Goal: Task Accomplishment & Management: Manage account settings

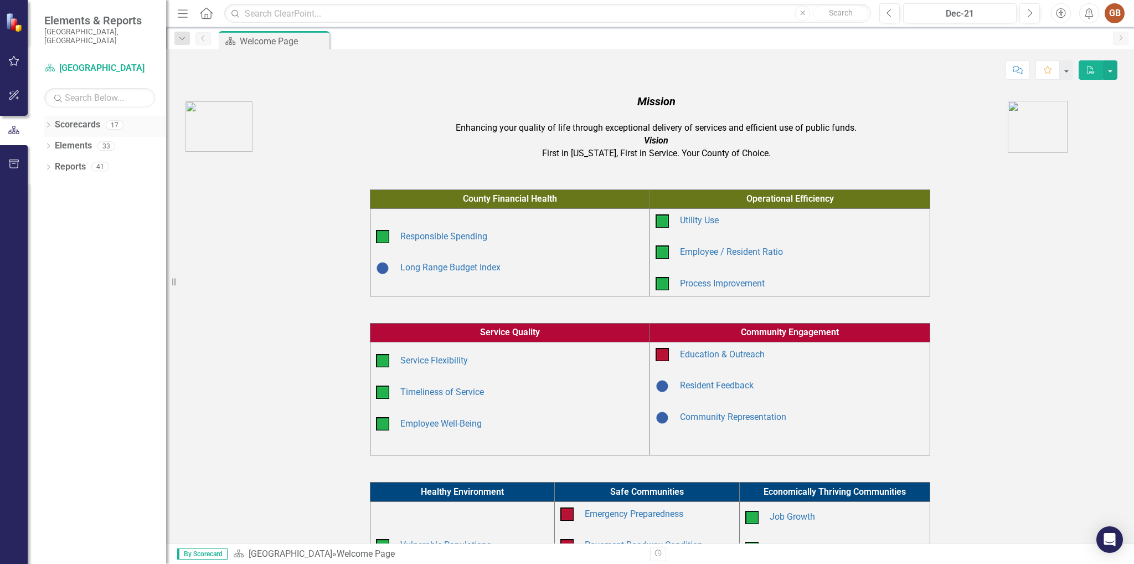
click at [87, 119] on link "Scorecards" at bounding box center [77, 124] width 45 height 13
click at [71, 118] on link "Scorecards" at bounding box center [77, 124] width 45 height 13
click at [77, 63] on link "Scorecard Arapahoe County" at bounding box center [99, 68] width 111 height 13
click at [80, 118] on link "Scorecards" at bounding box center [77, 124] width 45 height 13
click at [75, 161] on link "Reports" at bounding box center [70, 167] width 31 height 13
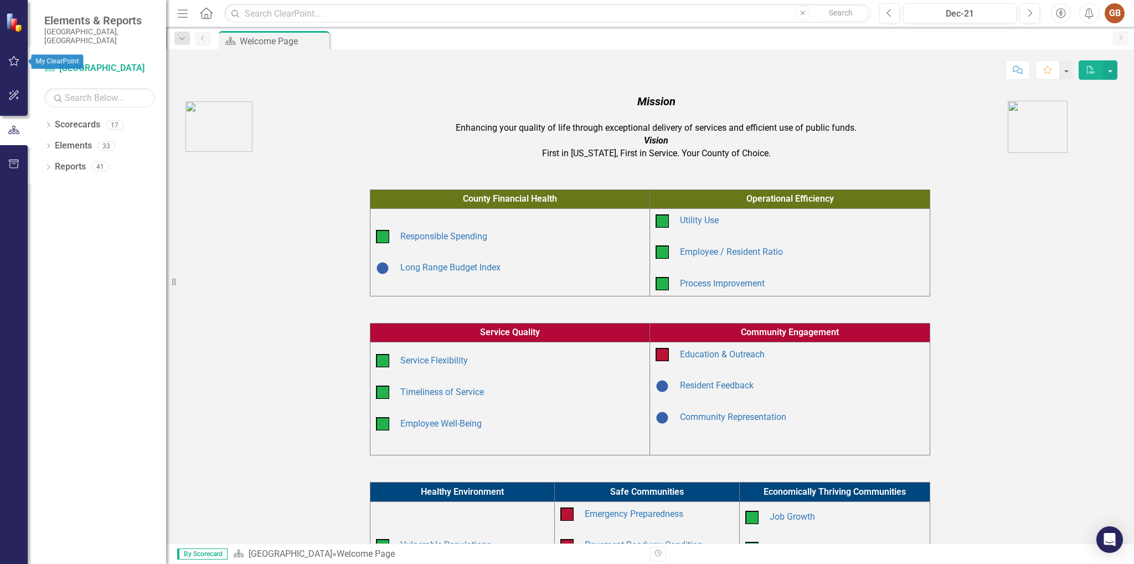
click at [13, 58] on icon "button" at bounding box center [14, 61] width 11 height 10
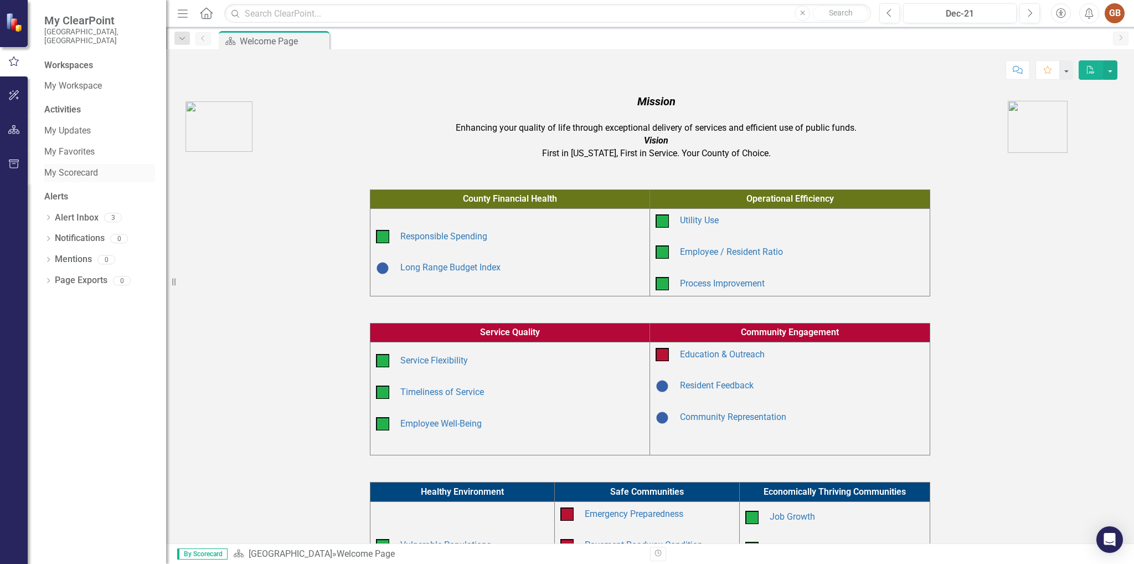
click at [80, 167] on link "My Scorecard" at bounding box center [99, 173] width 111 height 13
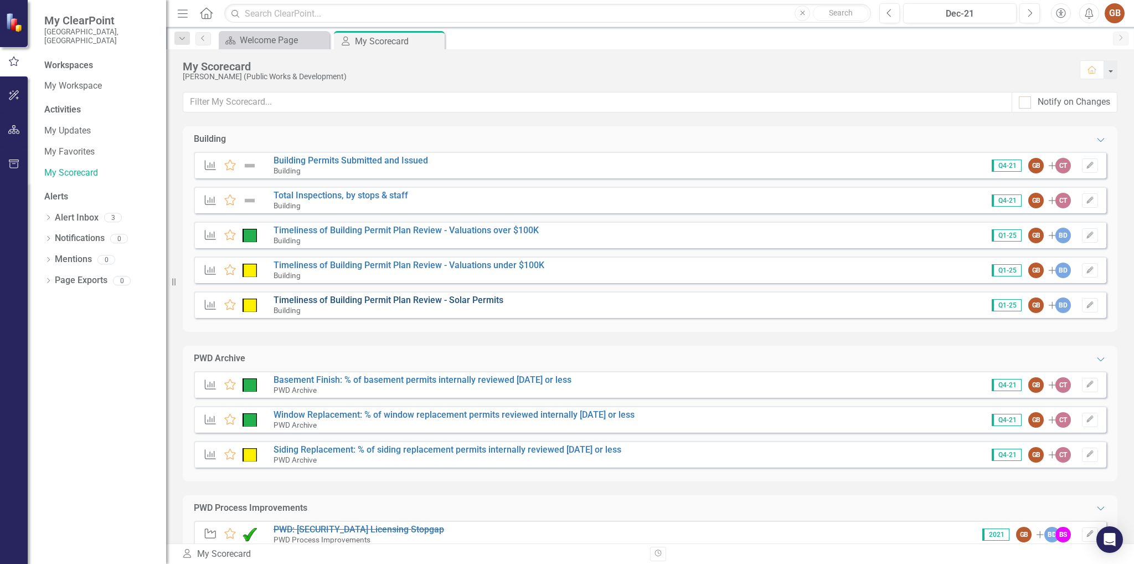
click at [390, 303] on link "Timeliness of Building Permit Plan Review - Solar Permits" at bounding box center [388, 299] width 230 height 11
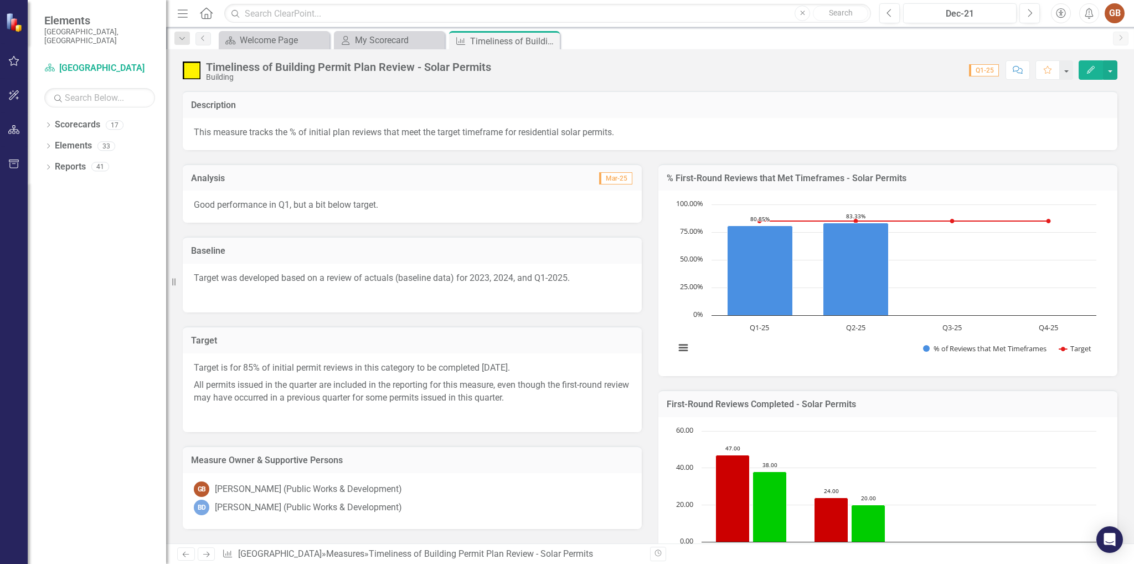
click at [451, 205] on p "Good performance in Q1, but a bit below target." at bounding box center [412, 205] width 437 height 13
click at [1094, 66] on icon "button" at bounding box center [1091, 70] width 8 height 8
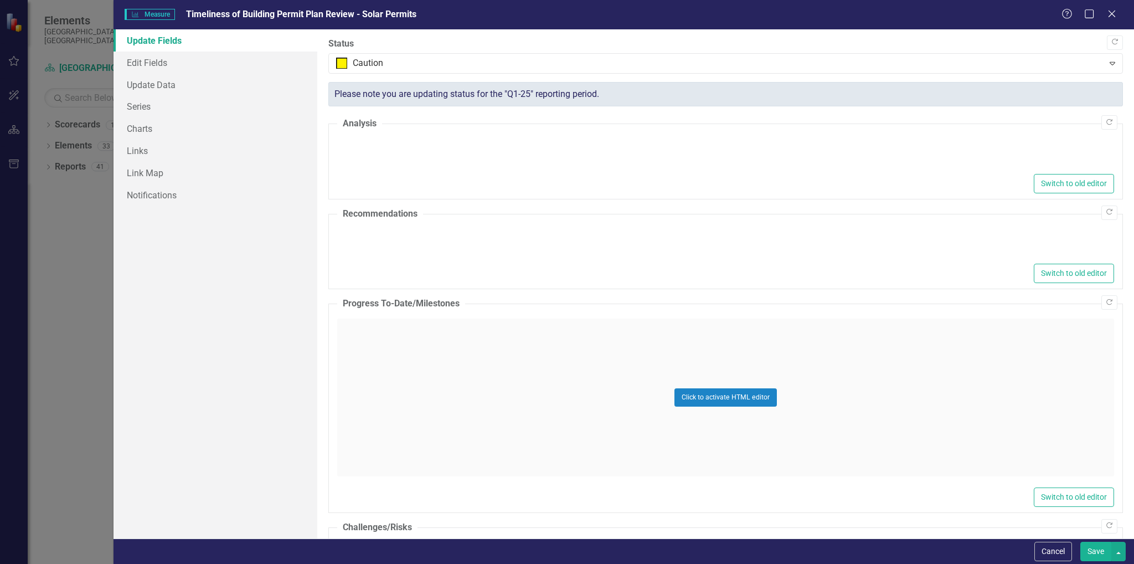
type textarea "<p>Good performance in Q1, but a bit below target.</p>"
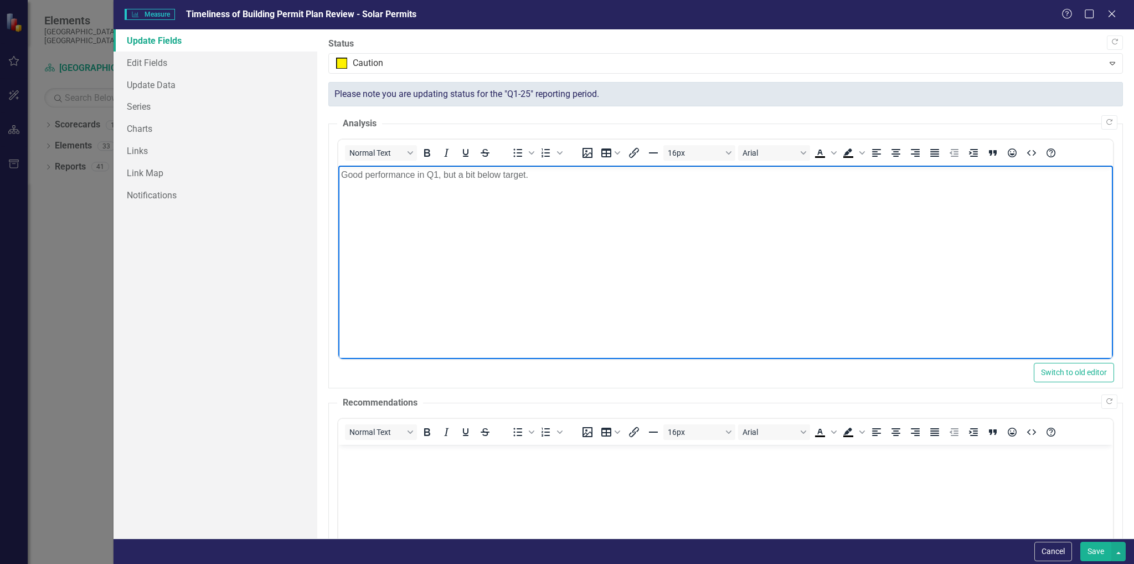
click at [578, 180] on p "Good performance in Q1, but a bit below target." at bounding box center [725, 174] width 769 height 13
click at [263, 136] on link "Charts" at bounding box center [215, 128] width 204 height 22
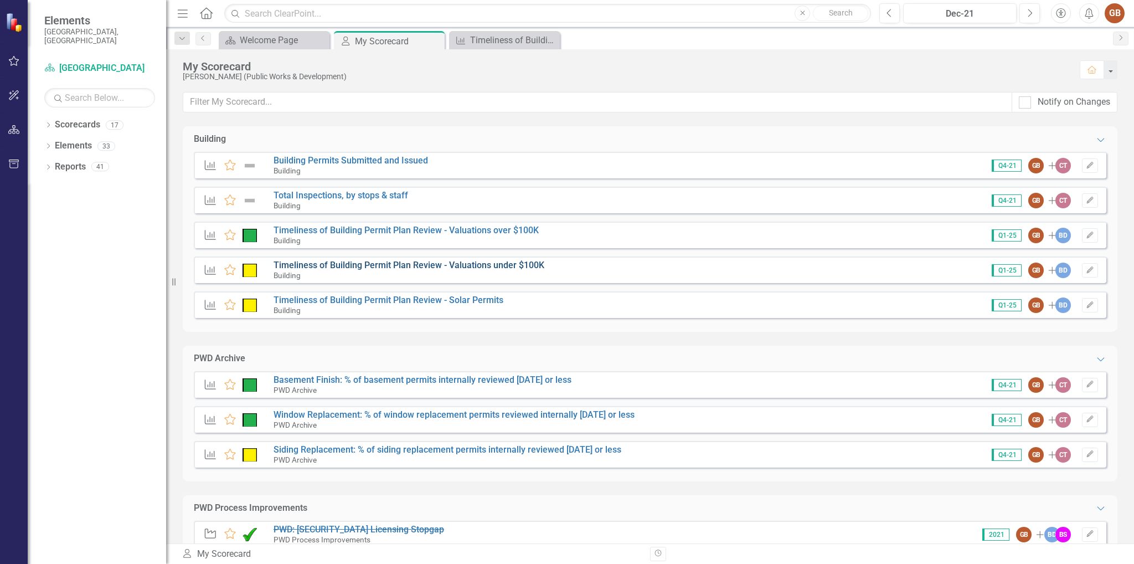
click at [448, 263] on link "Timeliness of Building Permit Plan Review - Valuations under $100K" at bounding box center [408, 265] width 271 height 11
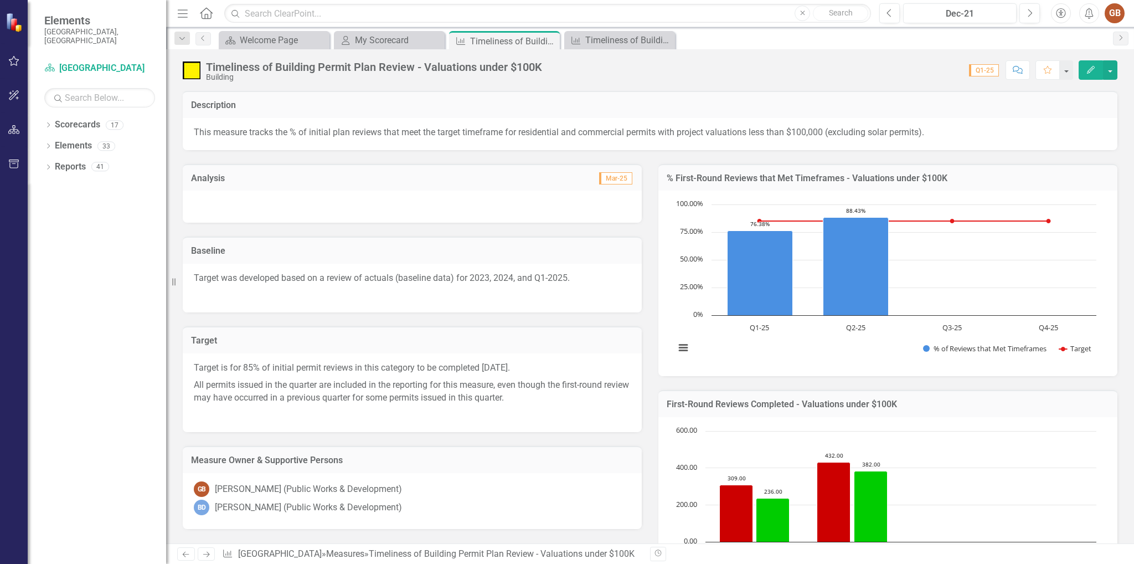
click at [266, 208] on div at bounding box center [412, 206] width 459 height 32
click at [231, 195] on div at bounding box center [412, 206] width 459 height 32
click at [230, 195] on div at bounding box center [412, 206] width 459 height 32
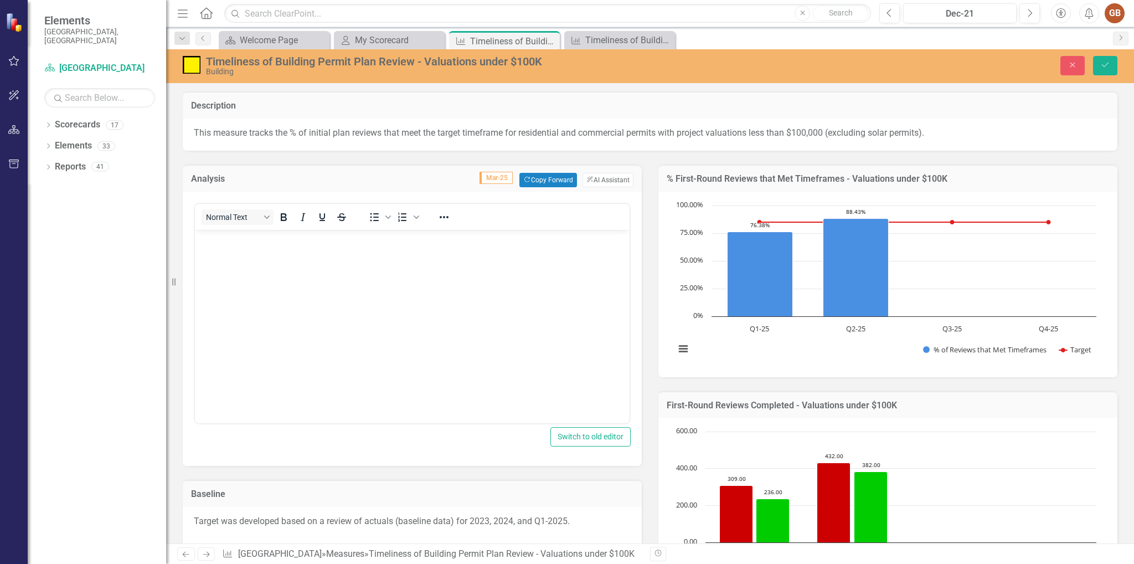
click at [246, 244] on p "Rich Text Area. Press ALT-0 for help." at bounding box center [412, 238] width 429 height 13
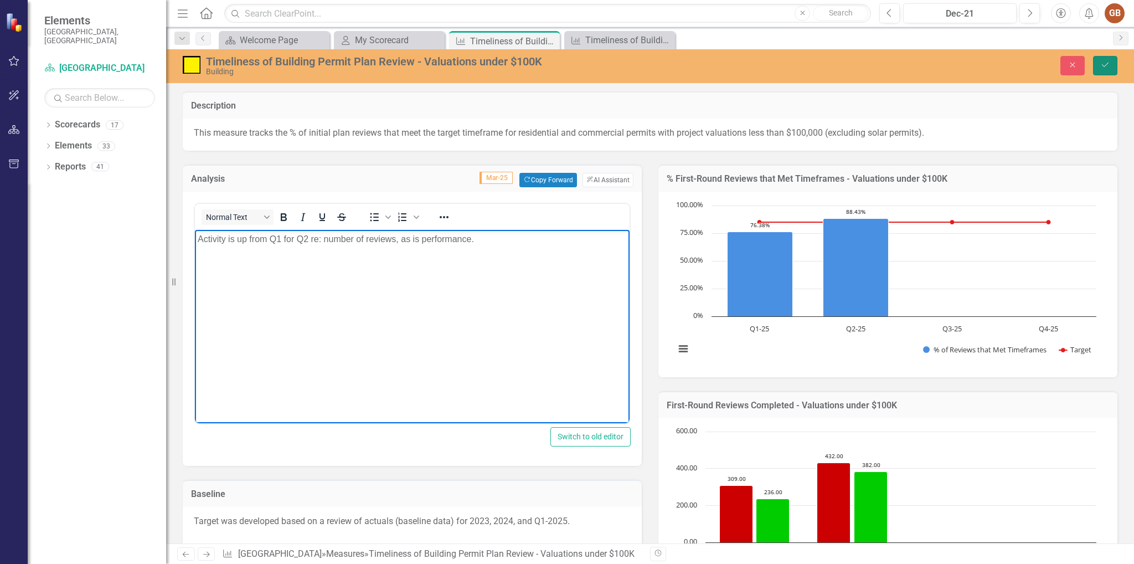
click at [1110, 63] on button "Save" at bounding box center [1105, 65] width 24 height 19
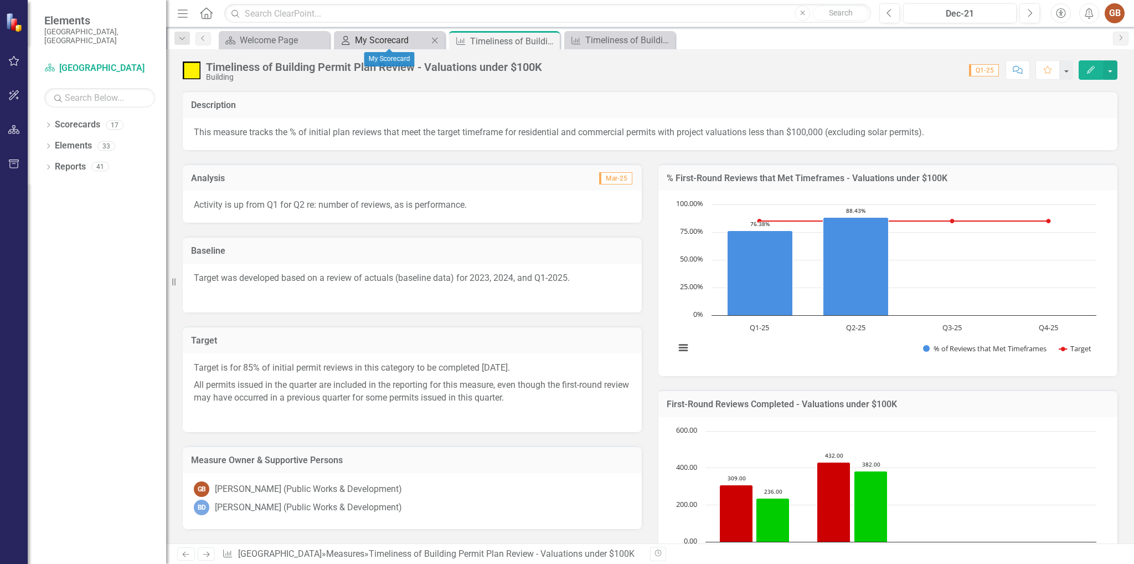
click at [361, 35] on div "My Scorecard" at bounding box center [391, 40] width 73 height 14
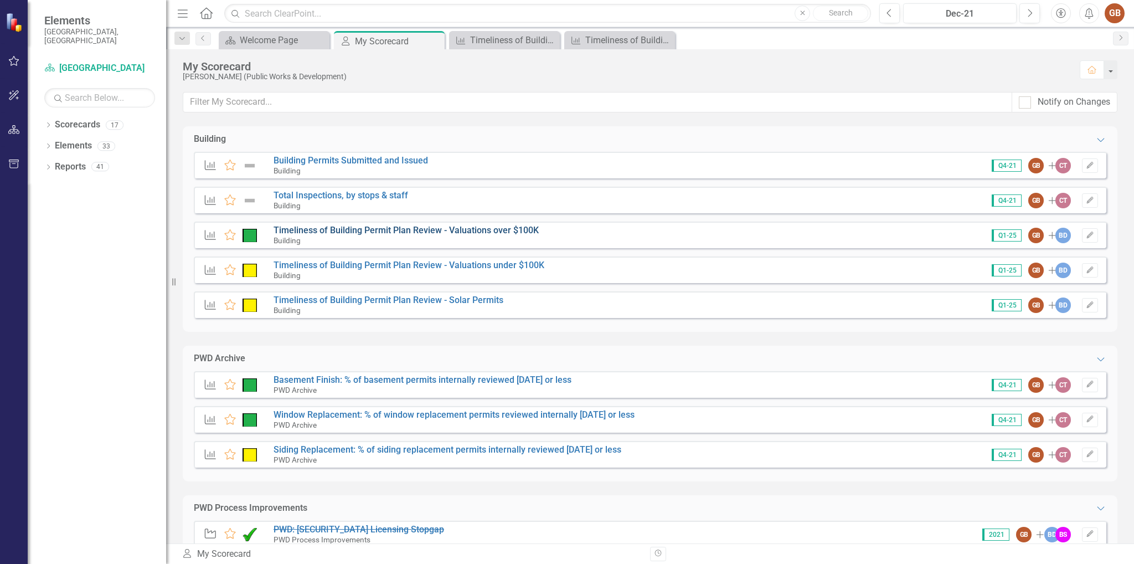
click at [407, 228] on link "Timeliness of Building Permit Plan Review - Valuations over $100K" at bounding box center [405, 230] width 265 height 11
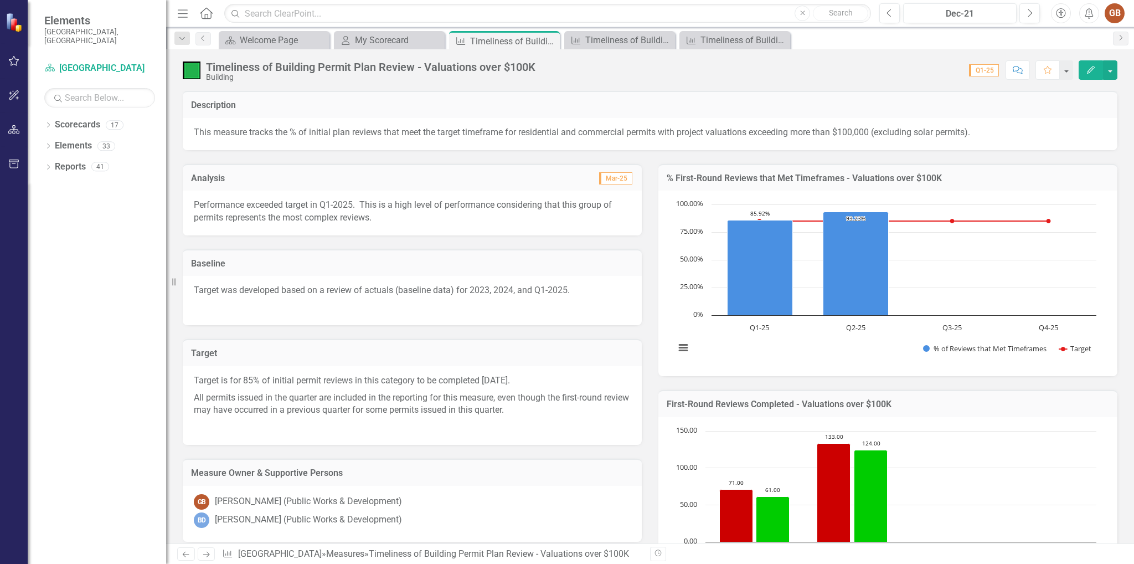
click at [396, 219] on p "Performance exceeded target in Q1-2025. This is a high level of performance con…" at bounding box center [412, 211] width 437 height 25
click at [399, 216] on p "Performance exceeded target in Q1-2025. This is a high level of performance con…" at bounding box center [412, 211] width 437 height 25
click at [387, 43] on div "My Scorecard" at bounding box center [391, 40] width 73 height 14
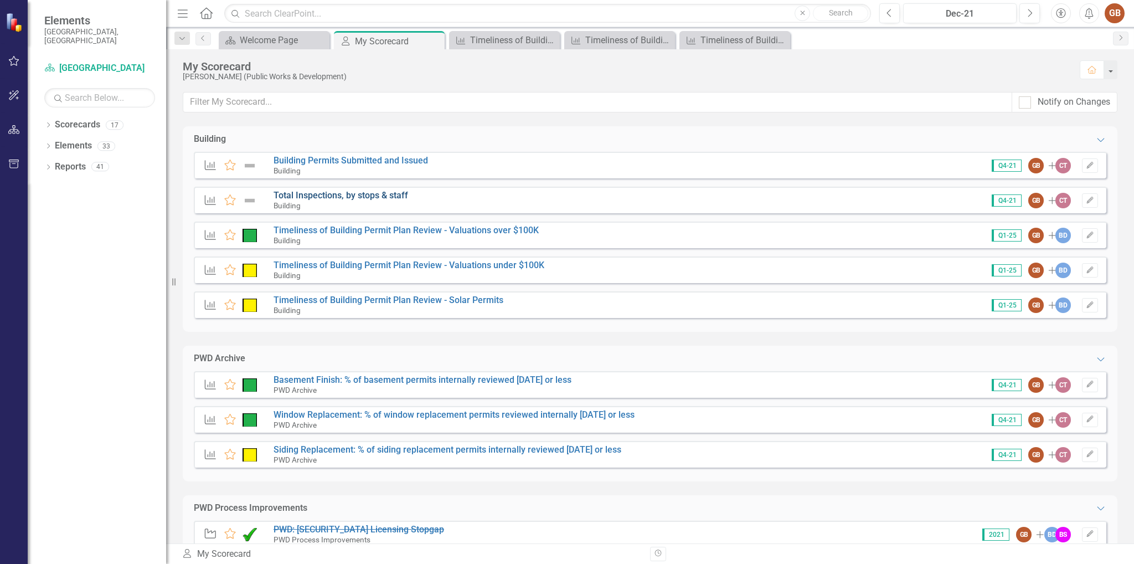
click at [352, 195] on link "Total Inspections, by stops & staff" at bounding box center [340, 195] width 135 height 11
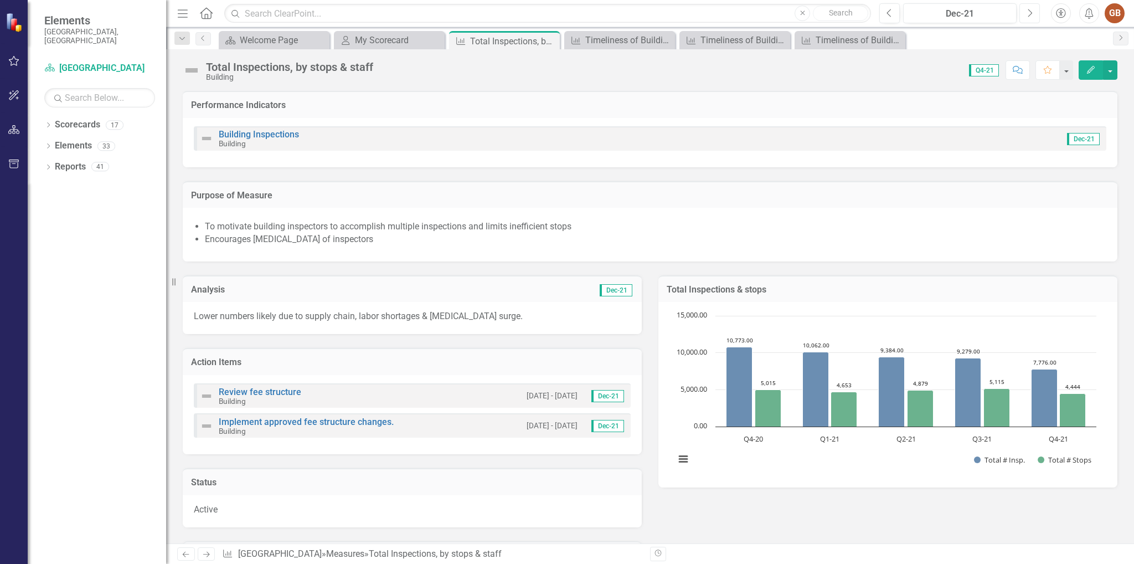
click at [1029, 17] on icon "Next" at bounding box center [1029, 13] width 6 height 10
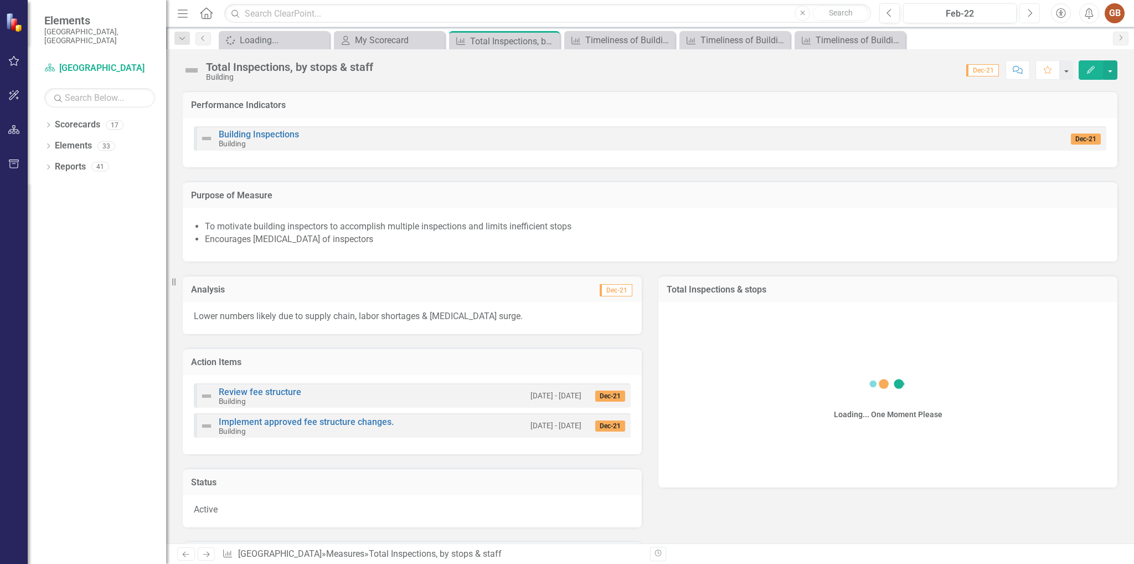
click at [1029, 17] on icon "Next" at bounding box center [1029, 13] width 6 height 10
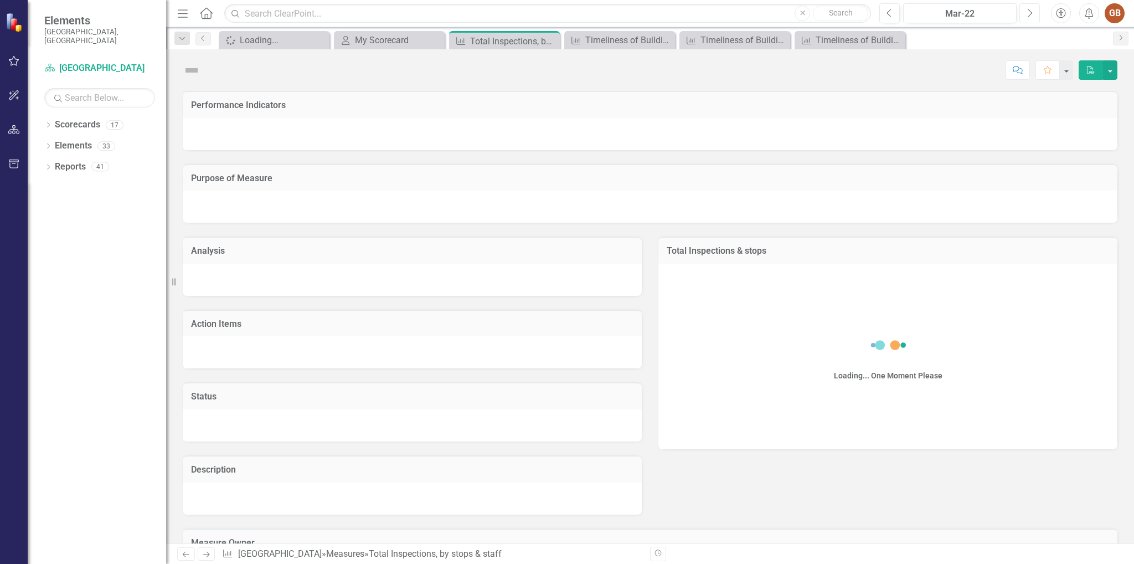
click at [1029, 17] on icon "Next" at bounding box center [1029, 13] width 6 height 10
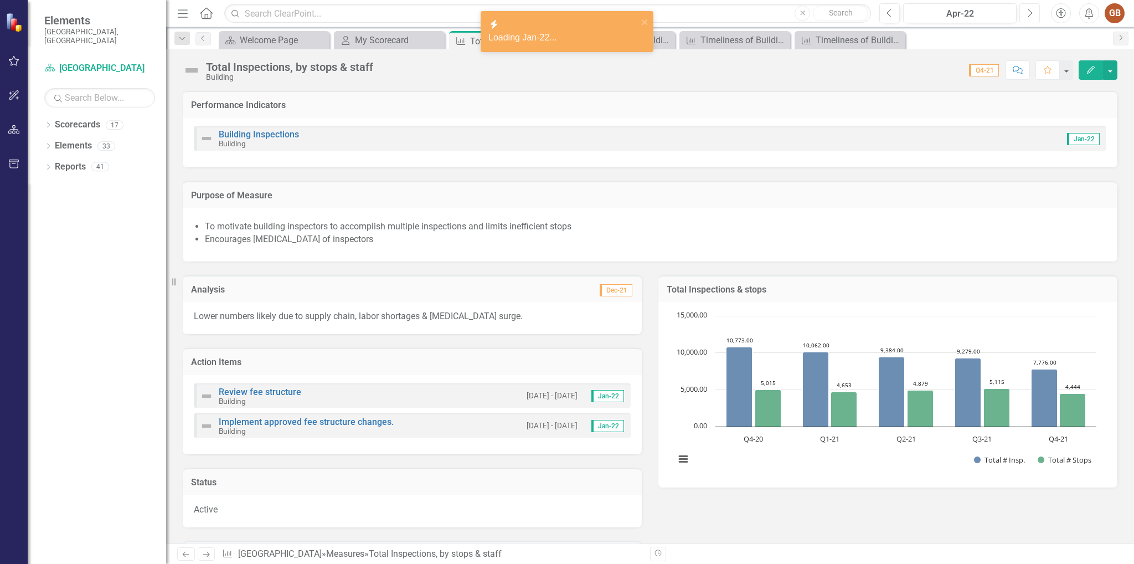
click at [1029, 17] on icon "Next" at bounding box center [1029, 13] width 6 height 10
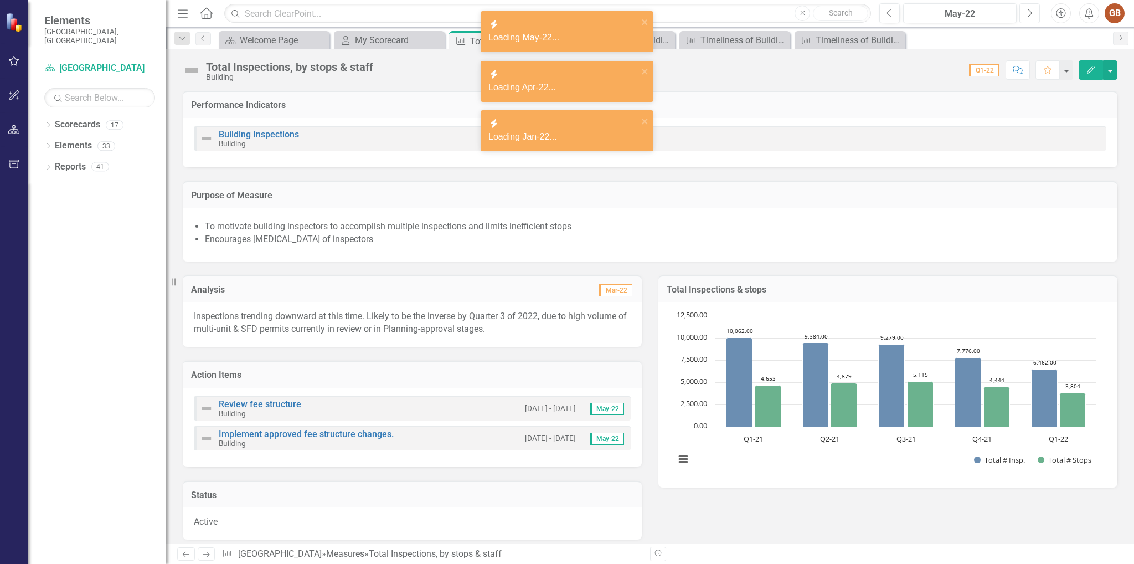
click at [1029, 17] on icon "Next" at bounding box center [1029, 13] width 6 height 10
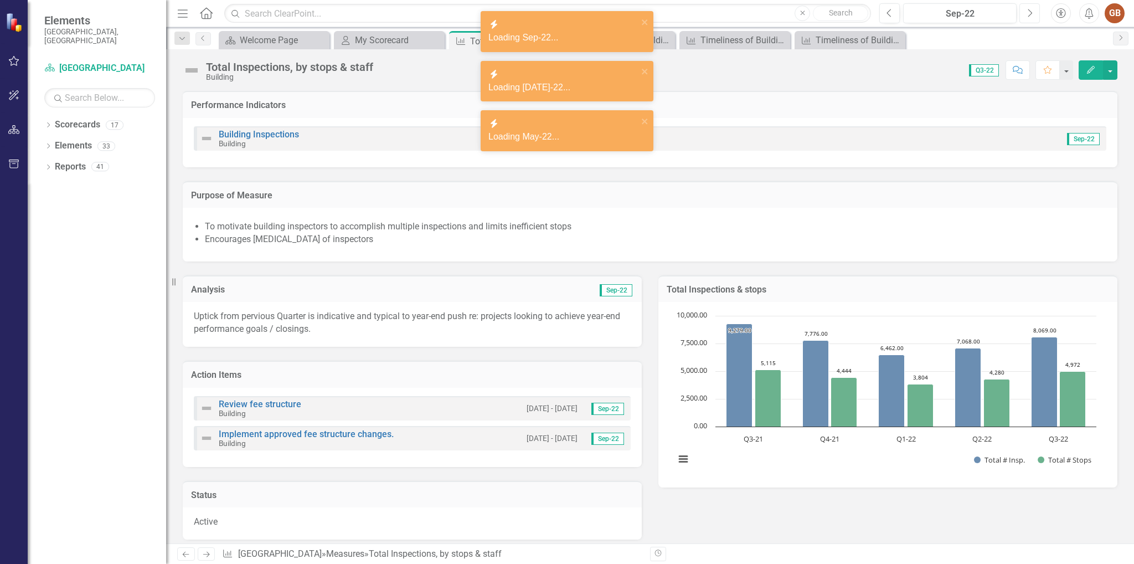
click at [1029, 17] on icon "Next" at bounding box center [1029, 13] width 6 height 10
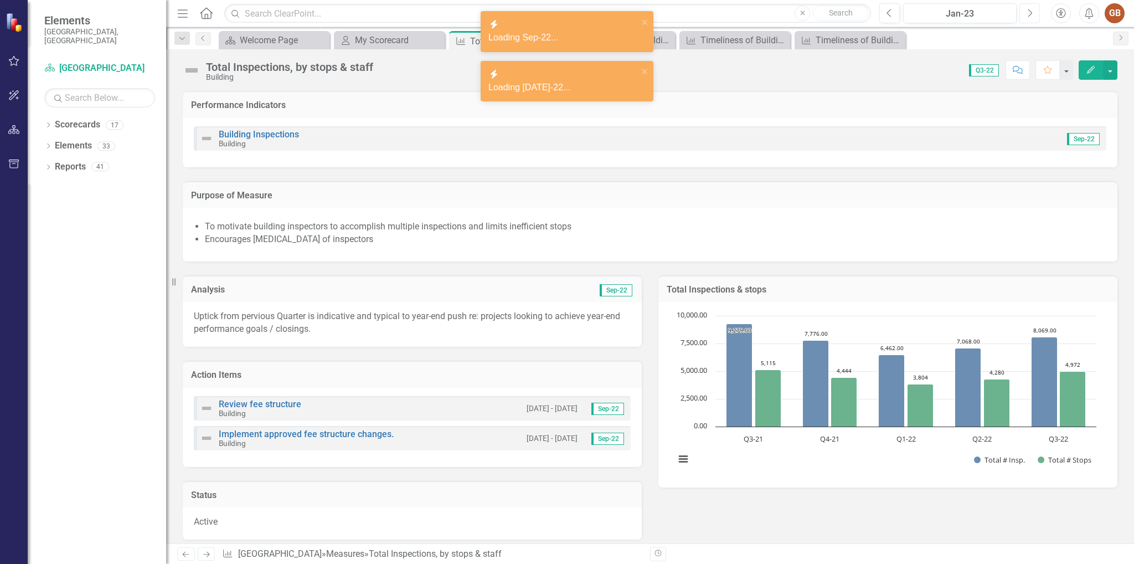
click at [1029, 17] on icon "Next" at bounding box center [1029, 13] width 6 height 10
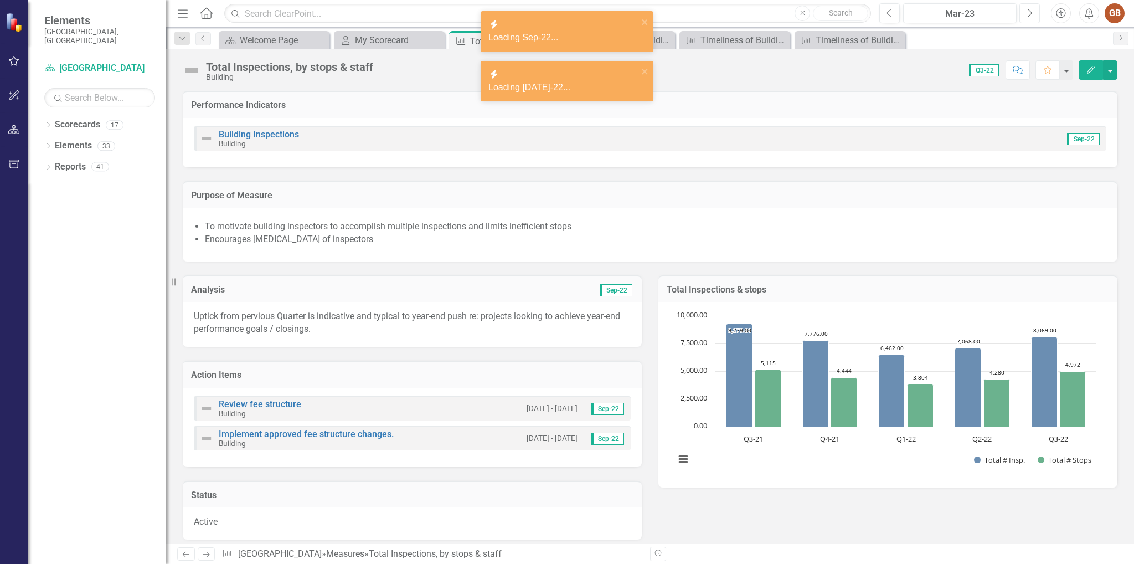
click at [1029, 17] on icon "Next" at bounding box center [1029, 13] width 6 height 10
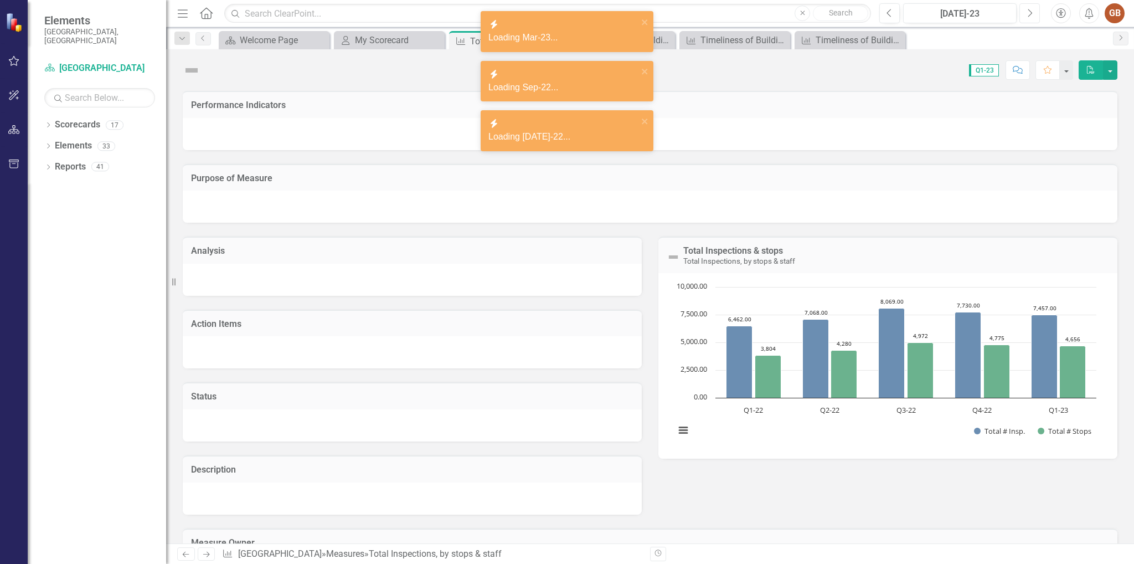
click at [1029, 17] on icon "Next" at bounding box center [1029, 13] width 6 height 10
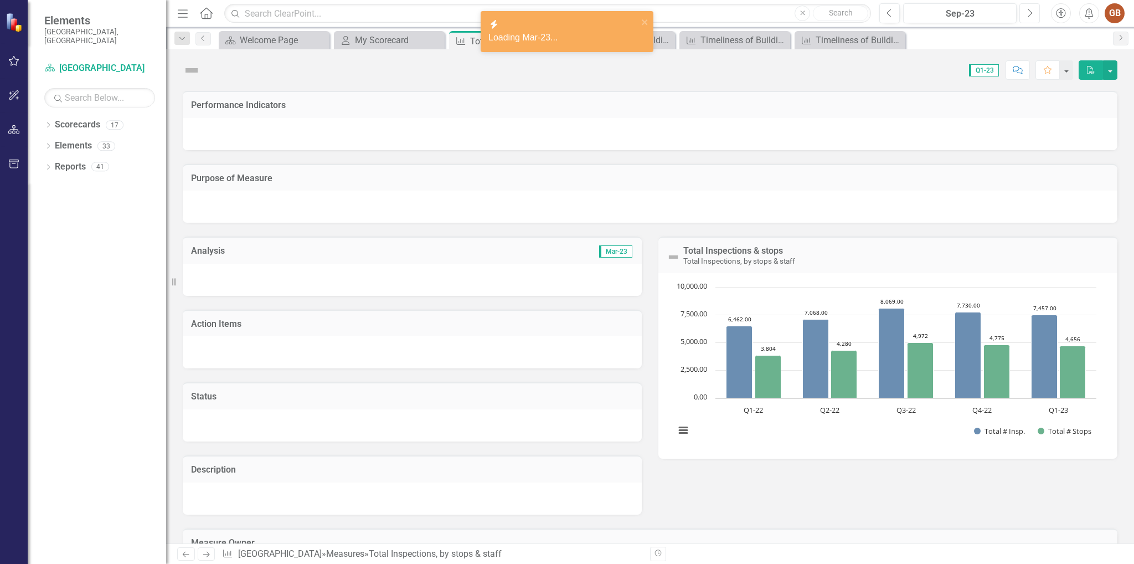
click at [1029, 17] on icon "Next" at bounding box center [1029, 13] width 6 height 10
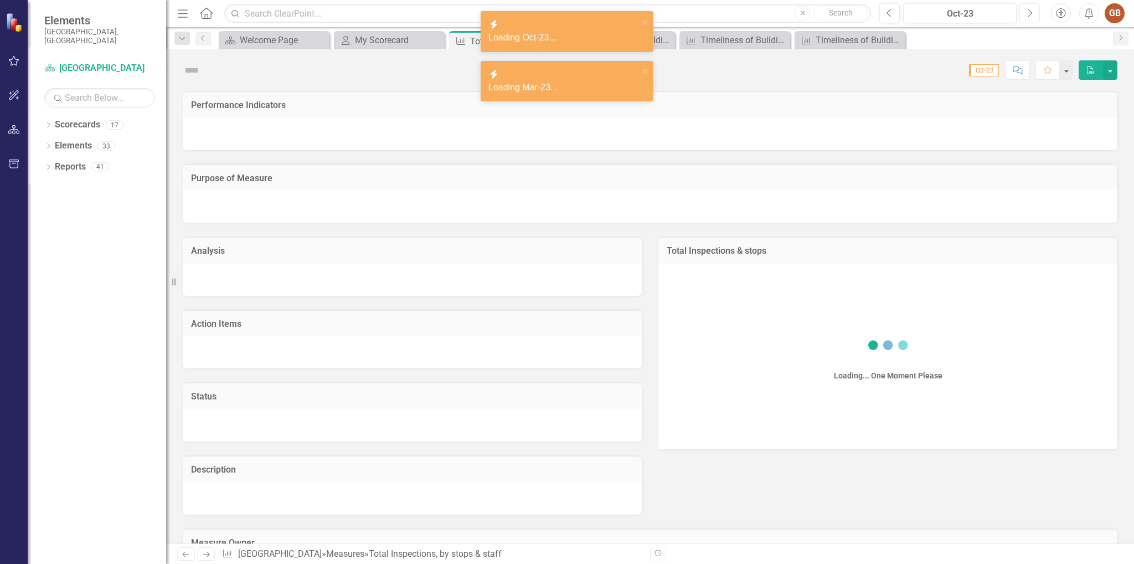
click at [1029, 17] on icon "Next" at bounding box center [1029, 13] width 6 height 10
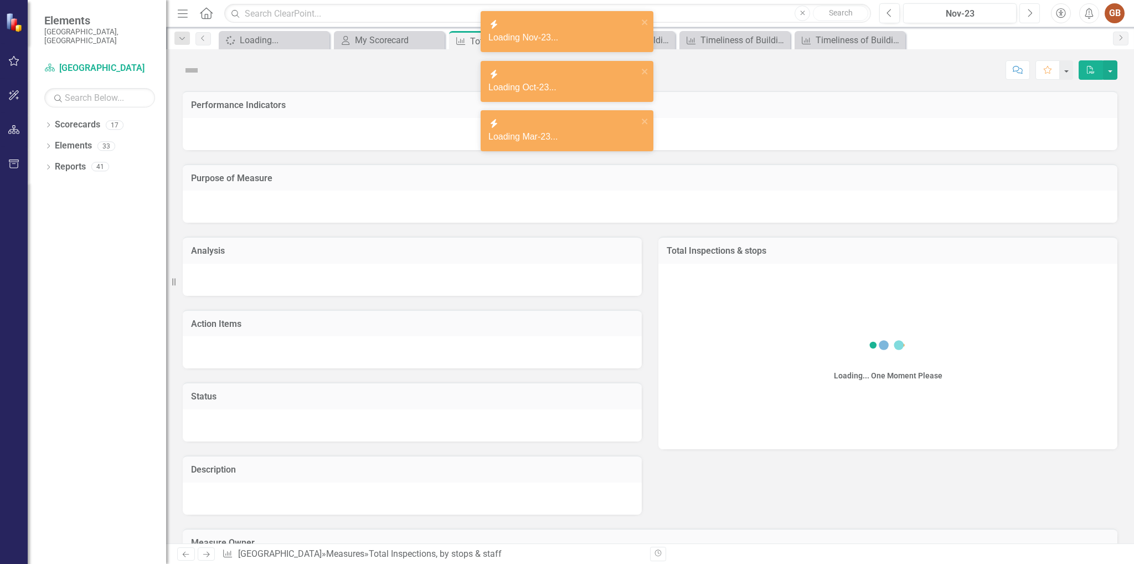
click at [1029, 17] on icon "Next" at bounding box center [1029, 13] width 6 height 10
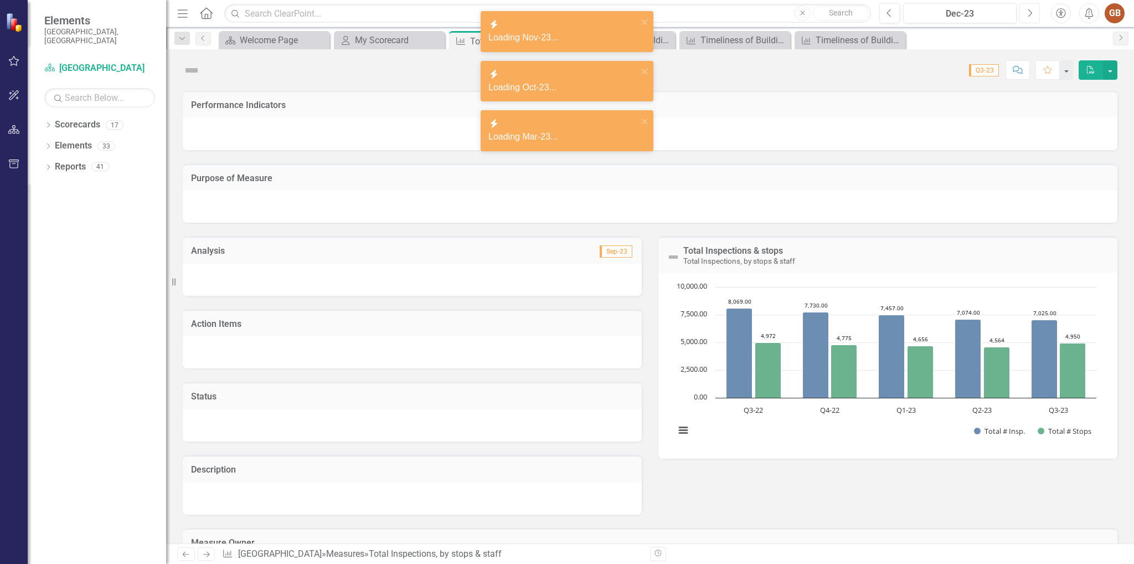
click at [1029, 17] on icon "Next" at bounding box center [1029, 13] width 6 height 10
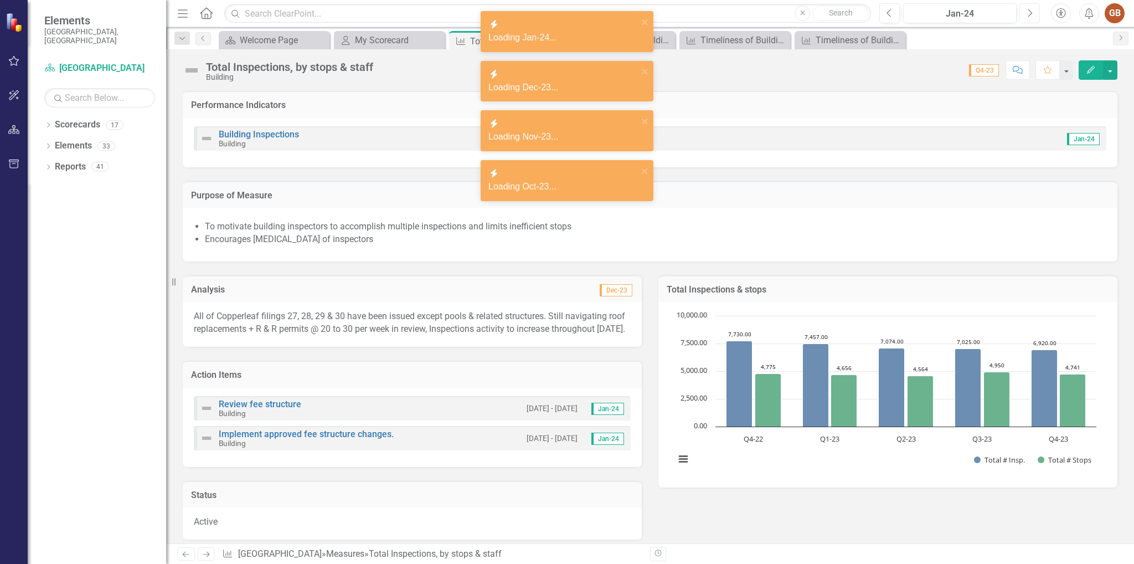
click at [1029, 17] on icon "Next" at bounding box center [1029, 13] width 6 height 10
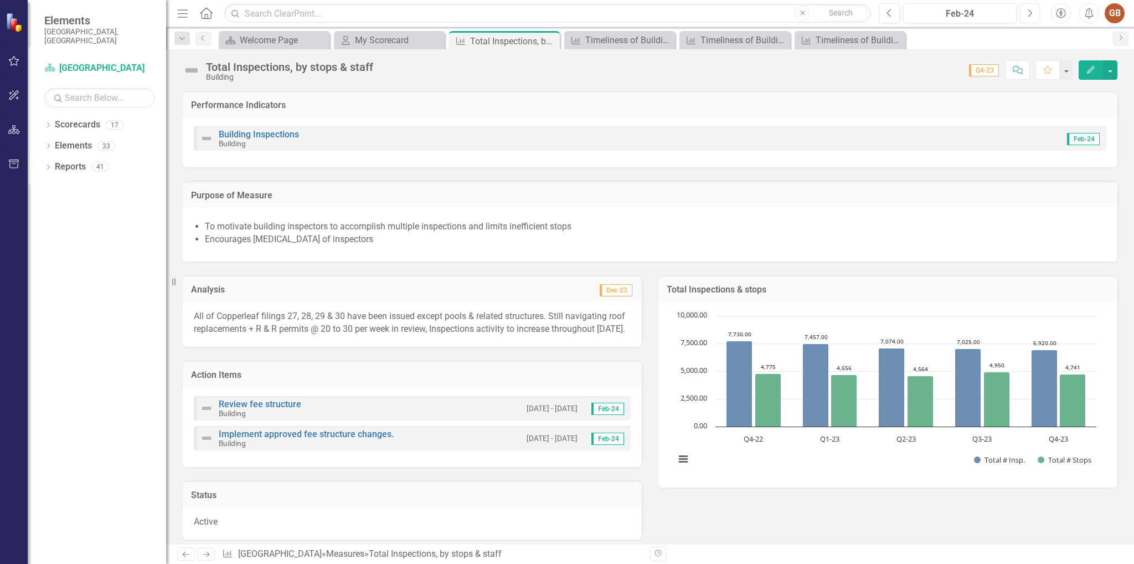
click at [1029, 17] on icon "Next" at bounding box center [1029, 13] width 6 height 10
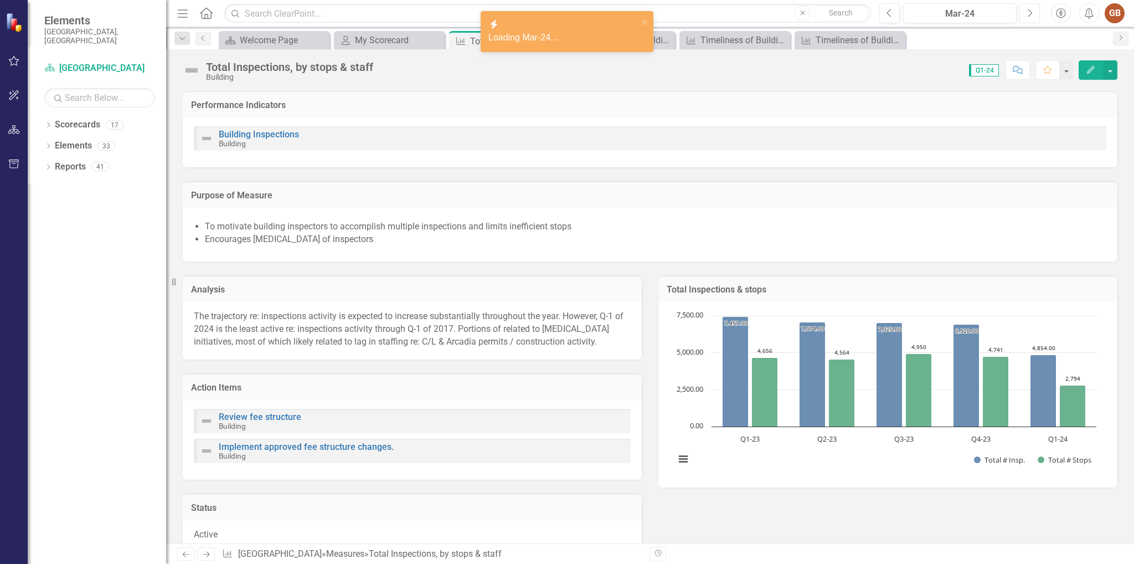
click at [1029, 17] on icon "Next" at bounding box center [1029, 13] width 6 height 10
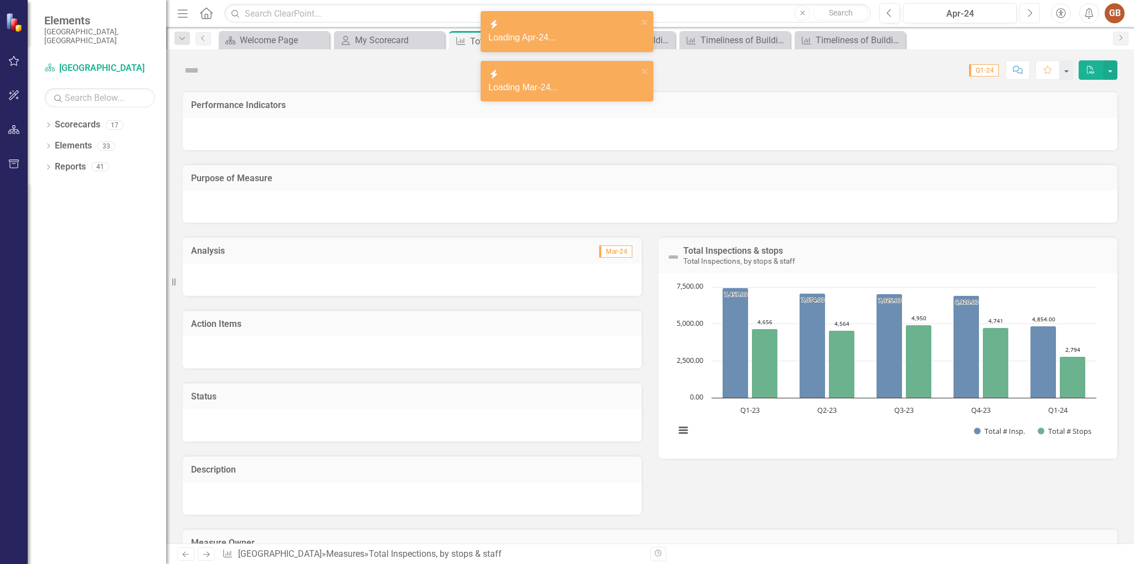
click at [1029, 17] on icon "Next" at bounding box center [1029, 13] width 6 height 10
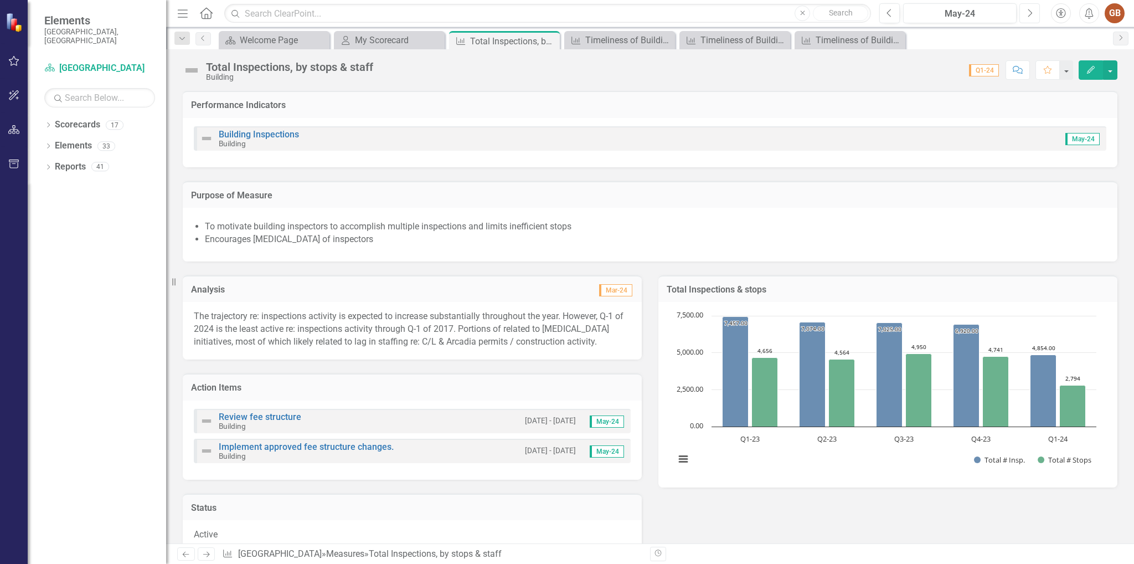
click at [1029, 17] on icon "Next" at bounding box center [1029, 13] width 6 height 10
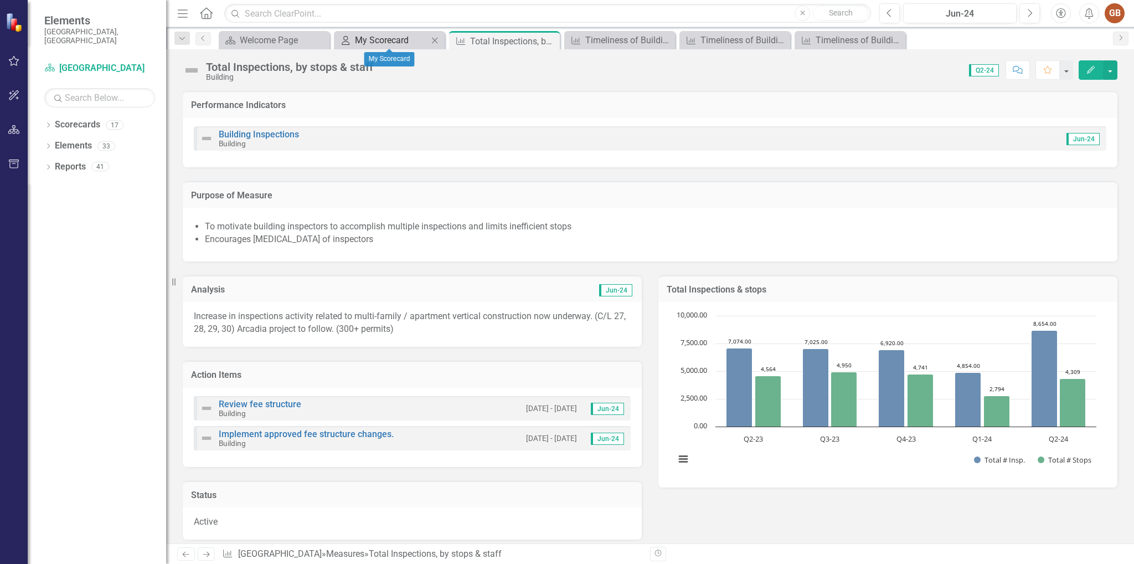
click at [396, 39] on div "My Scorecard" at bounding box center [391, 40] width 73 height 14
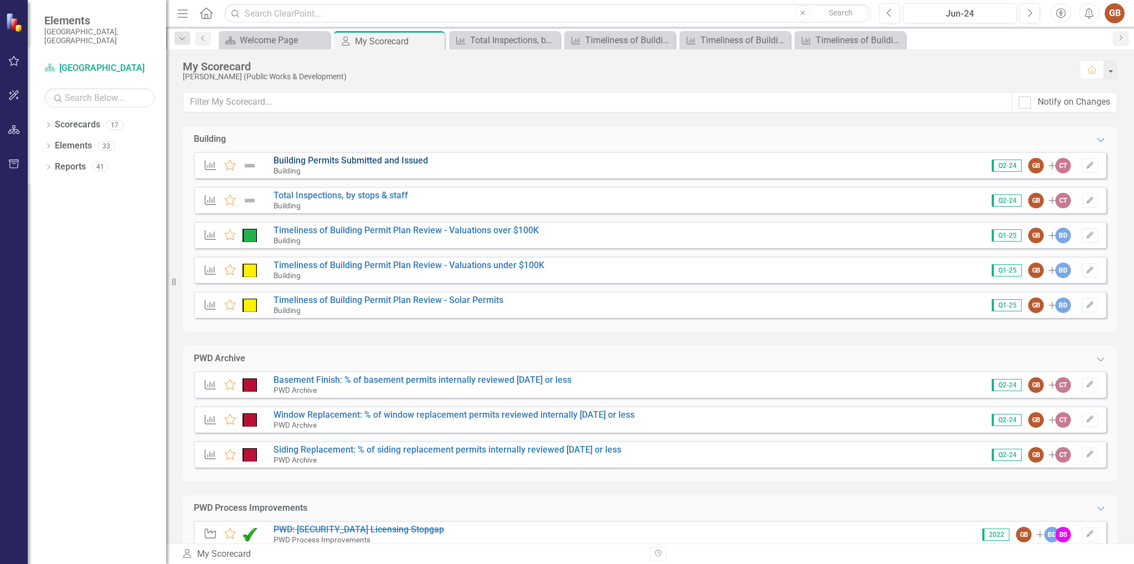
click at [366, 162] on link "Building Permits Submitted and Issued" at bounding box center [350, 160] width 154 height 11
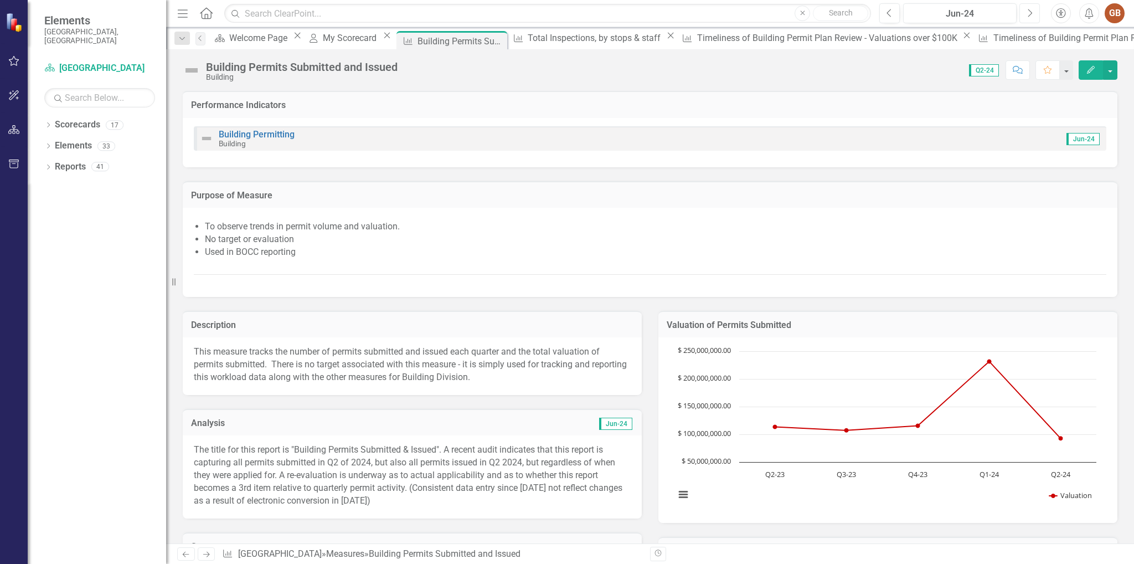
click at [1025, 13] on button "Next" at bounding box center [1029, 13] width 20 height 20
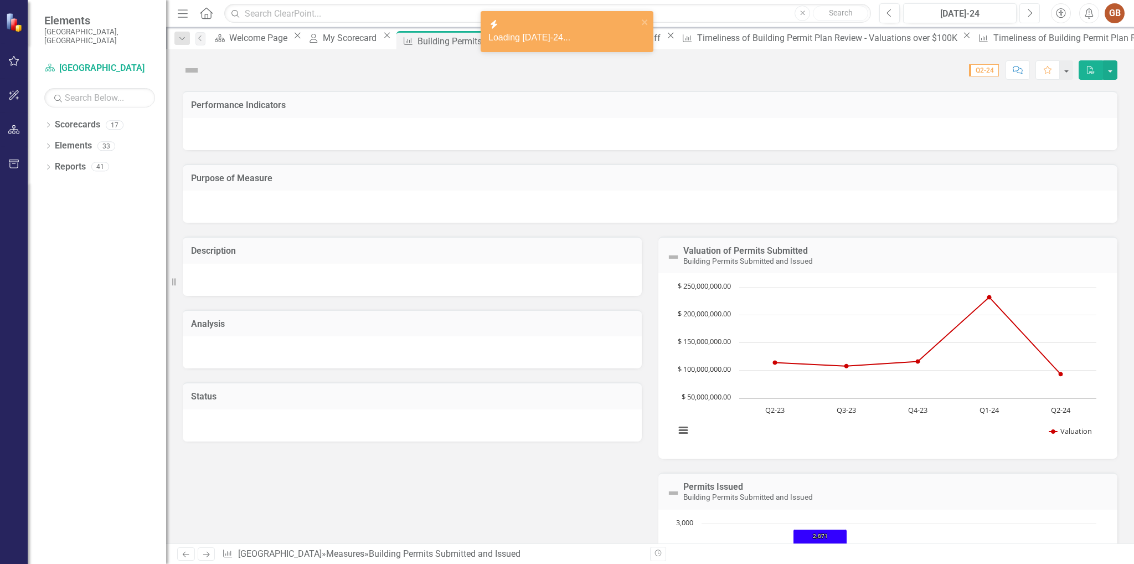
click at [1029, 13] on icon "Next" at bounding box center [1029, 13] width 6 height 10
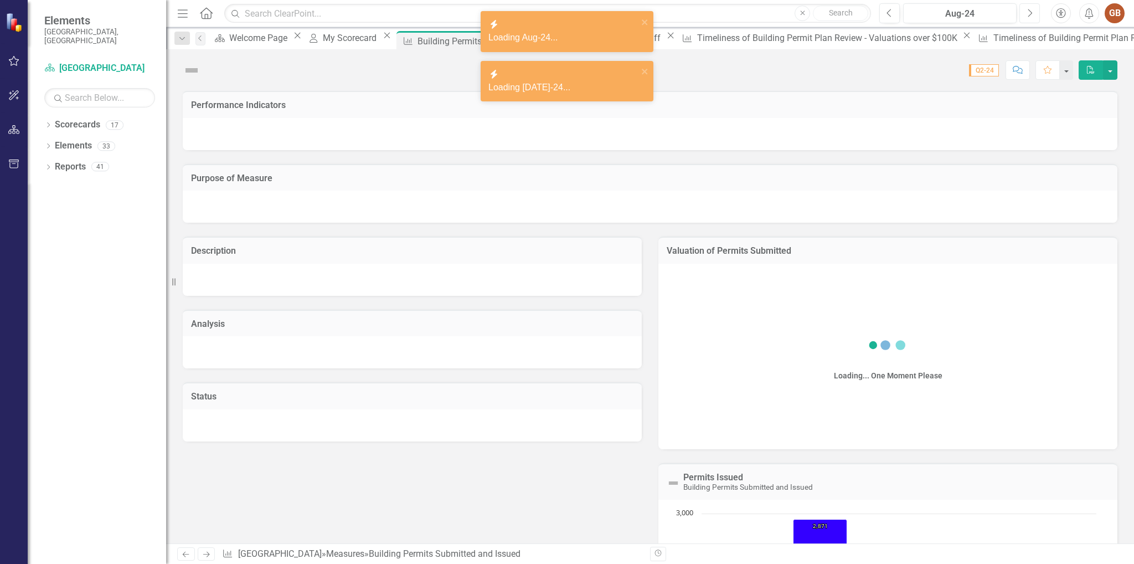
click at [1029, 13] on icon "Next" at bounding box center [1029, 13] width 6 height 10
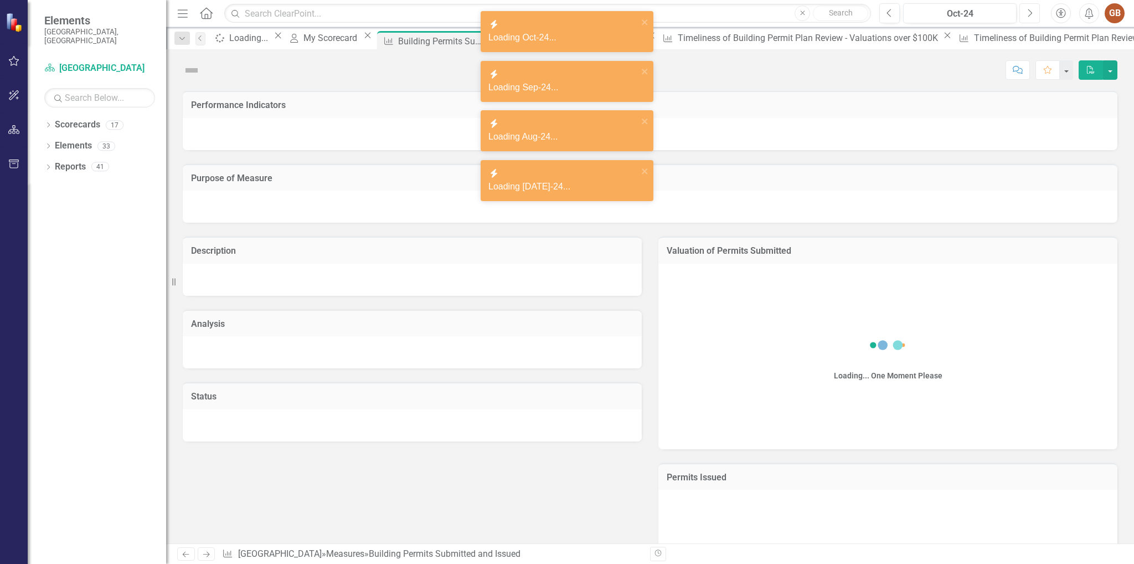
click at [1029, 13] on icon "Next" at bounding box center [1029, 13] width 6 height 10
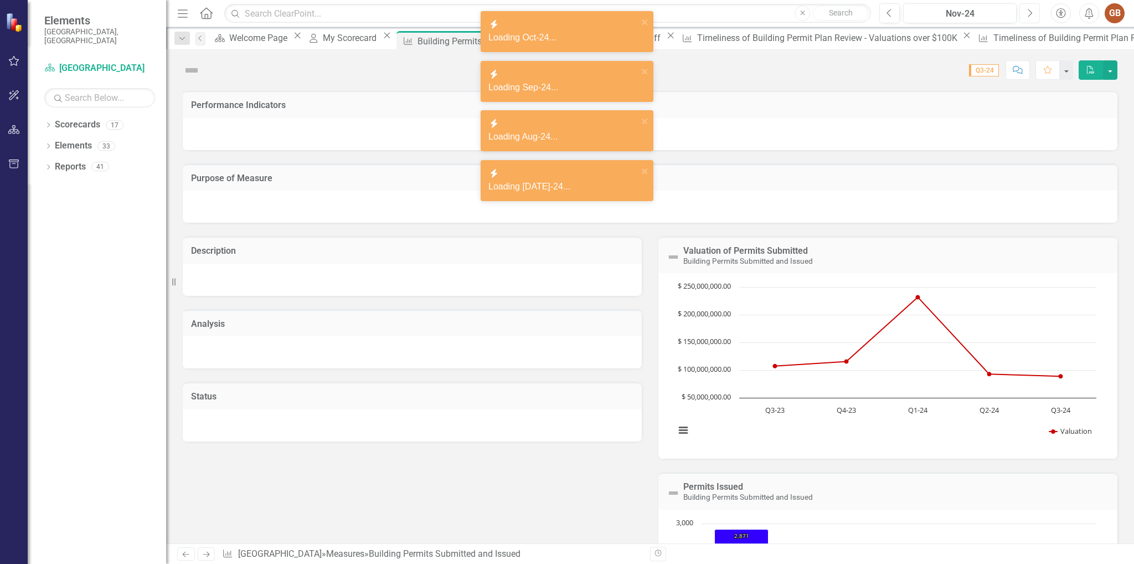
click at [1029, 13] on icon "Next" at bounding box center [1029, 13] width 6 height 10
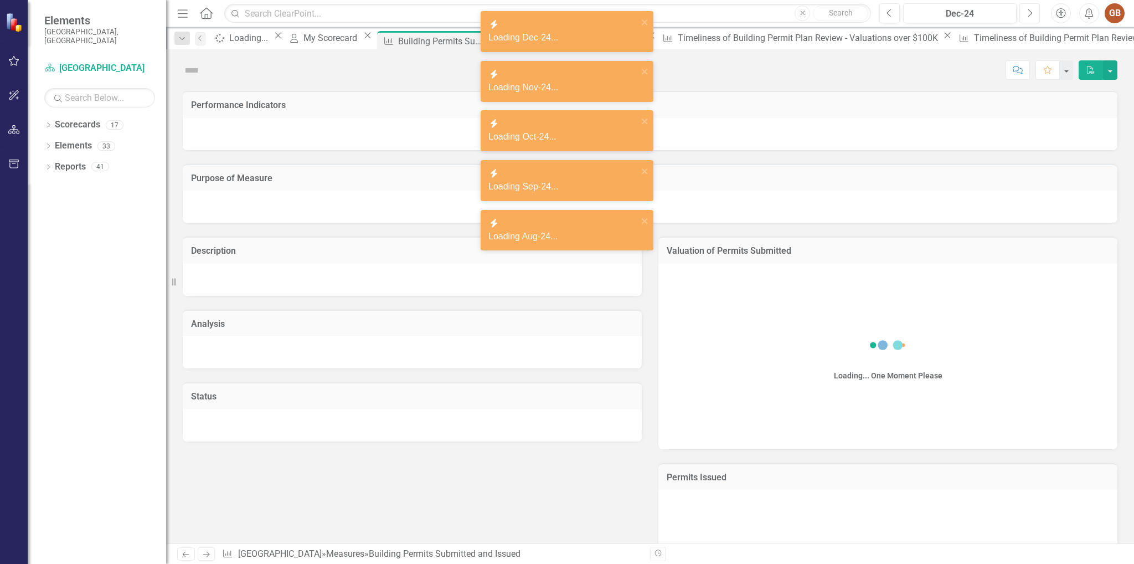
click at [1029, 13] on icon "Next" at bounding box center [1029, 13] width 6 height 10
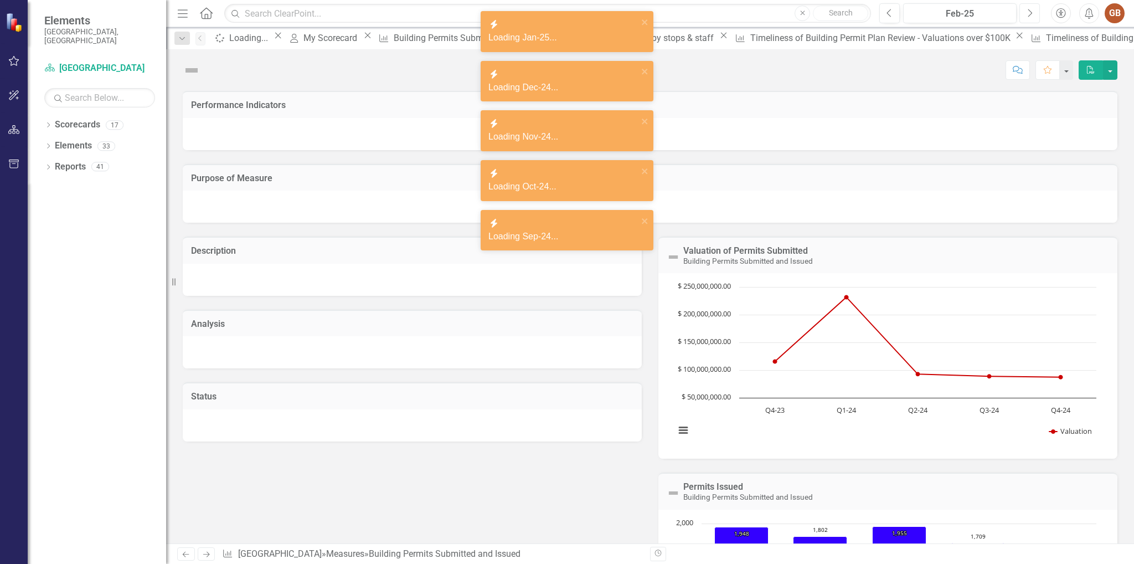
click at [1029, 13] on icon "Next" at bounding box center [1029, 13] width 6 height 10
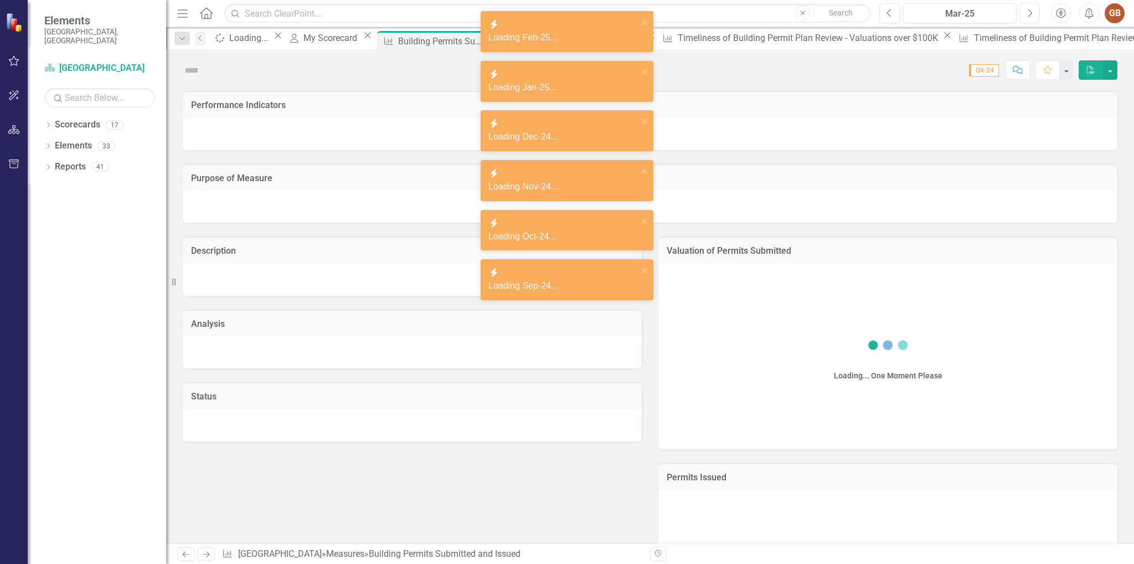
click at [1029, 13] on icon "Next" at bounding box center [1029, 13] width 6 height 10
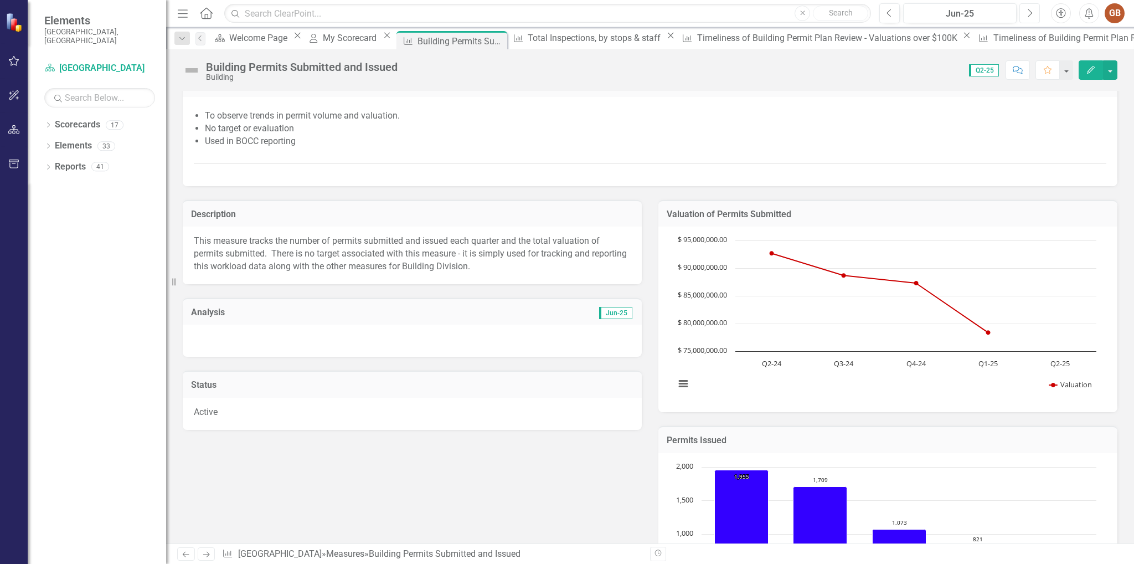
scroll to position [221, 0]
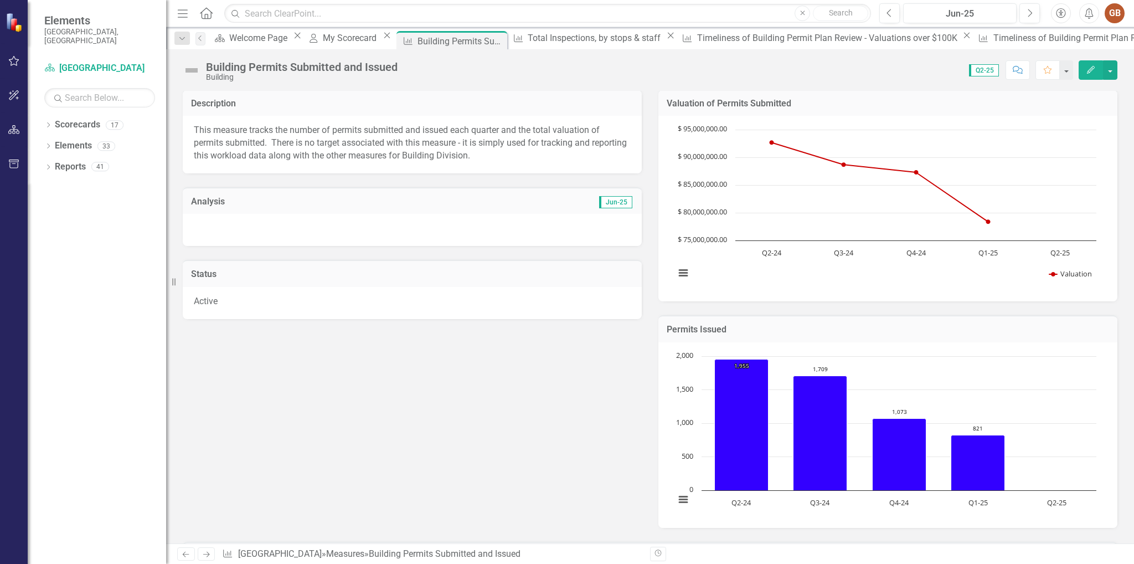
click at [201, 218] on div at bounding box center [412, 230] width 459 height 32
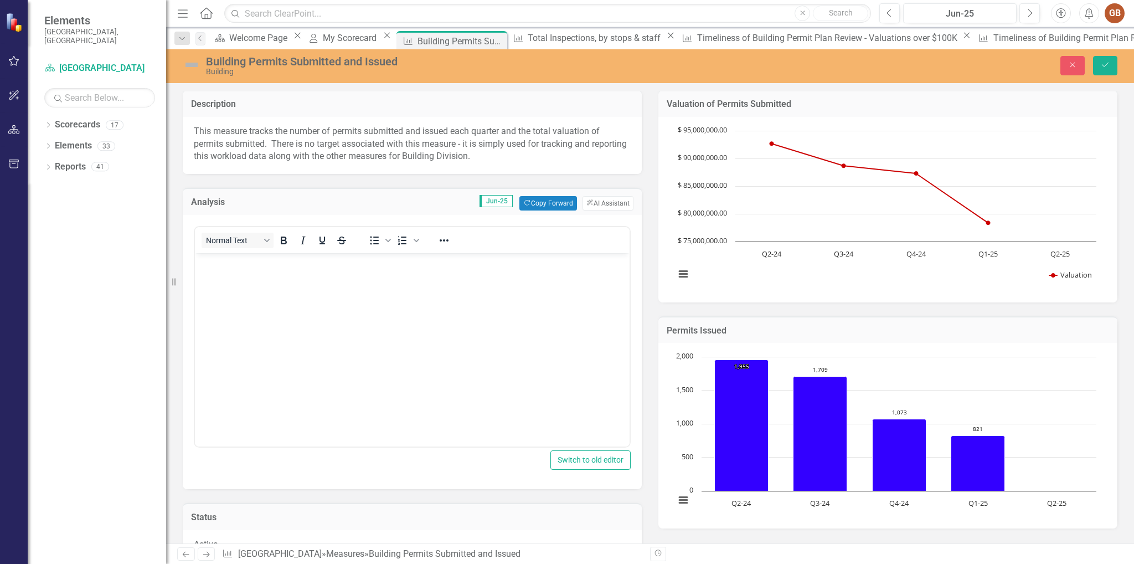
scroll to position [0, 0]
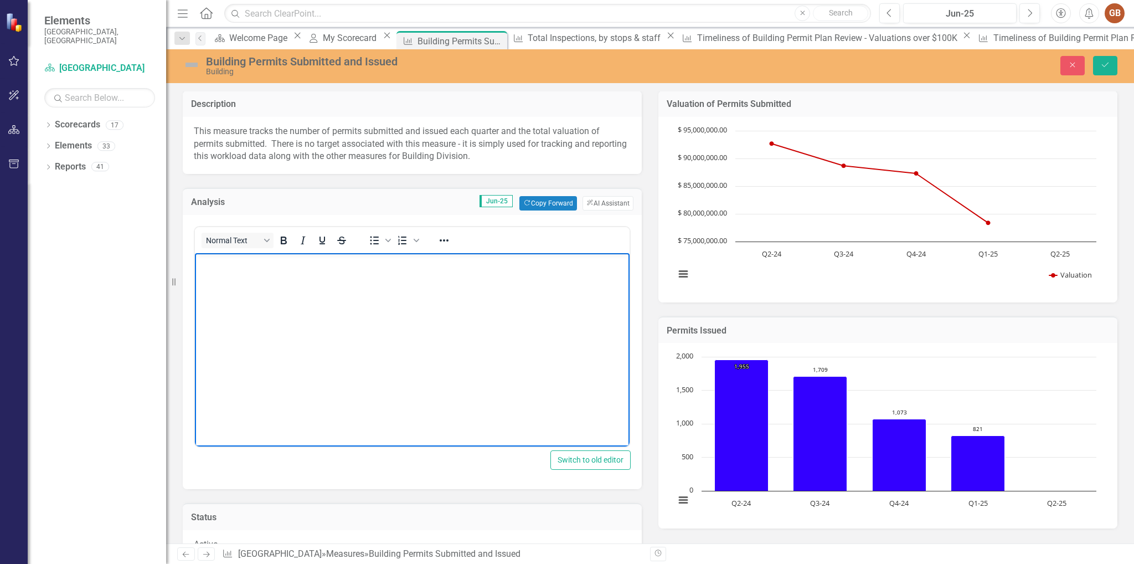
click at [234, 260] on p "Rich Text Area. Press ALT-0 for help." at bounding box center [412, 262] width 429 height 13
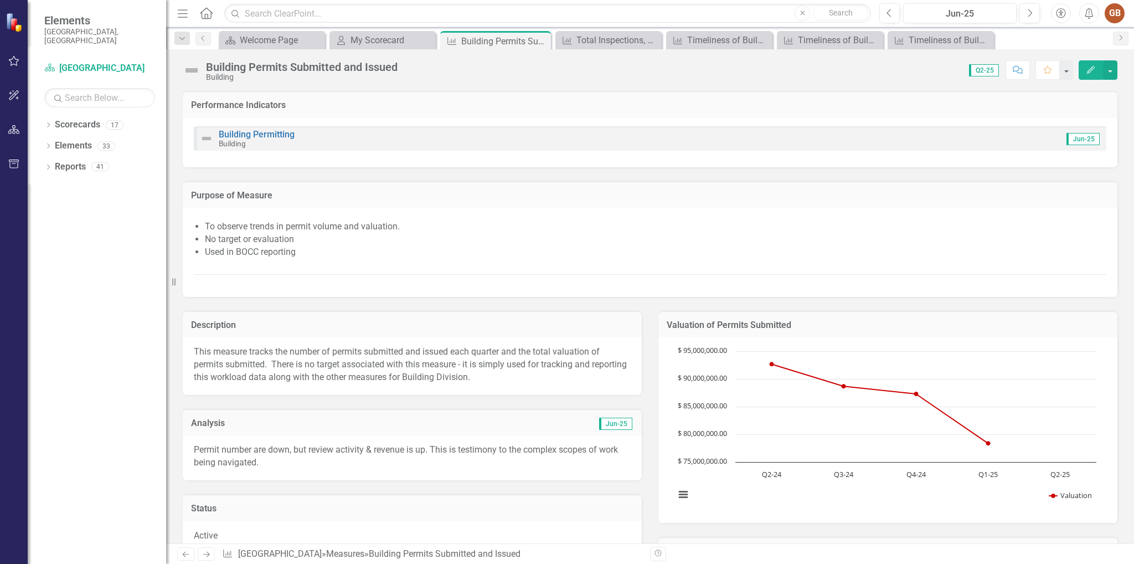
scroll to position [1052, 0]
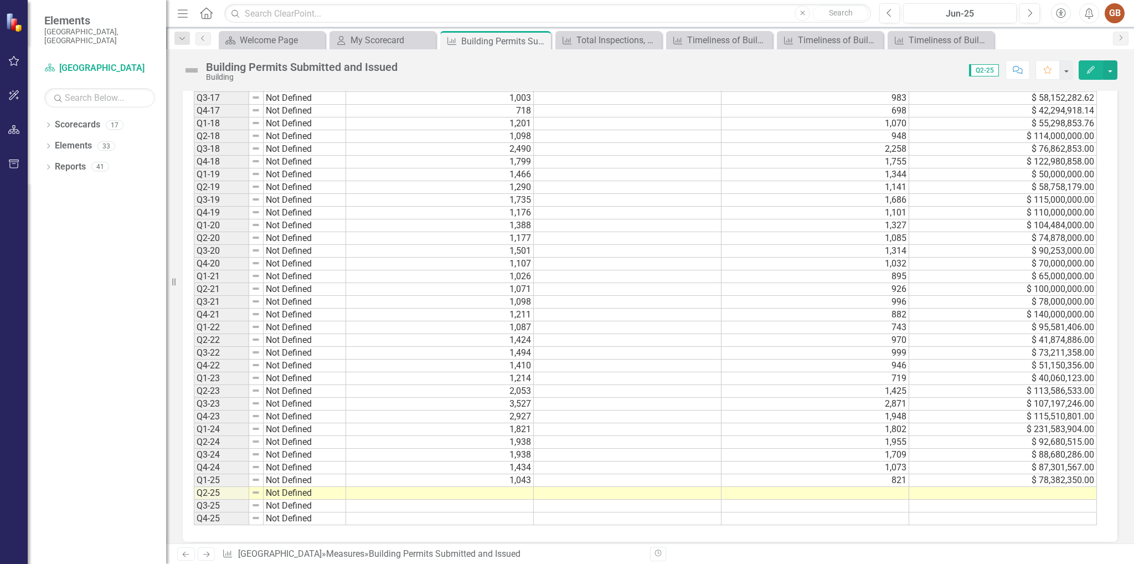
click at [523, 487] on td at bounding box center [440, 493] width 188 height 13
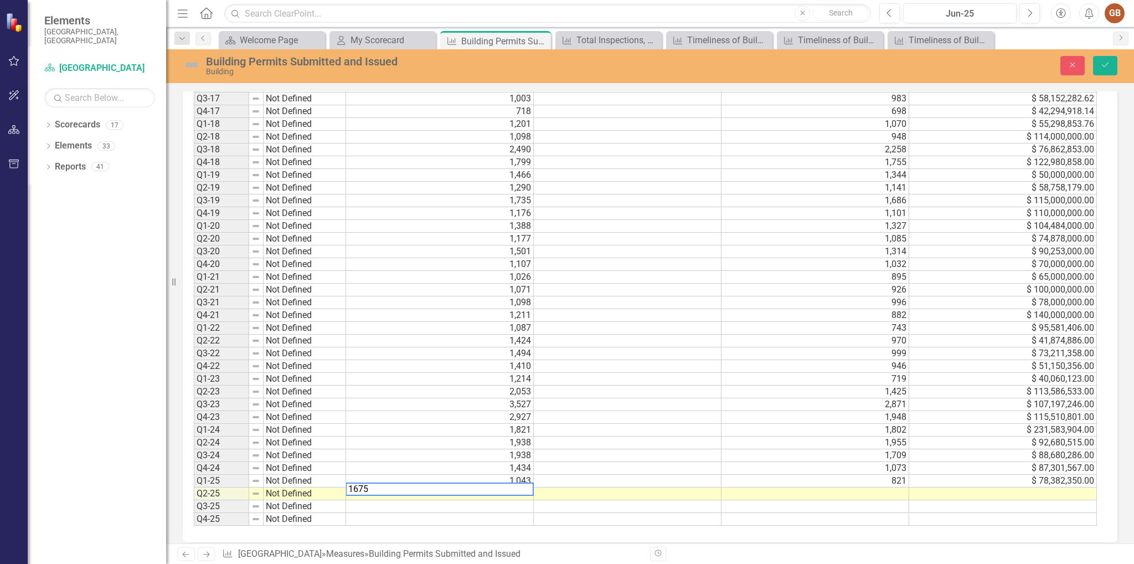
type textarea "1675"
click at [887, 492] on td at bounding box center [815, 493] width 188 height 13
type textarea "1002"
click at [1060, 487] on td at bounding box center [1003, 493] width 188 height 13
click at [1070, 505] on td at bounding box center [1003, 506] width 188 height 13
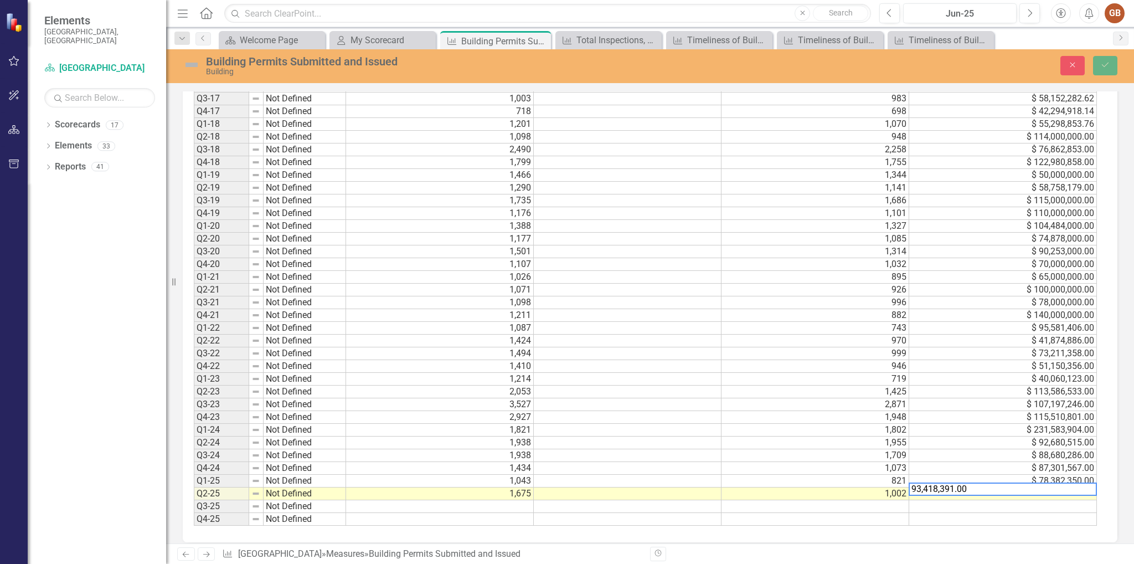
click at [912, 486] on textarea "93,418,391.00" at bounding box center [1002, 488] width 188 height 13
click at [928, 513] on td at bounding box center [1003, 519] width 188 height 13
click at [981, 505] on td at bounding box center [1003, 506] width 188 height 13
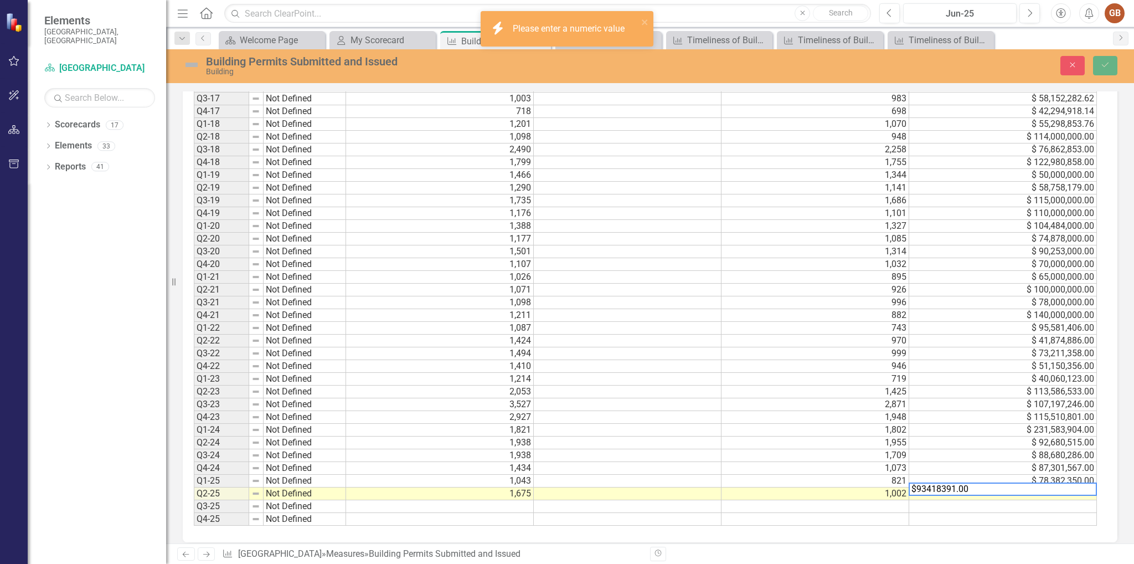
click at [925, 513] on td at bounding box center [1003, 519] width 188 height 13
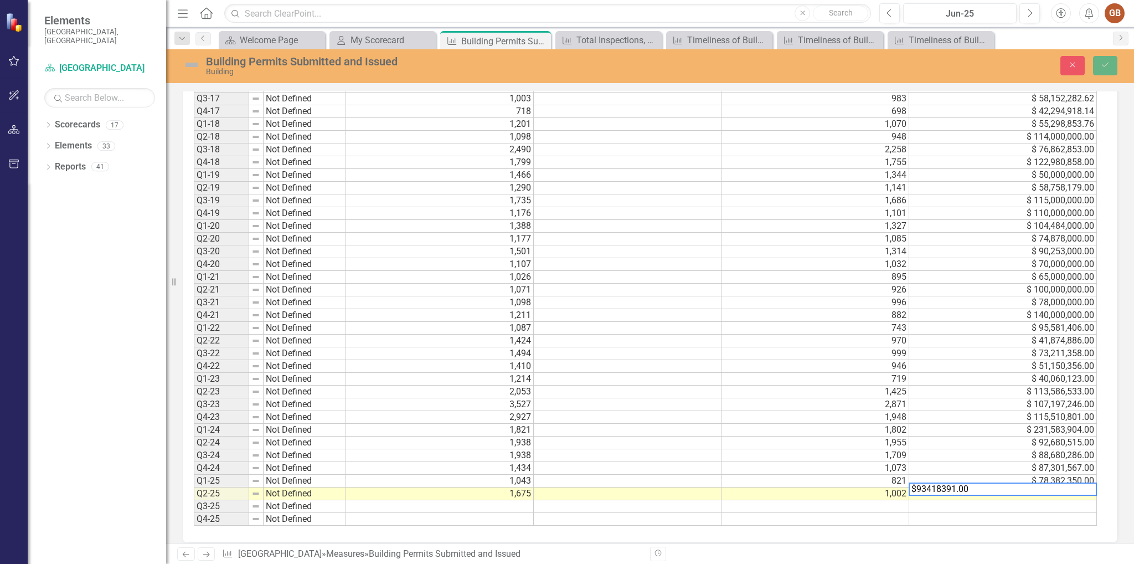
click at [917, 487] on textarea "$93418391.00" at bounding box center [1002, 488] width 188 height 13
type textarea "93418391.00"
click at [939, 504] on td at bounding box center [1003, 506] width 188 height 13
click at [1110, 64] on button "Save" at bounding box center [1105, 65] width 24 height 19
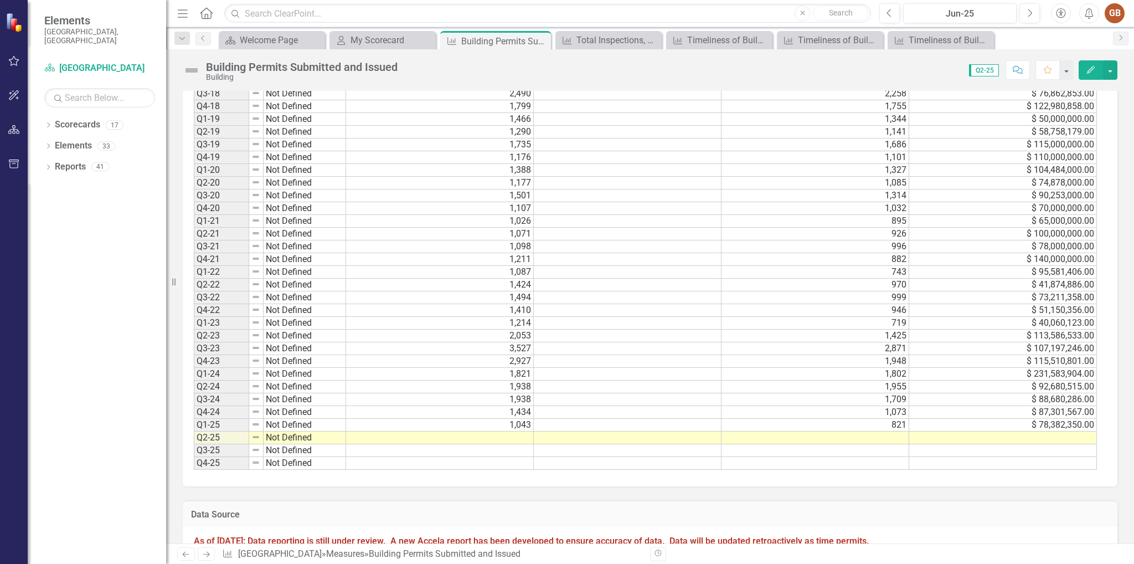
scroll to position [1218, 0]
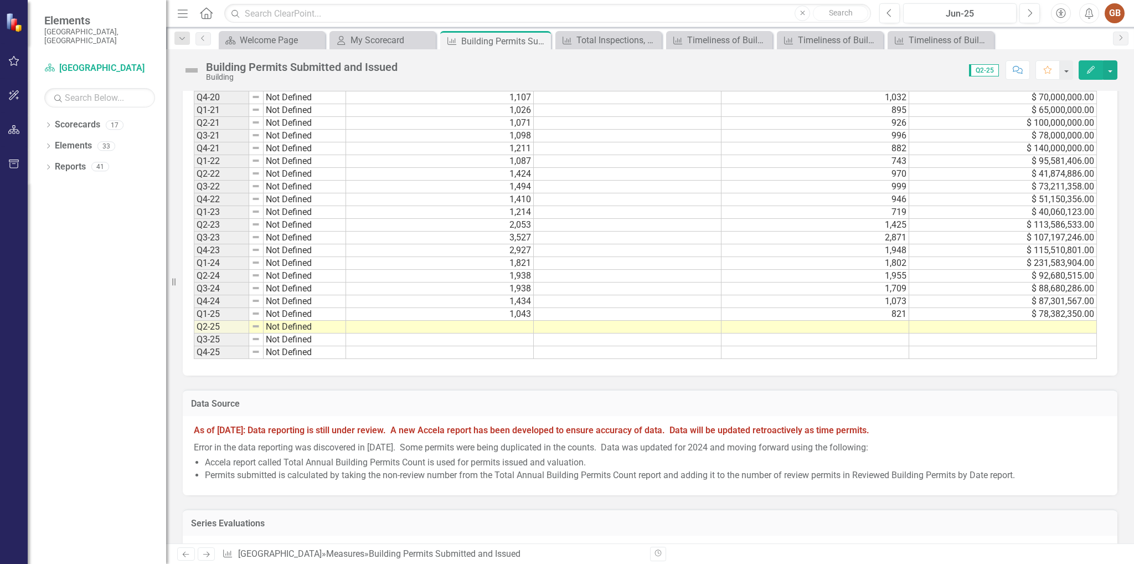
click at [520, 321] on td at bounding box center [440, 327] width 188 height 13
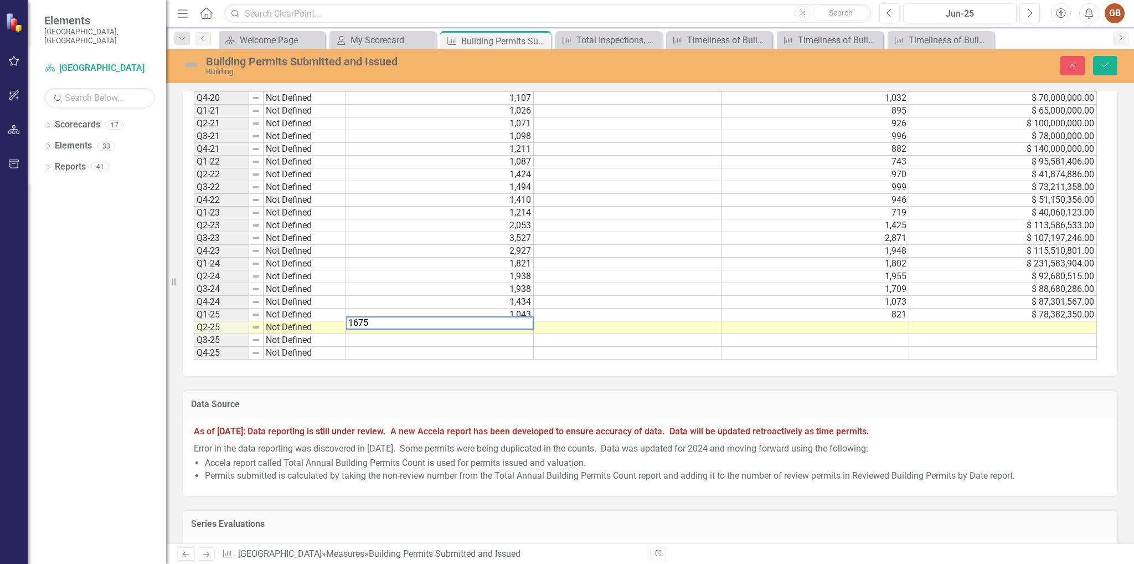
type textarea "1675"
click at [895, 324] on td at bounding box center [815, 327] width 188 height 13
type textarea "1002"
click at [1053, 321] on td at bounding box center [1003, 327] width 188 height 13
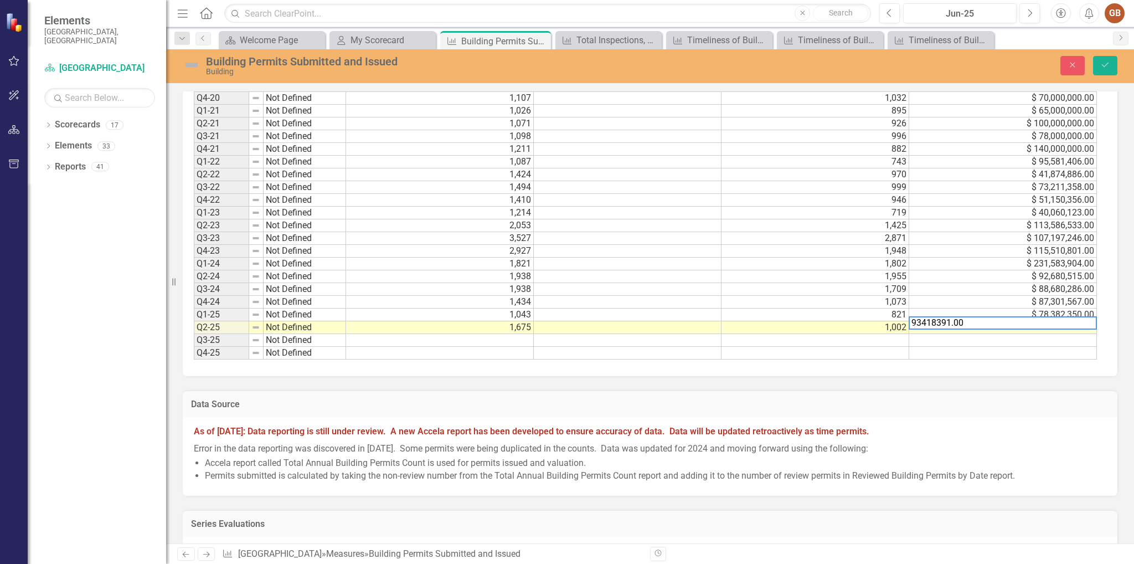
type textarea "93418391.00"
click at [968, 348] on td at bounding box center [1003, 353] width 188 height 13
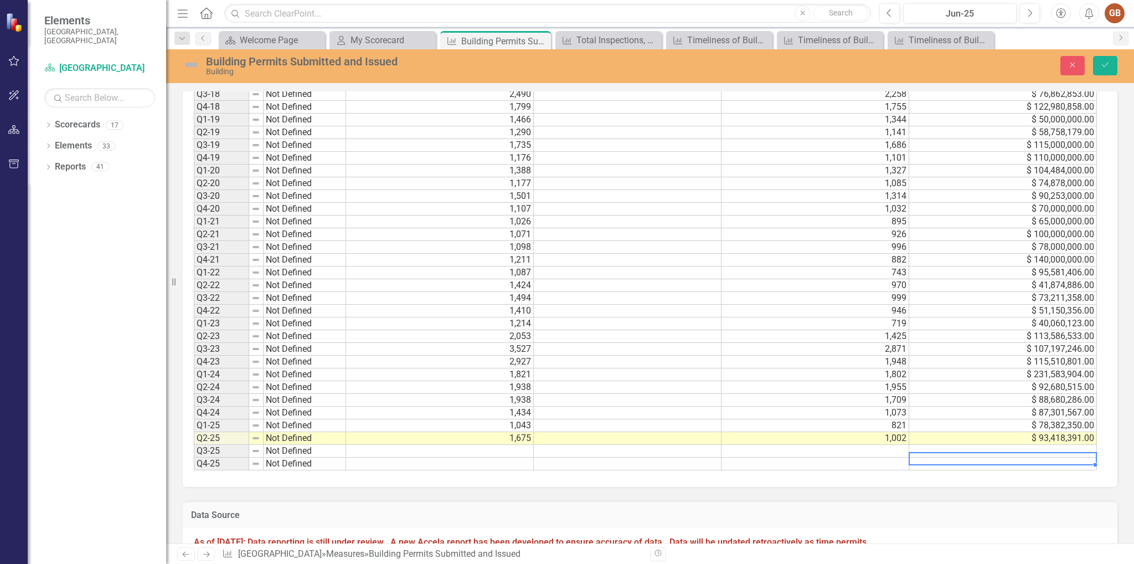
scroll to position [1252, 0]
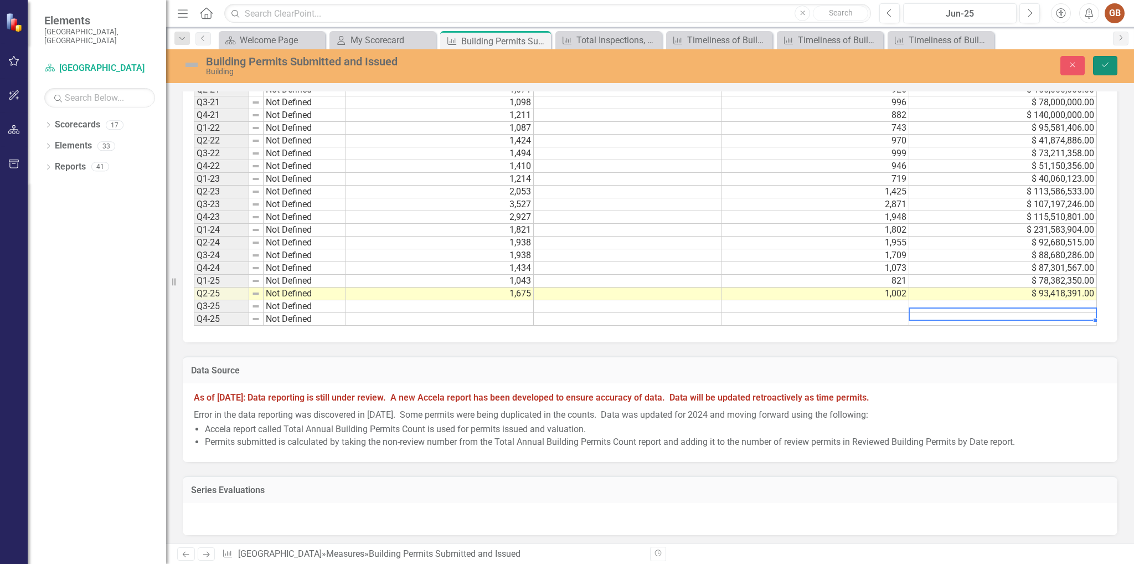
click at [1098, 59] on button "Save" at bounding box center [1105, 65] width 24 height 19
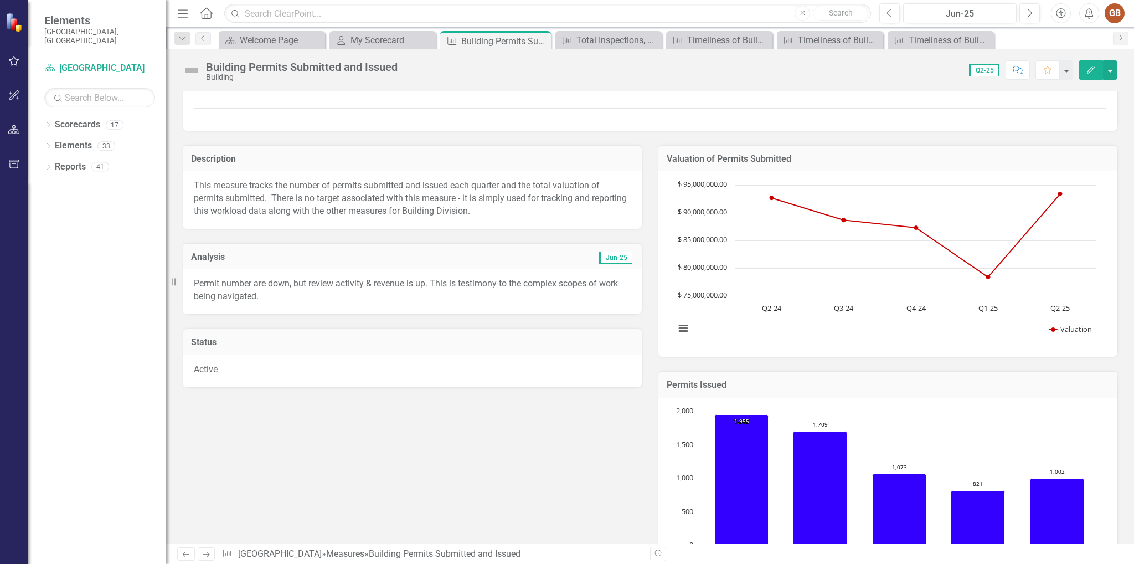
scroll to position [0, 0]
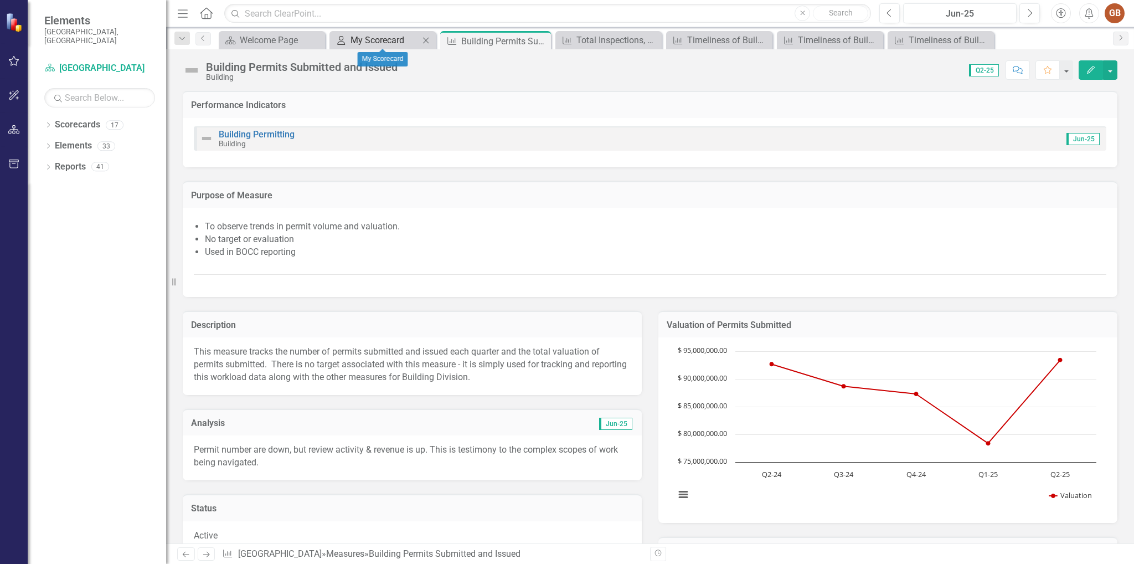
click at [373, 37] on div "My Scorecard" at bounding box center [384, 40] width 69 height 14
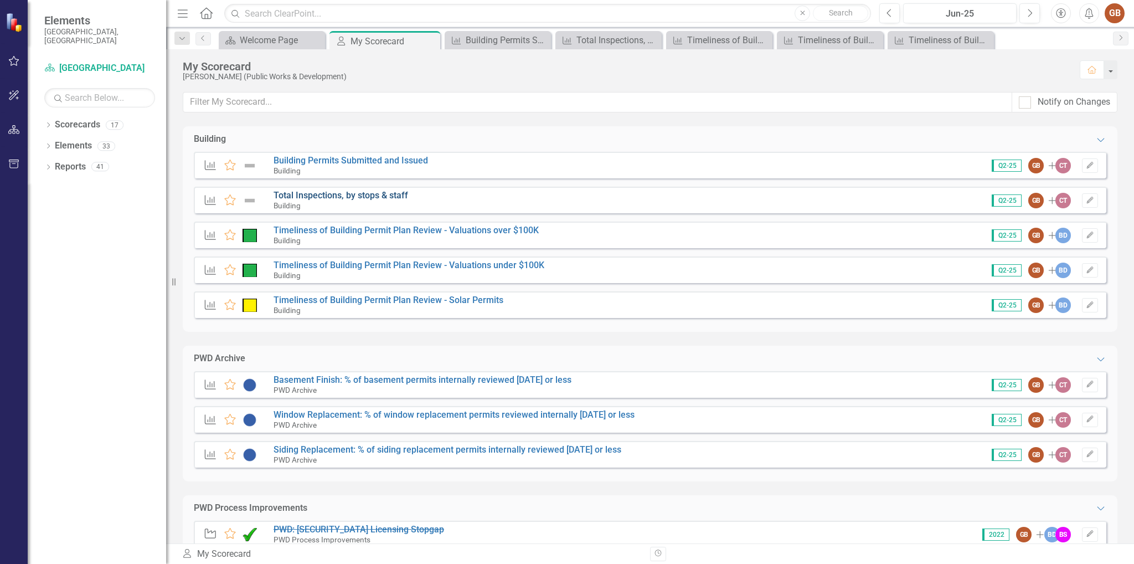
click at [354, 194] on link "Total Inspections, by stops & staff" at bounding box center [340, 195] width 135 height 11
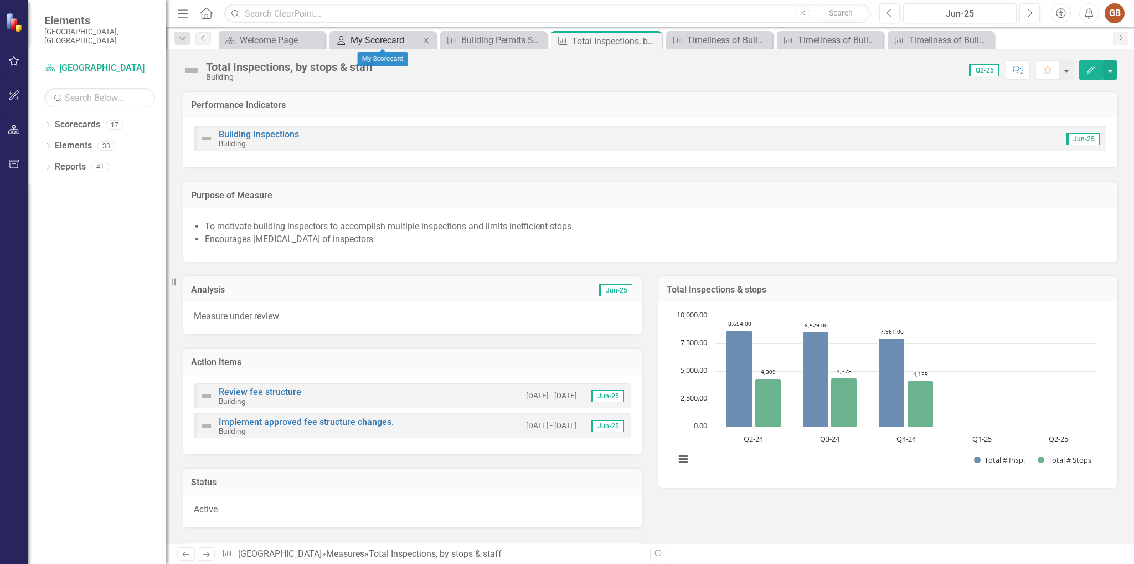
click at [370, 37] on div "My Scorecard" at bounding box center [384, 40] width 69 height 14
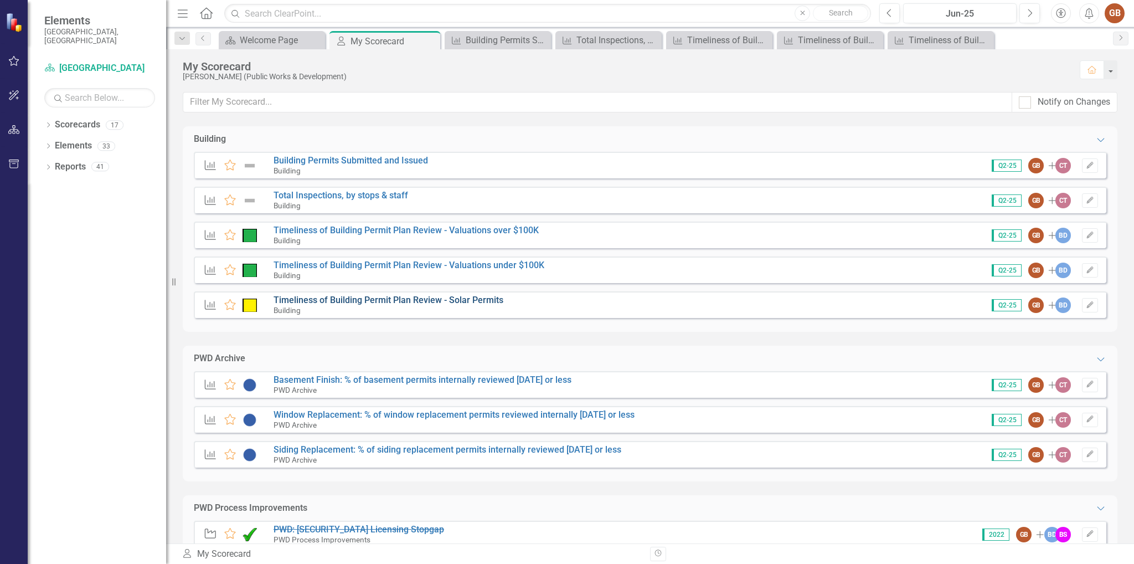
click at [422, 303] on link "Timeliness of Building Permit Plan Review - Solar Permits" at bounding box center [388, 299] width 230 height 11
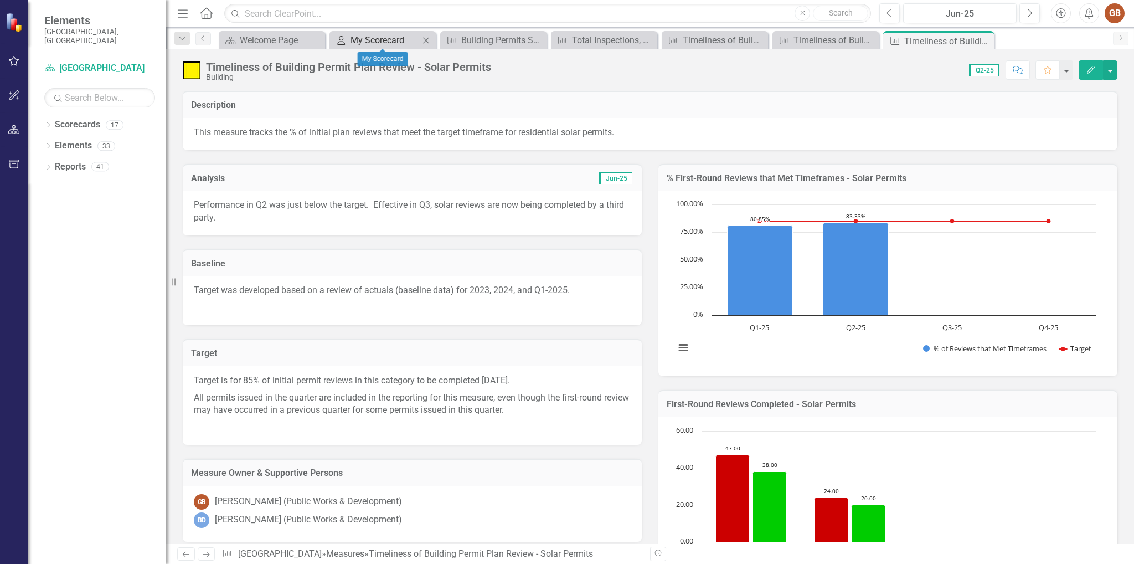
click at [395, 38] on div "My Scorecard" at bounding box center [384, 40] width 69 height 14
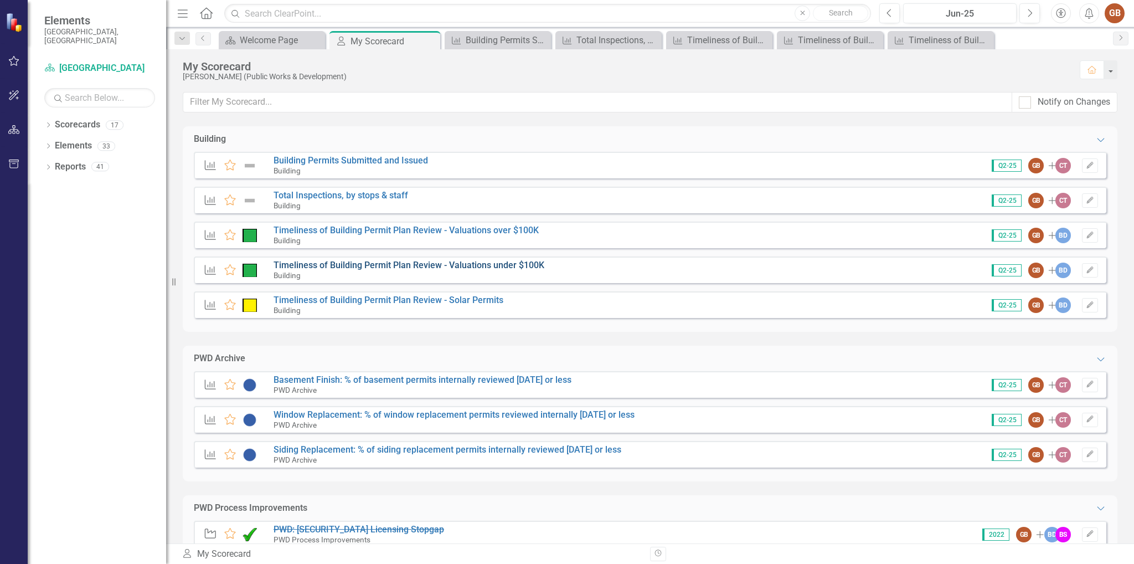
click at [415, 266] on link "Timeliness of Building Permit Plan Review - Valuations under $100K" at bounding box center [408, 265] width 271 height 11
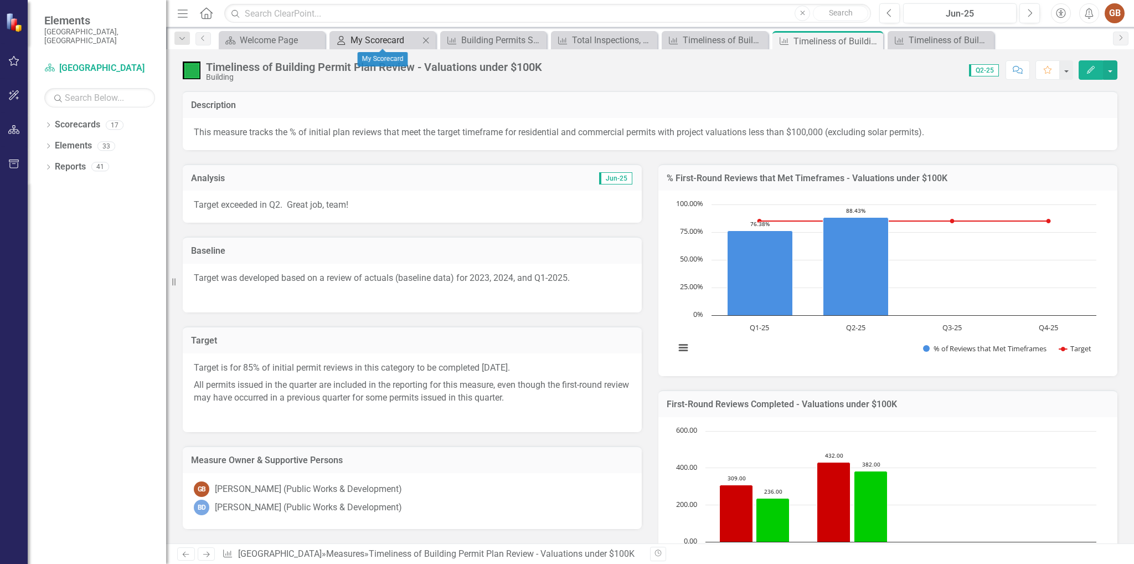
click at [407, 40] on div "My Scorecard" at bounding box center [384, 40] width 69 height 14
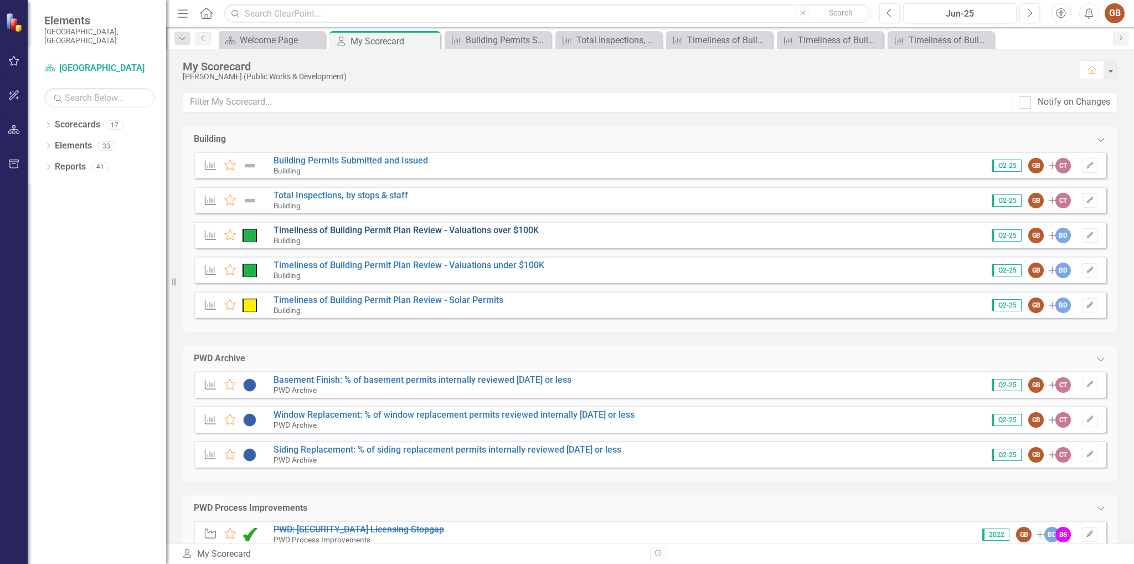
click at [408, 234] on link "Timeliness of Building Permit Plan Review - Valuations over $100K" at bounding box center [405, 230] width 265 height 11
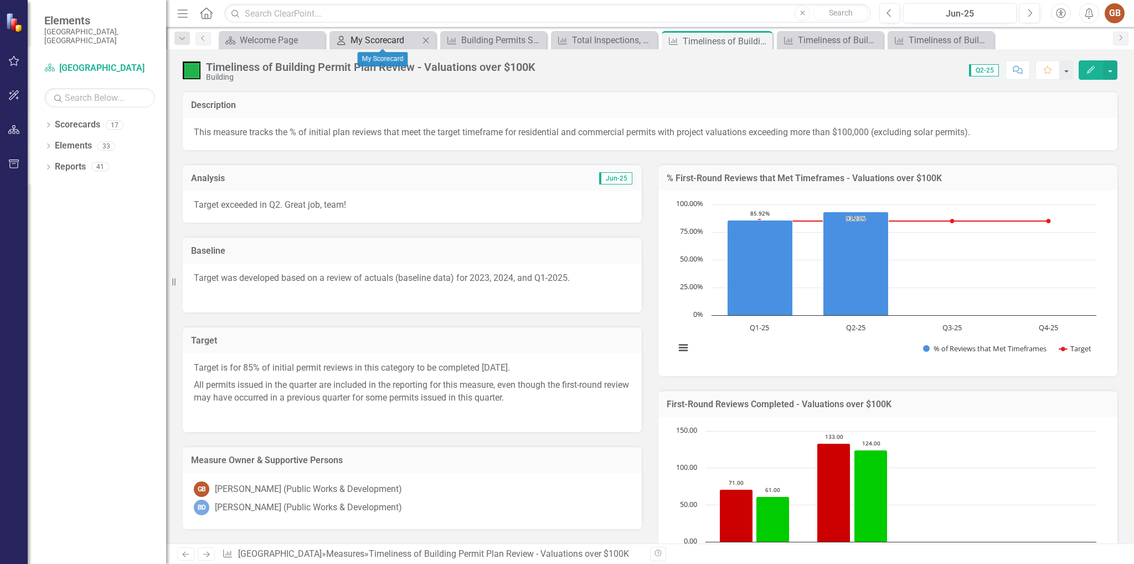
click at [374, 42] on div "My Scorecard" at bounding box center [384, 40] width 69 height 14
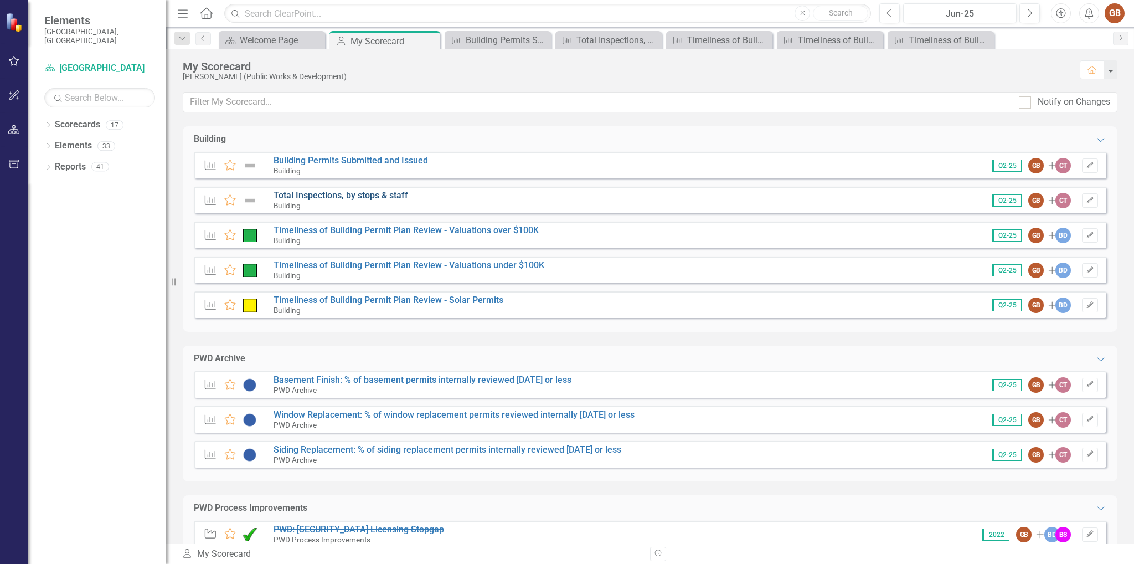
click at [354, 197] on link "Total Inspections, by stops & staff" at bounding box center [340, 195] width 135 height 11
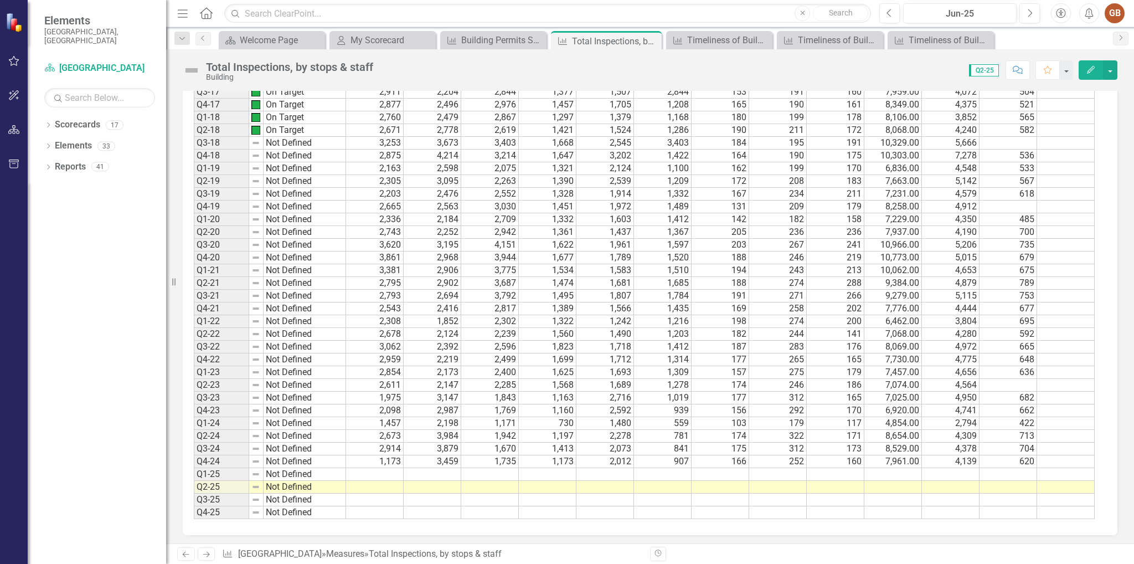
scroll to position [886, 0]
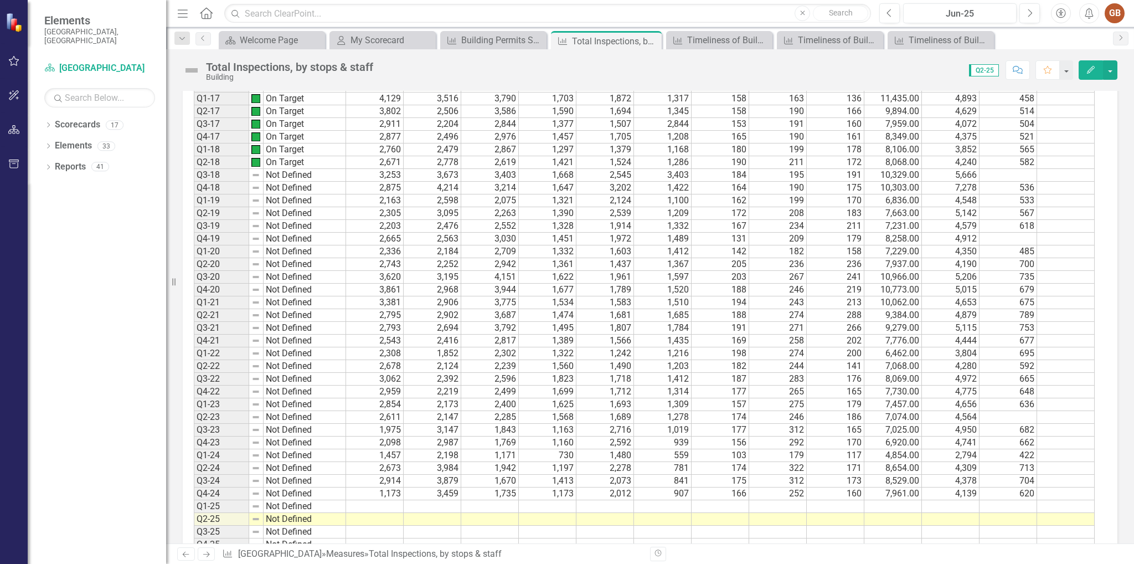
drag, startPoint x: 386, startPoint y: 498, endPoint x: 399, endPoint y: 495, distance: 13.2
click at [386, 500] on td at bounding box center [375, 506] width 58 height 13
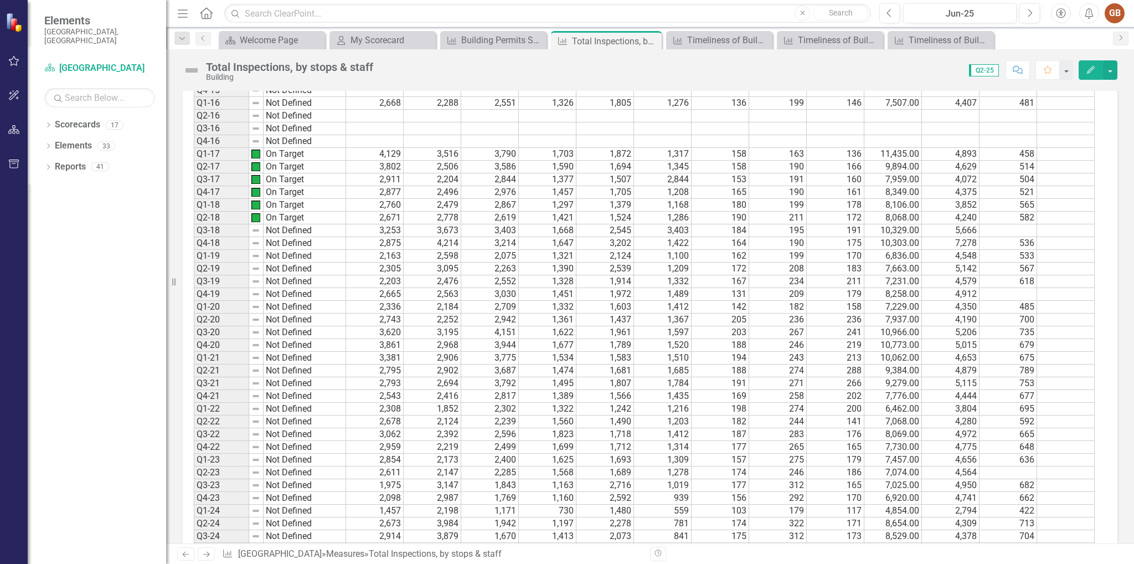
scroll to position [996, 0]
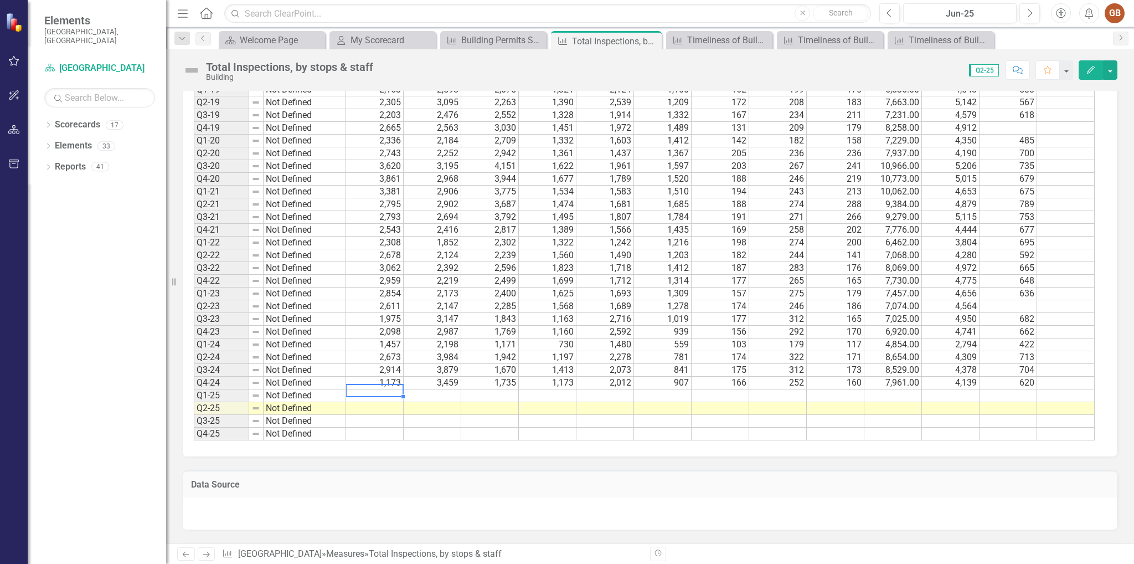
type textarea "2"
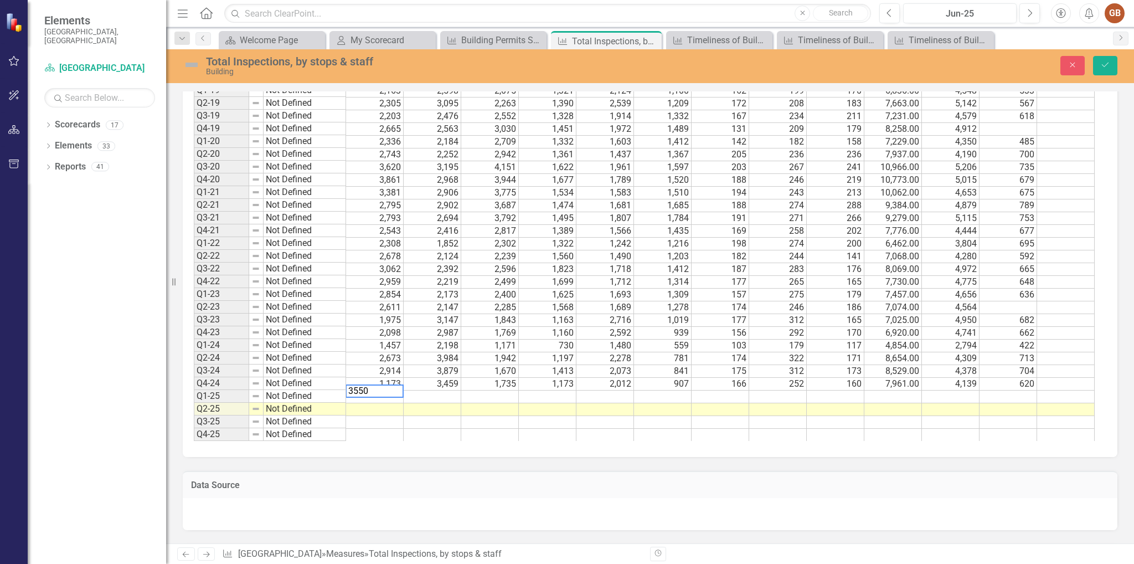
type textarea "3550"
click at [450, 390] on td at bounding box center [433, 396] width 58 height 13
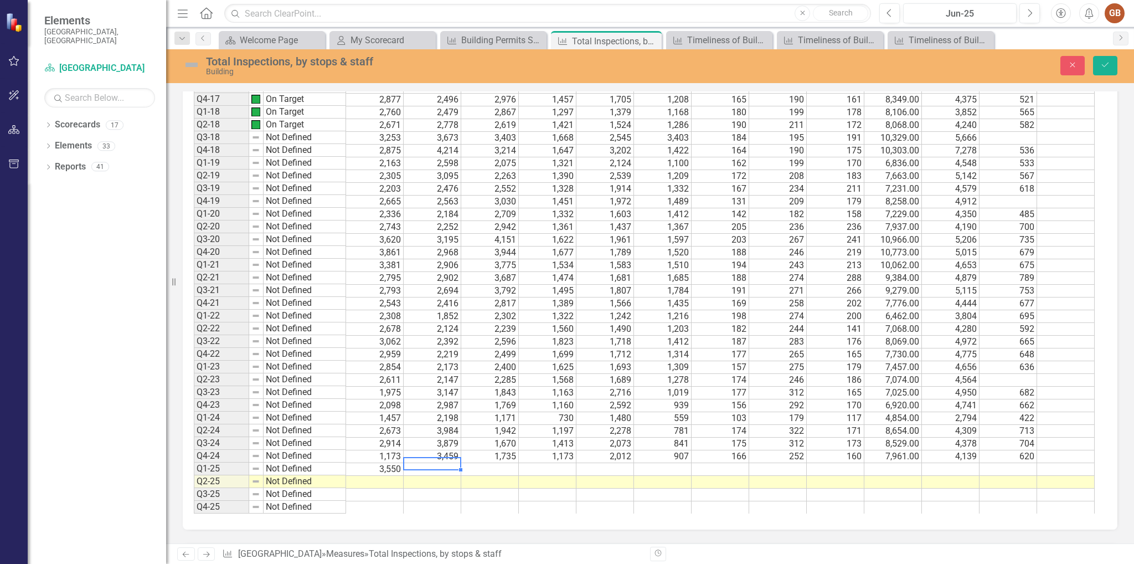
scroll to position [941, 0]
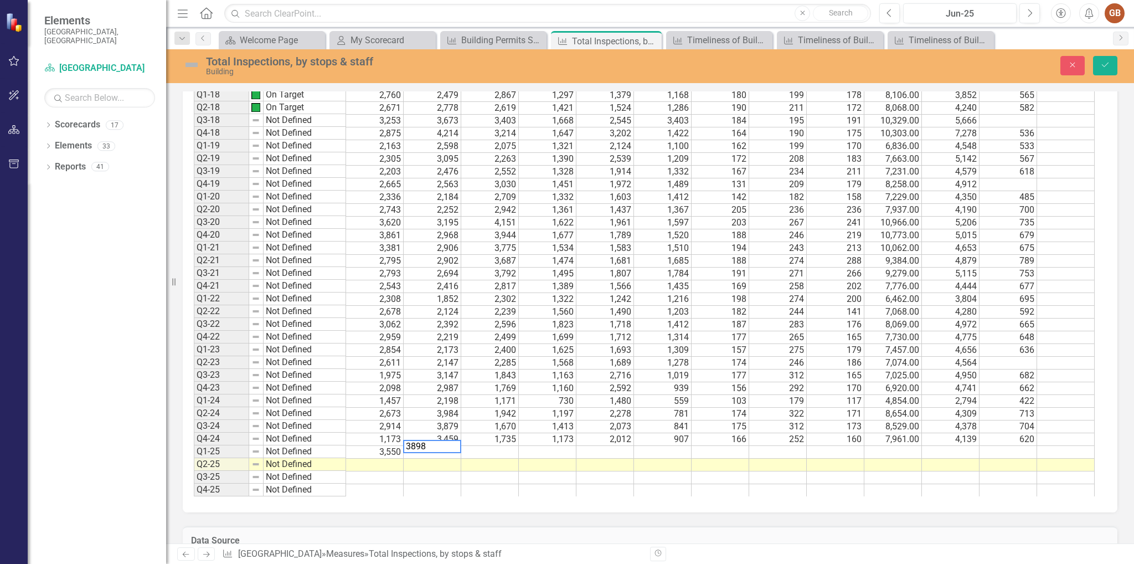
type textarea "3898"
click at [499, 446] on td at bounding box center [490, 452] width 58 height 13
type textarea "2522"
click at [561, 446] on td at bounding box center [548, 452] width 58 height 13
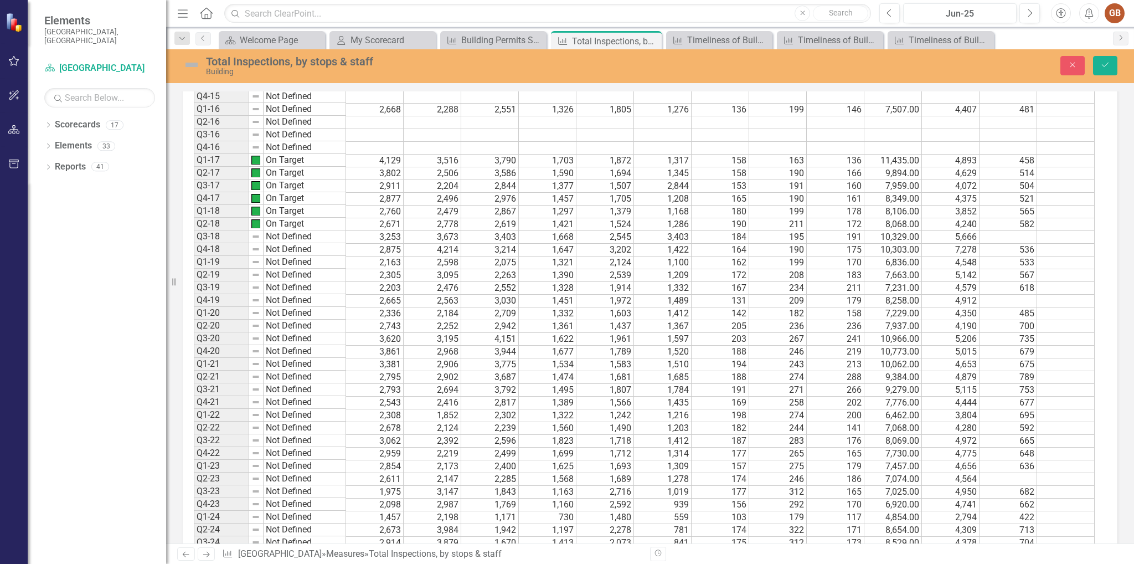
scroll to position [886, 0]
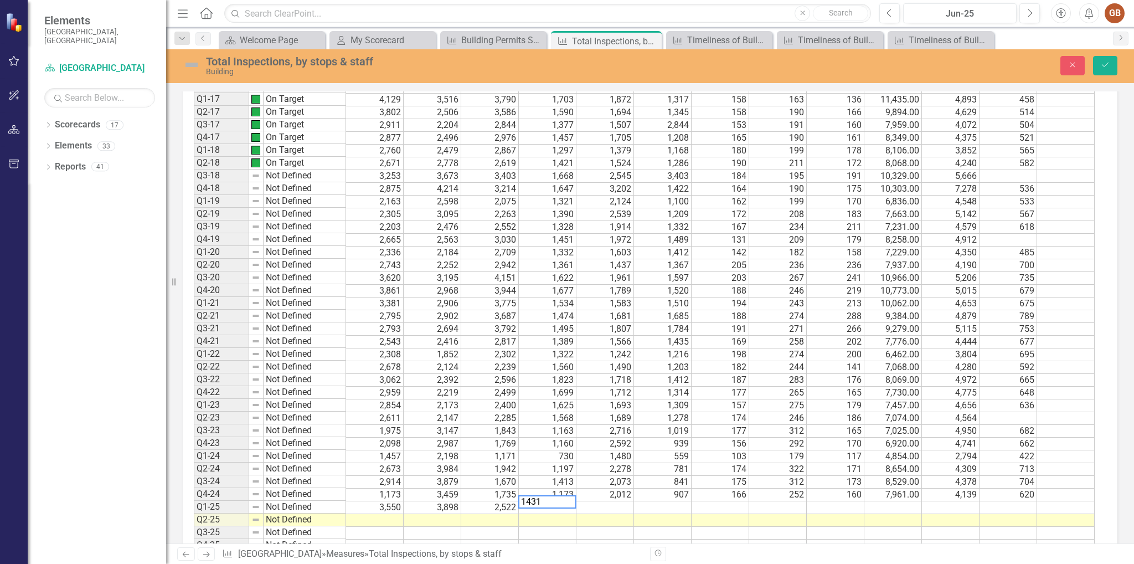
type textarea "1431"
click at [625, 501] on td at bounding box center [605, 507] width 58 height 13
type textarea "1906"
click at [672, 501] on td at bounding box center [663, 507] width 58 height 13
type textarea "1037"
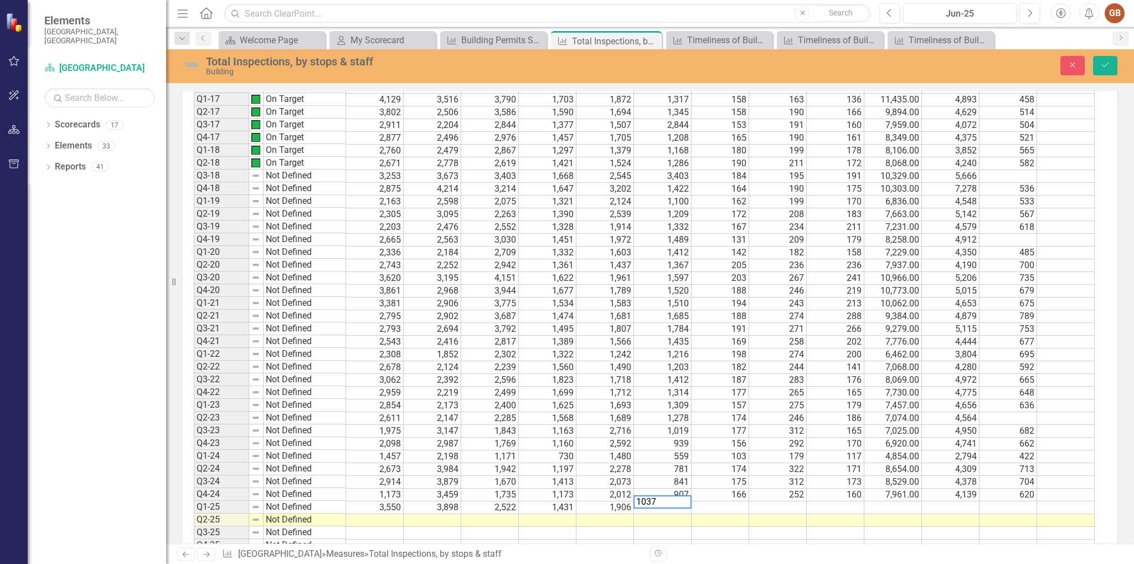
click at [735, 501] on td at bounding box center [720, 507] width 58 height 13
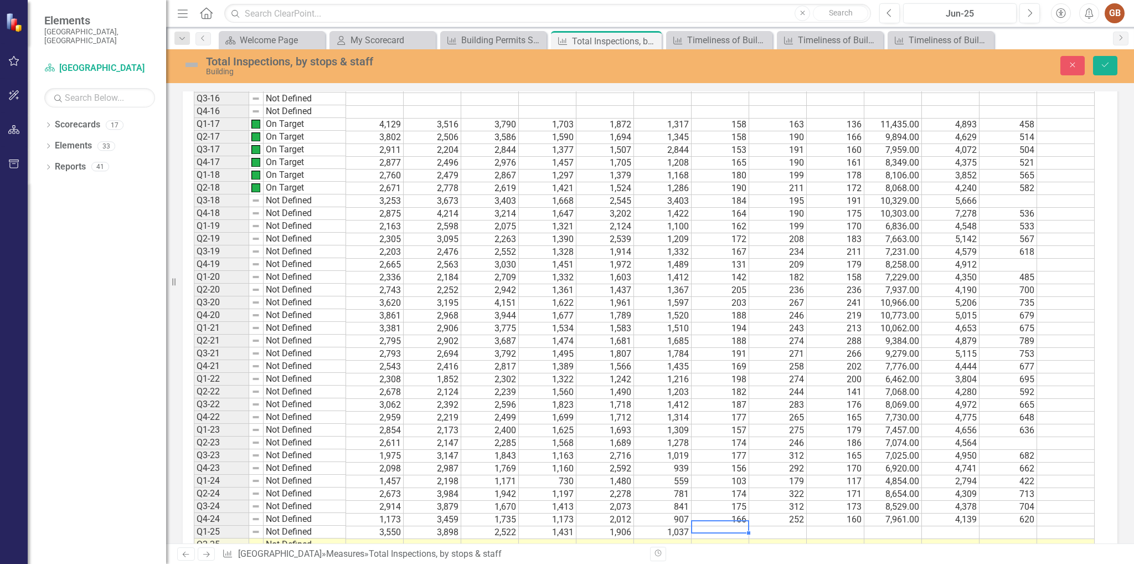
scroll to position [941, 0]
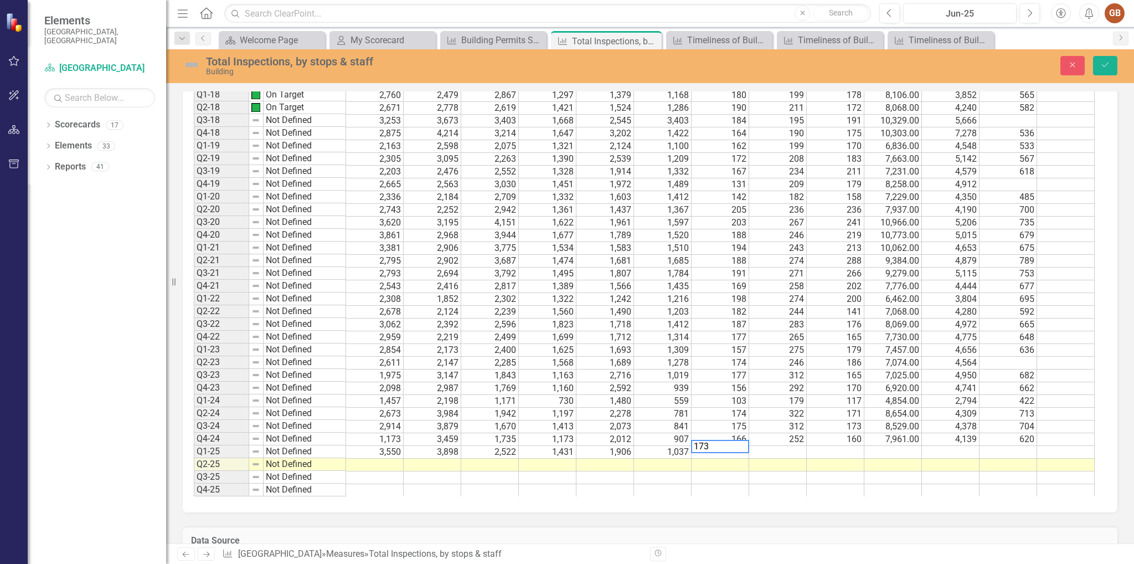
type textarea "173"
click at [798, 448] on td at bounding box center [778, 452] width 58 height 13
type textarea "269"
click at [847, 446] on td at bounding box center [836, 452] width 58 height 13
type textarea "153"
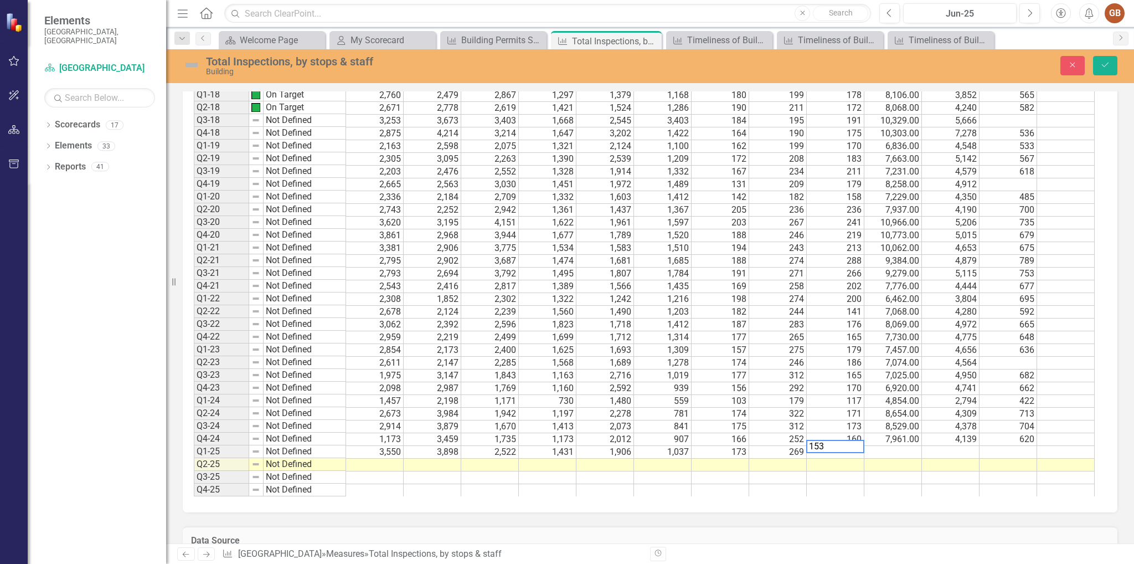
click at [900, 446] on td at bounding box center [893, 452] width 58 height 13
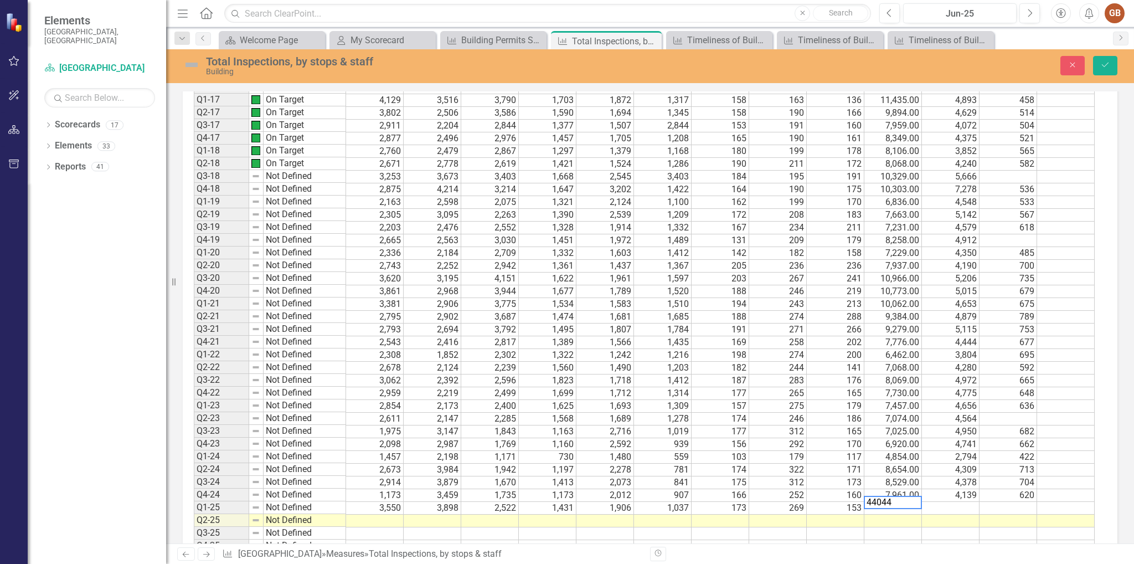
scroll to position [886, 0]
type textarea "44044"
click at [965, 501] on td at bounding box center [951, 507] width 58 height 13
click at [895, 501] on td "44,044.00" at bounding box center [893, 507] width 58 height 13
type textarea "4404"
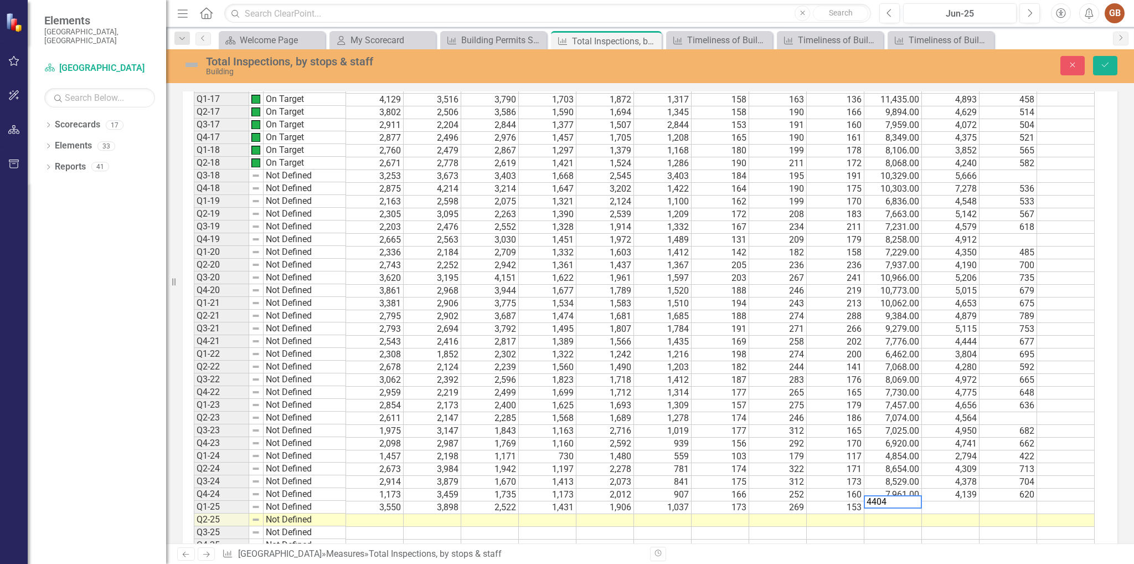
click at [967, 501] on td at bounding box center [951, 507] width 58 height 13
type textarea "4404"
click at [194, 542] on div "Period Status Electrical Insp. Framing Insp. Plumb/Mech Insp. E Stops F Stops P…" at bounding box center [194, 235] width 0 height 634
click at [913, 501] on td "4,404.00" at bounding box center [893, 507] width 58 height 13
type textarea "10001"
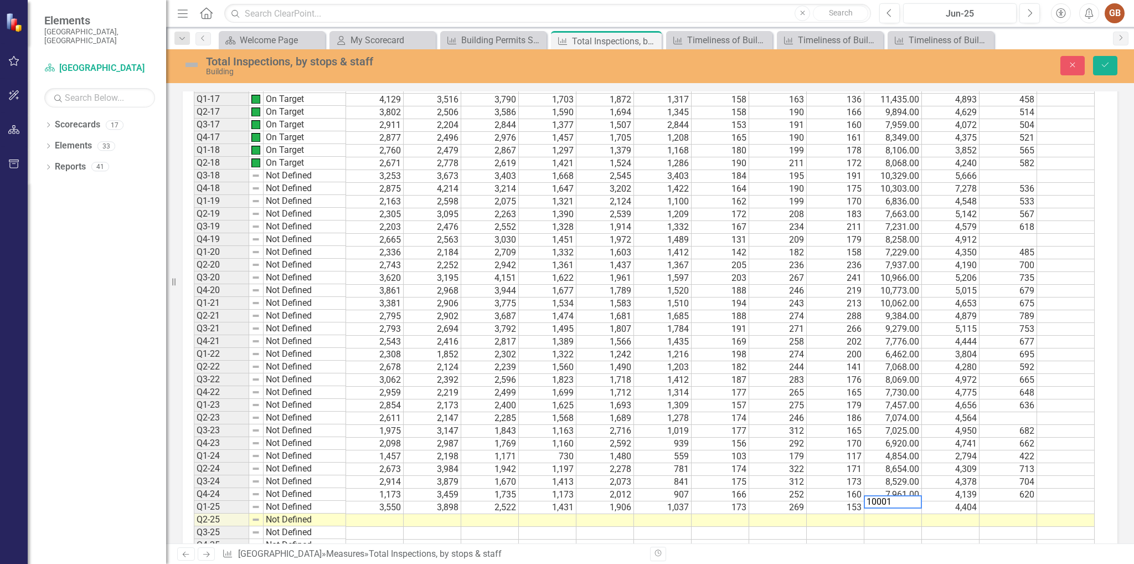
click at [1019, 501] on td at bounding box center [1008, 507] width 58 height 13
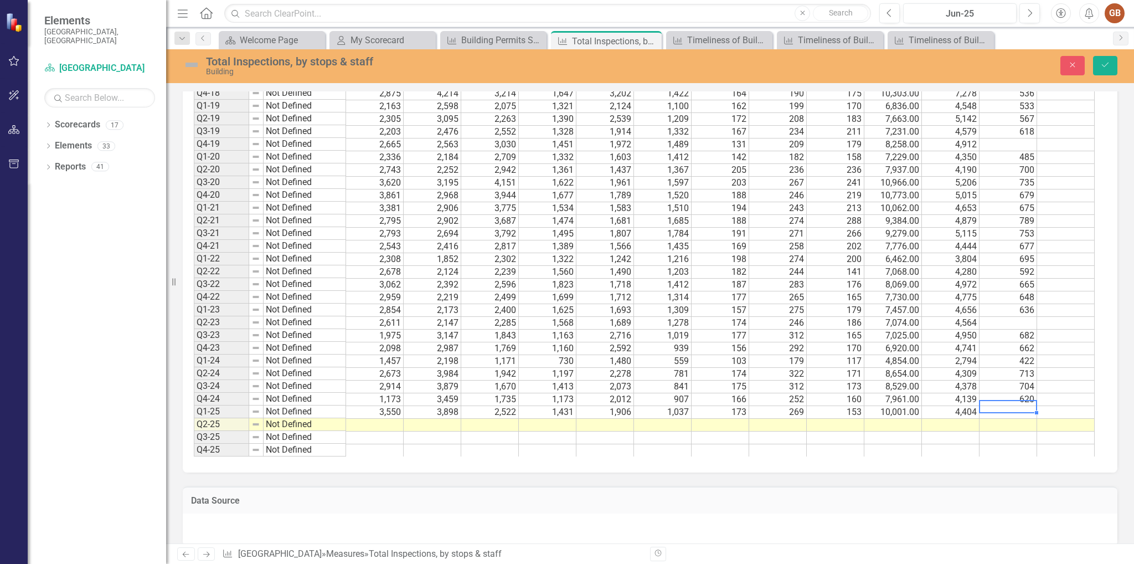
scroll to position [1052, 0]
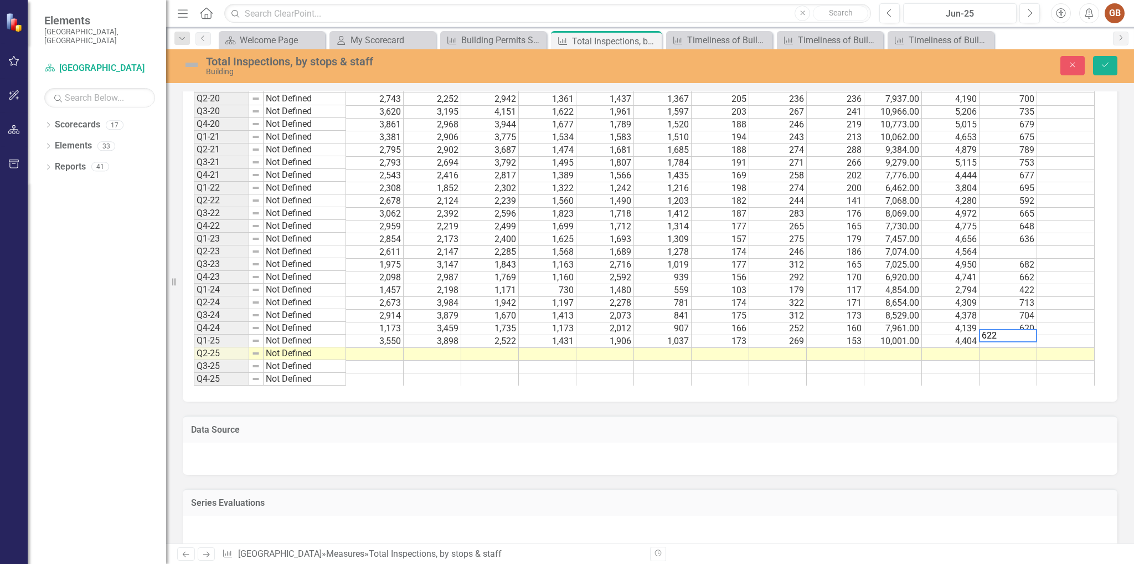
type textarea "622"
click at [406, 348] on td at bounding box center [433, 354] width 58 height 13
click at [393, 348] on td at bounding box center [375, 354] width 58 height 13
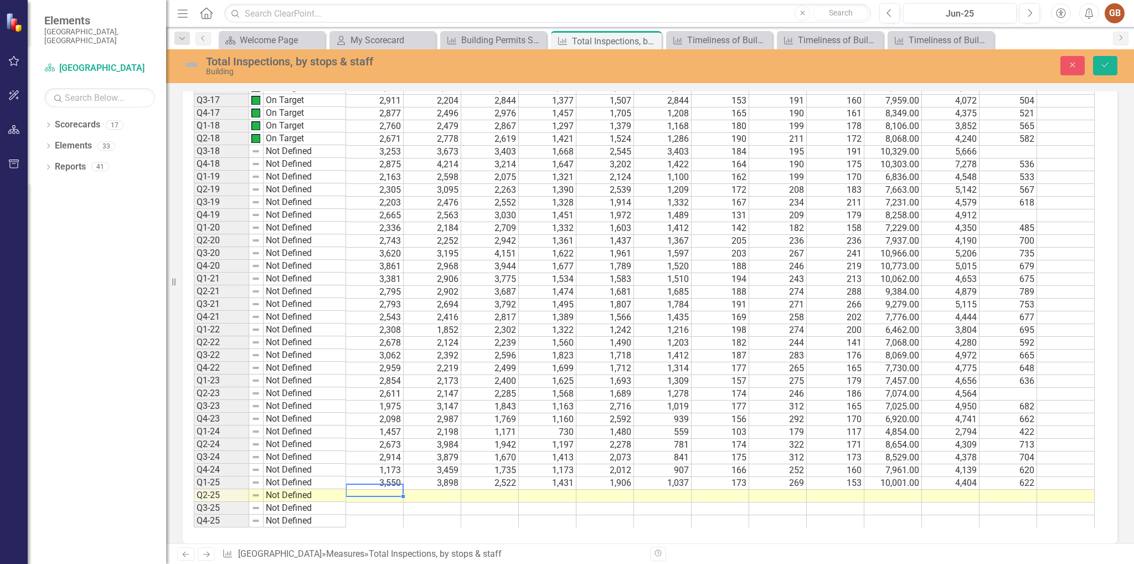
scroll to position [996, 0]
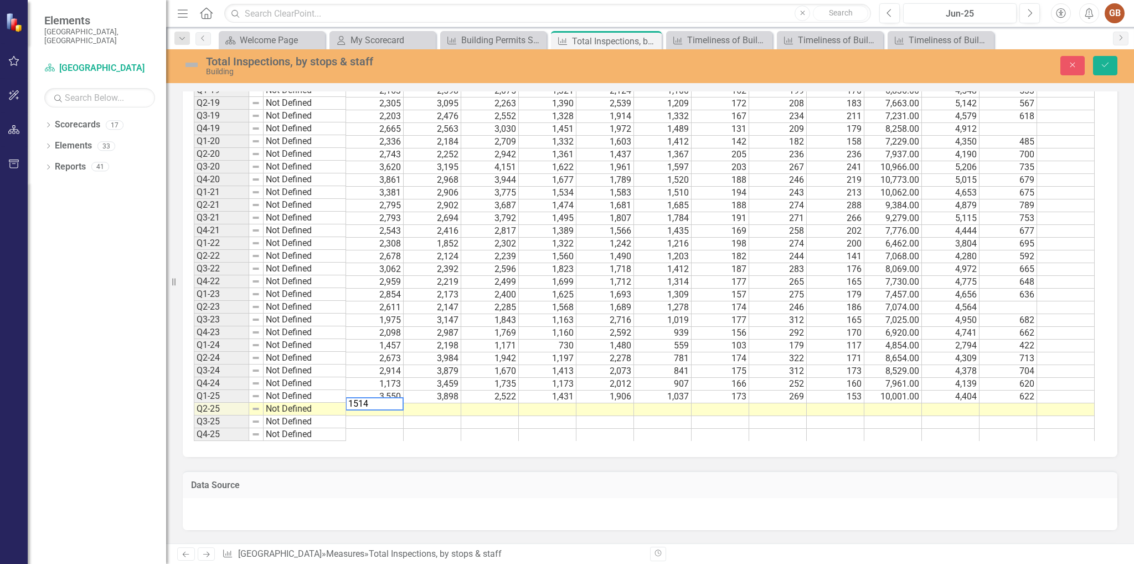
type textarea "1514"
click at [455, 403] on td at bounding box center [433, 409] width 58 height 13
click at [394, 403] on td "1,514" at bounding box center [375, 409] width 58 height 13
type textarea "2"
type textarea "3124"
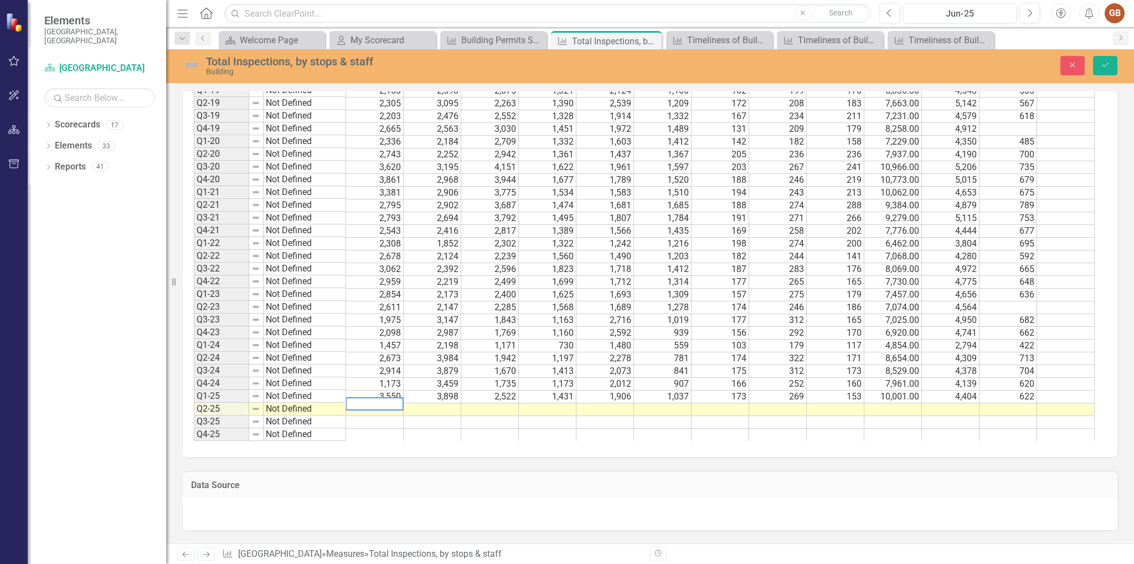
click at [437, 403] on td at bounding box center [433, 409] width 58 height 13
type textarea "2982"
click at [514, 403] on td at bounding box center [490, 409] width 58 height 13
type textarea "2859"
click at [561, 403] on td at bounding box center [548, 409] width 58 height 13
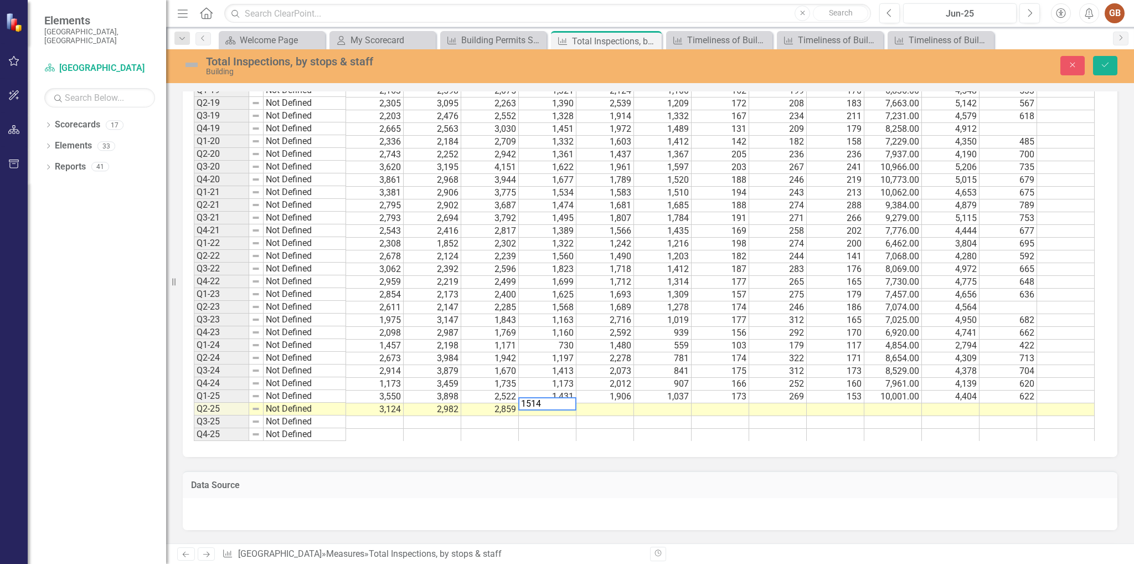
type textarea "1514"
click at [627, 403] on td at bounding box center [605, 409] width 58 height 13
type textarea "1869"
click at [688, 404] on td at bounding box center [663, 409] width 58 height 13
type textarea "1335"
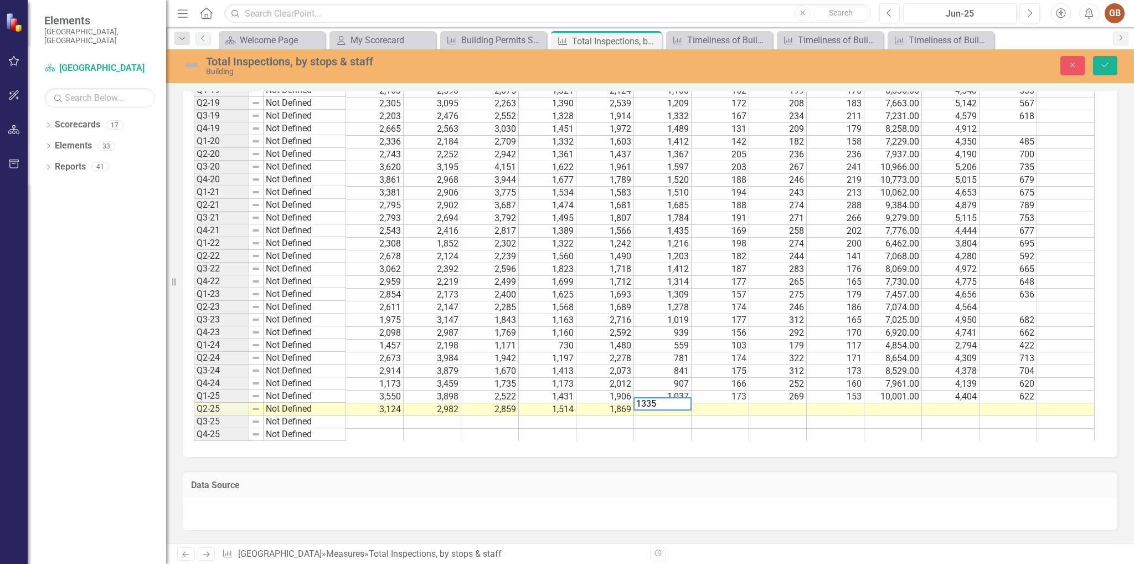
click at [727, 403] on td at bounding box center [720, 409] width 58 height 13
type textarea "170"
click at [785, 403] on td at bounding box center [778, 409] width 58 height 13
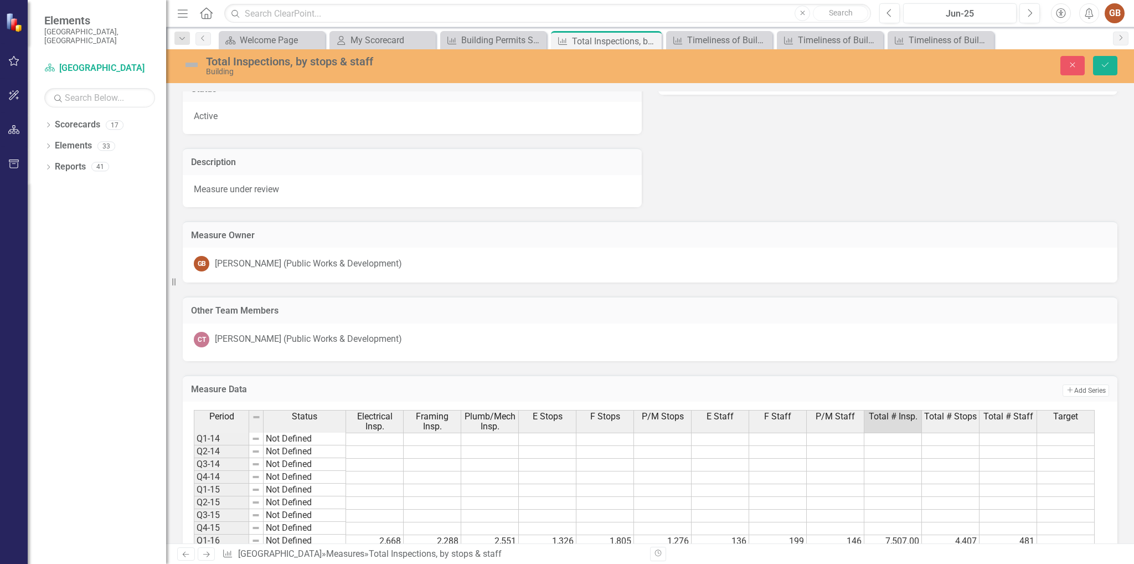
scroll to position [277, 0]
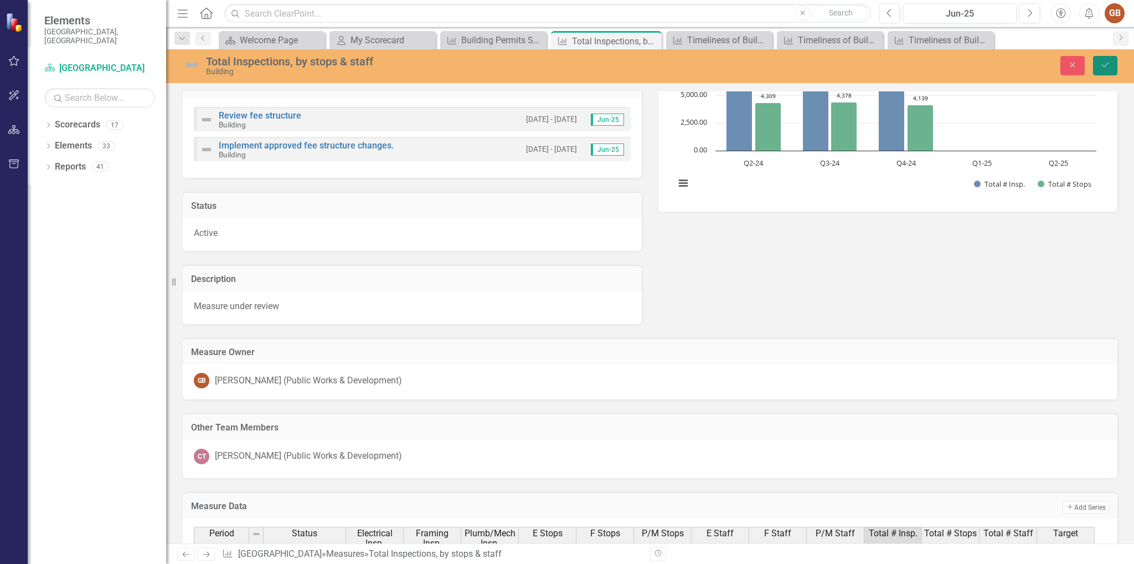
click at [1104, 58] on button "Save" at bounding box center [1105, 65] width 24 height 19
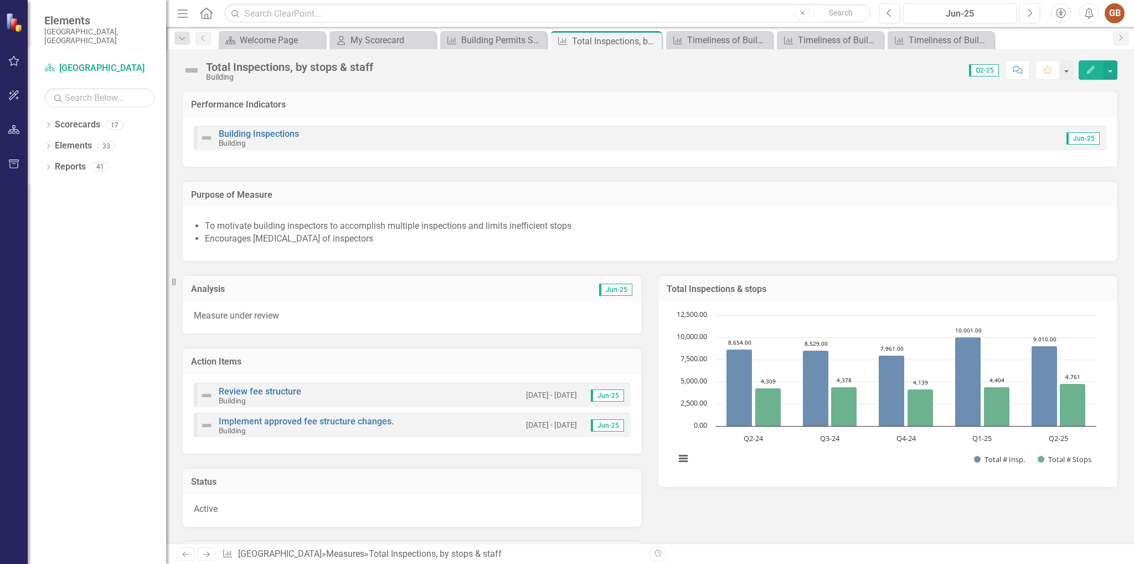
scroll to position [0, 0]
click at [381, 40] on div "My Scorecard" at bounding box center [384, 40] width 69 height 14
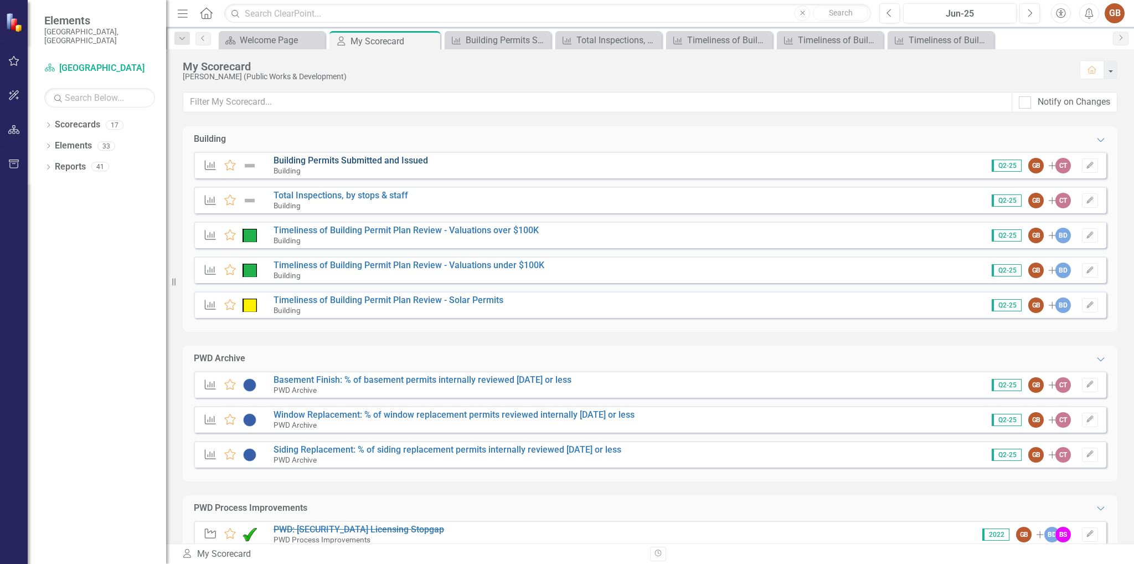
click at [344, 159] on link "Building Permits Submitted and Issued" at bounding box center [350, 160] width 154 height 11
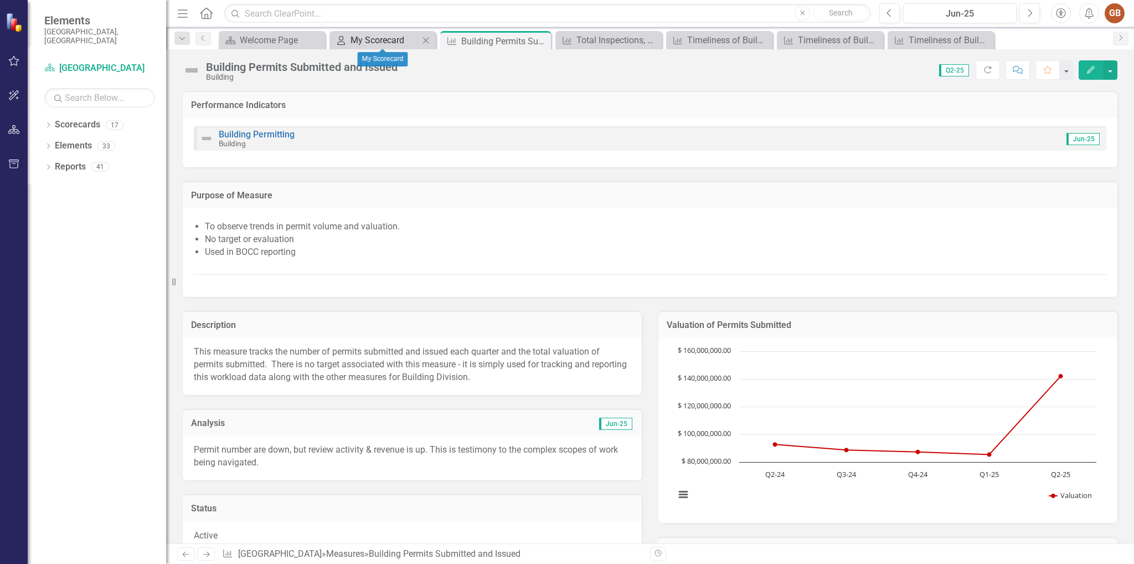
click at [379, 34] on div "My Scorecard" at bounding box center [384, 40] width 69 height 14
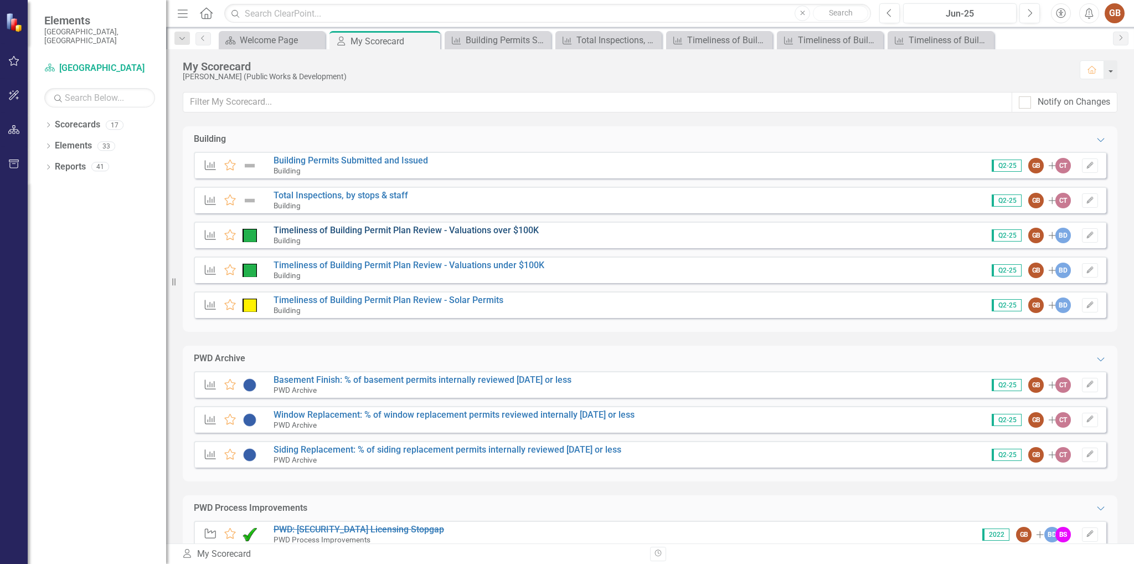
click at [501, 227] on link "Timeliness of Building Permit Plan Review - Valuations over $100K" at bounding box center [405, 230] width 265 height 11
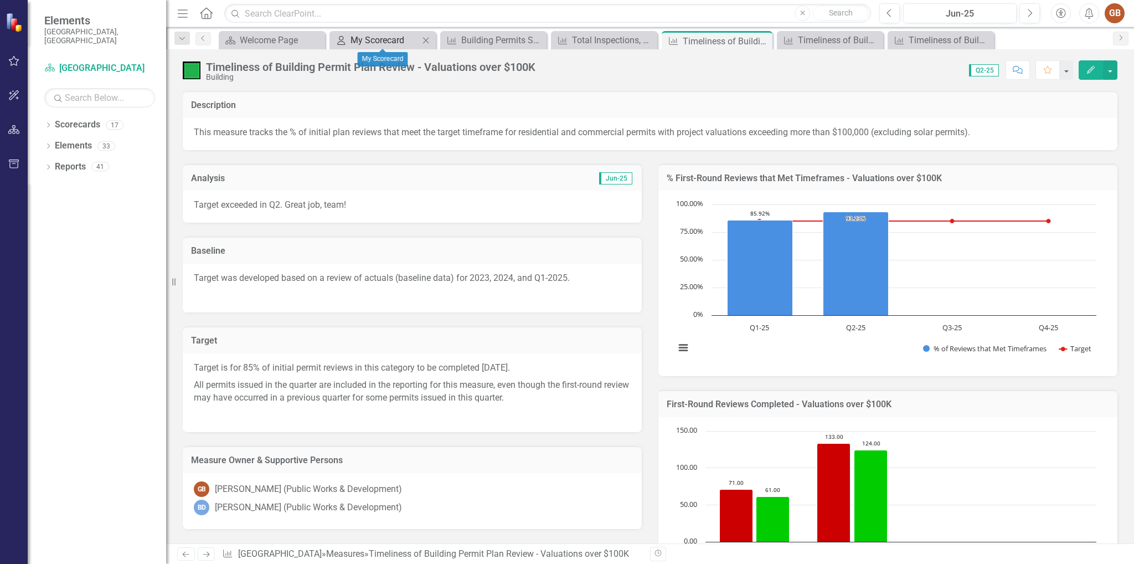
click at [386, 35] on div "My Scorecard" at bounding box center [384, 40] width 69 height 14
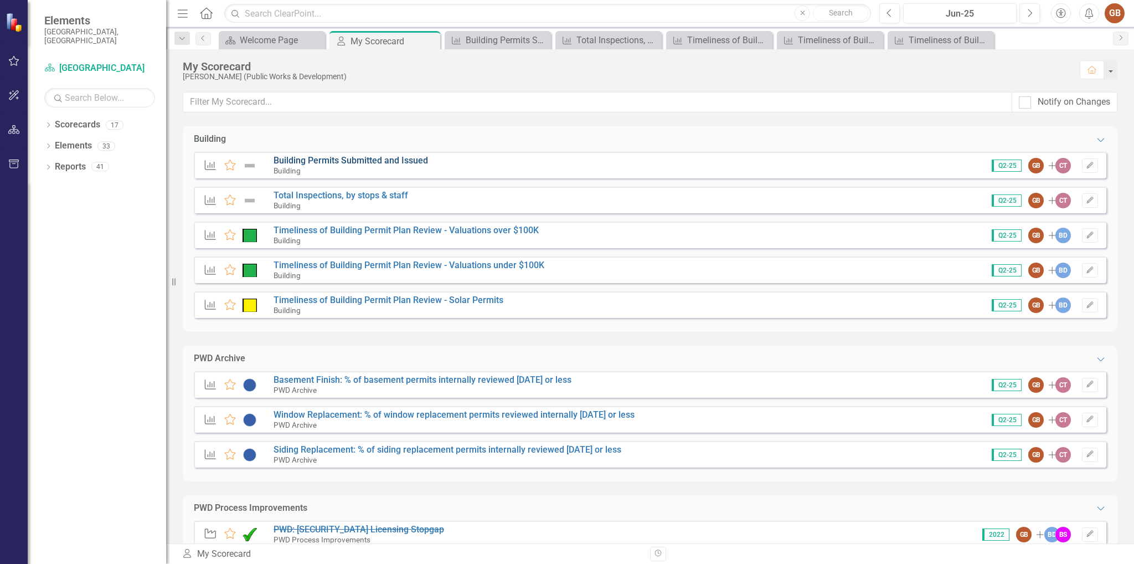
click at [391, 159] on link "Building Permits Submitted and Issued" at bounding box center [350, 160] width 154 height 11
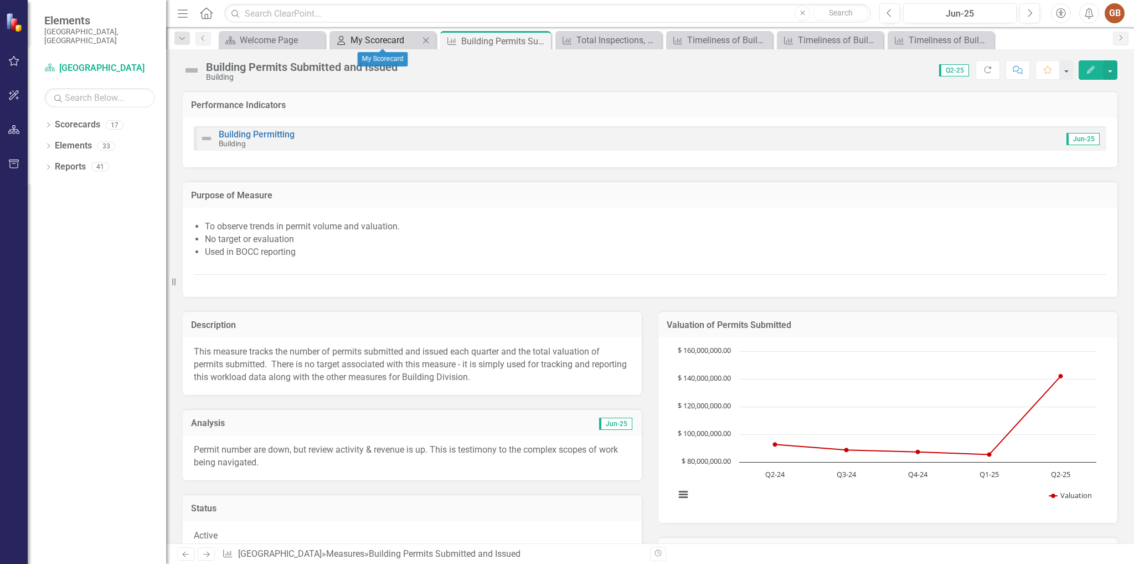
click at [382, 36] on div "My Scorecard" at bounding box center [384, 40] width 69 height 14
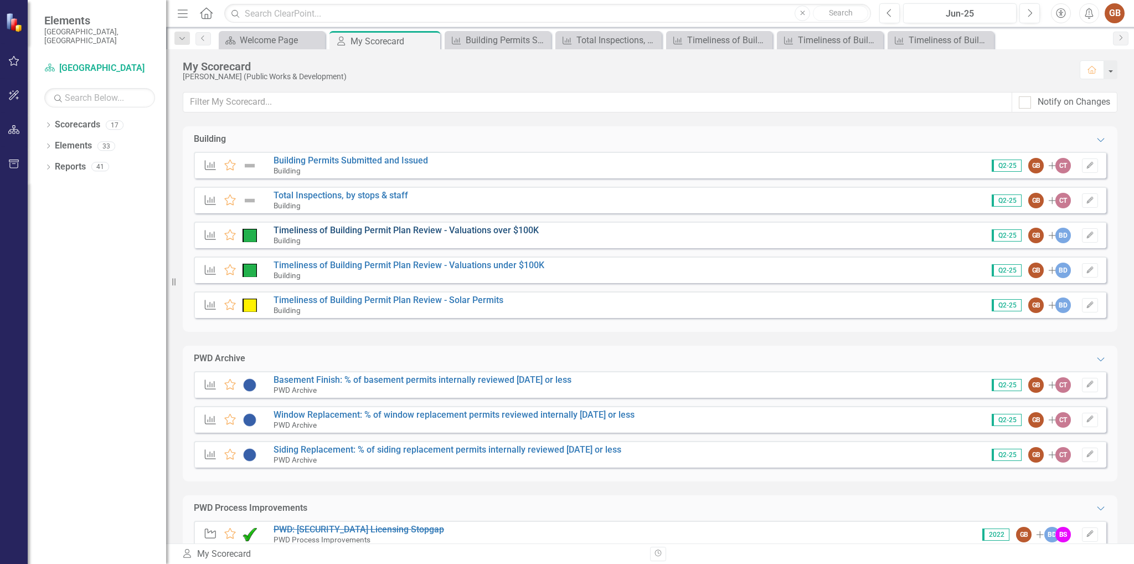
click at [389, 229] on link "Timeliness of Building Permit Plan Review - Valuations over $100K" at bounding box center [405, 230] width 265 height 11
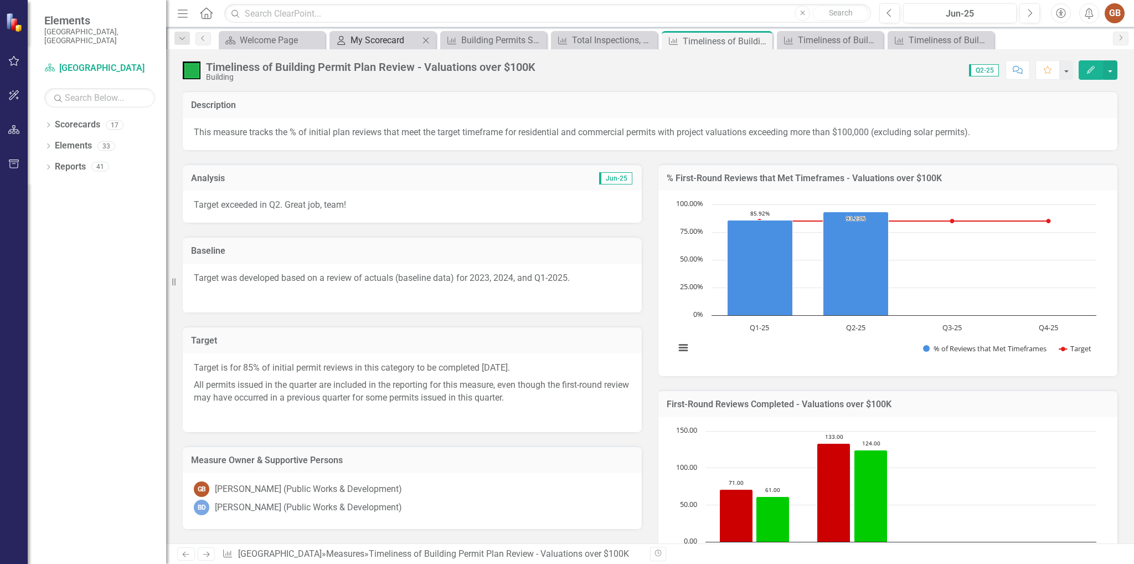
click at [402, 40] on div "My Scorecard" at bounding box center [384, 40] width 69 height 14
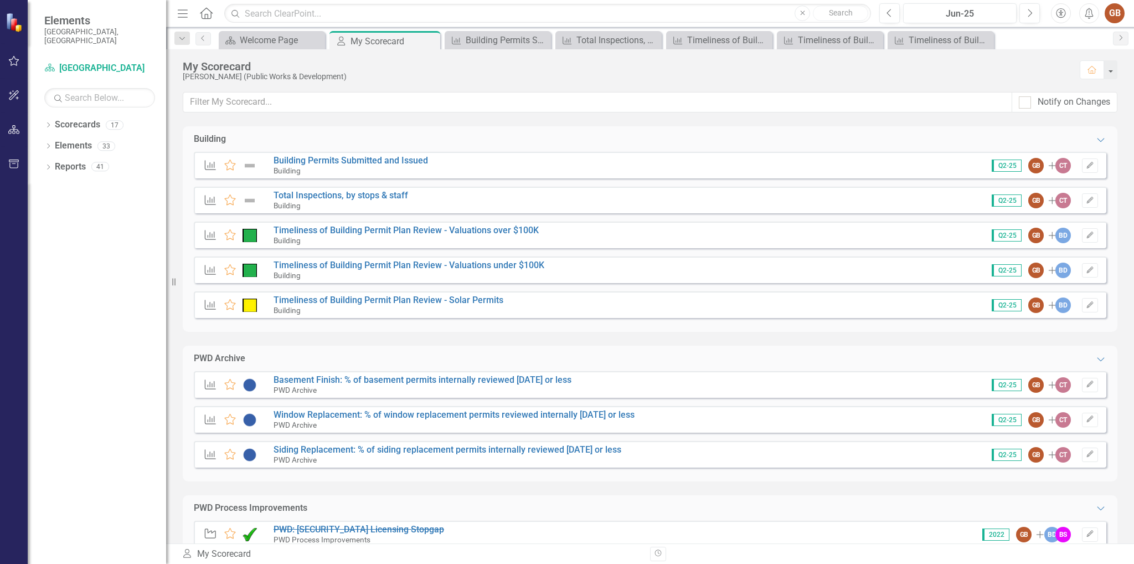
click at [400, 271] on div "Building" at bounding box center [408, 275] width 271 height 10
click at [395, 264] on link "Timeliness of Building Permit Plan Review - Valuations under $100K" at bounding box center [408, 265] width 271 height 11
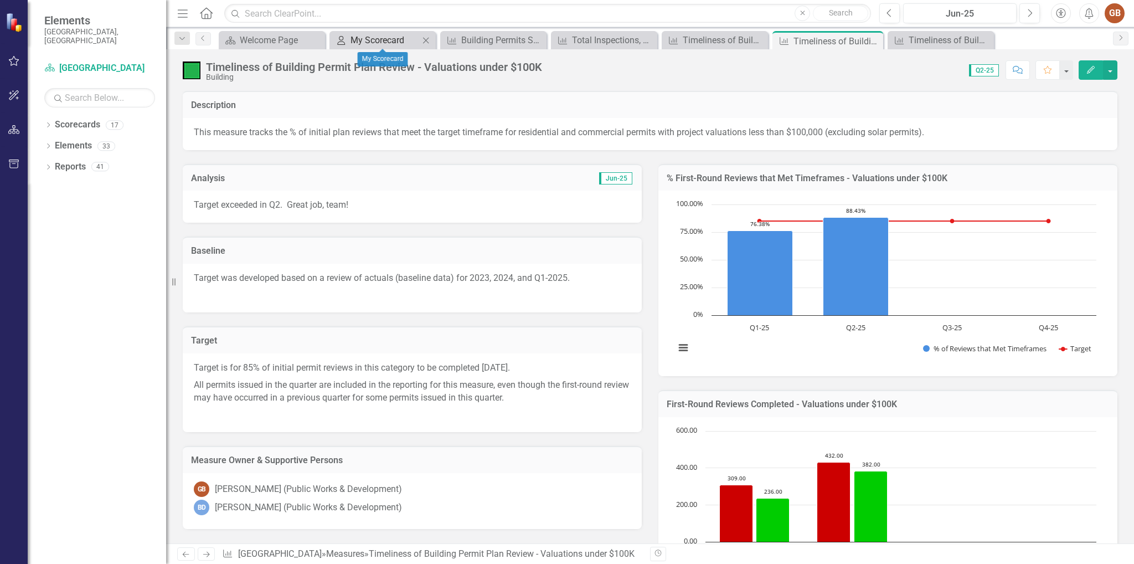
click at [394, 44] on div "My Scorecard" at bounding box center [384, 40] width 69 height 14
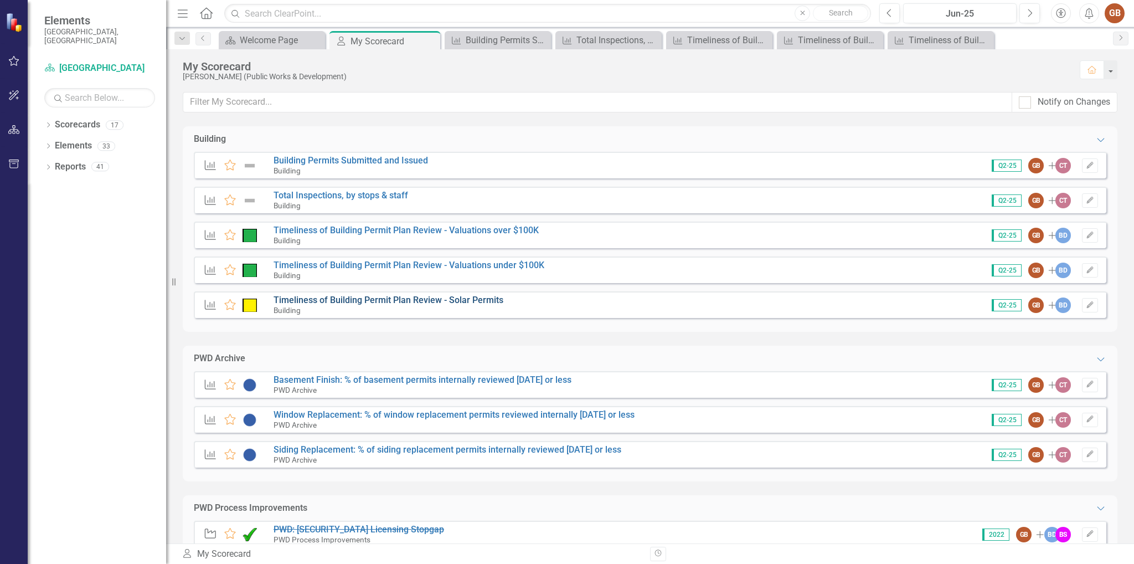
click at [410, 298] on link "Timeliness of Building Permit Plan Review - Solar Permits" at bounding box center [388, 299] width 230 height 11
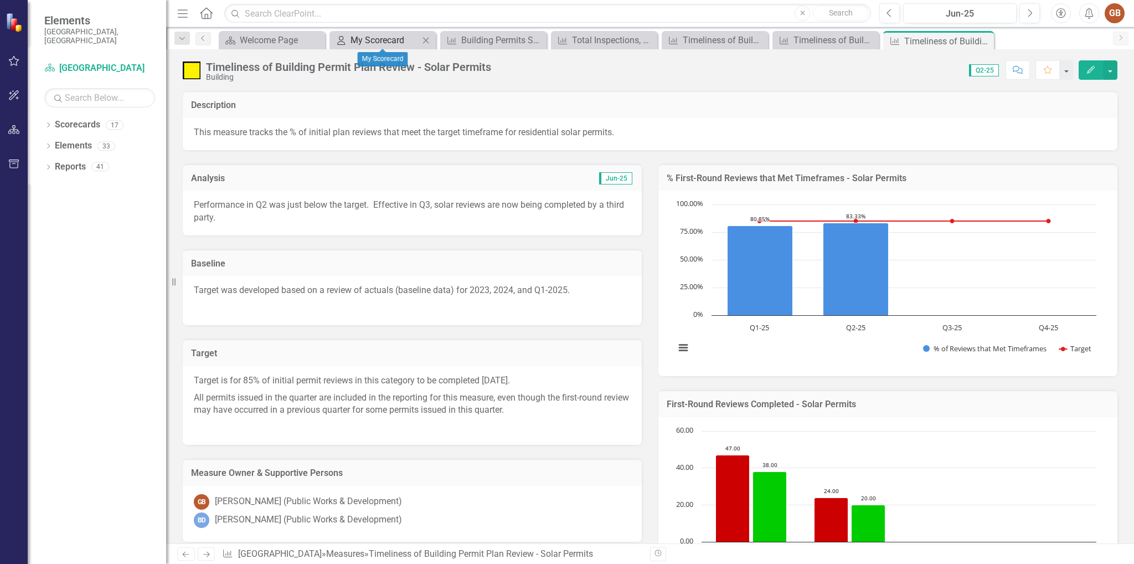
click at [383, 37] on div "My Scorecard" at bounding box center [384, 40] width 69 height 14
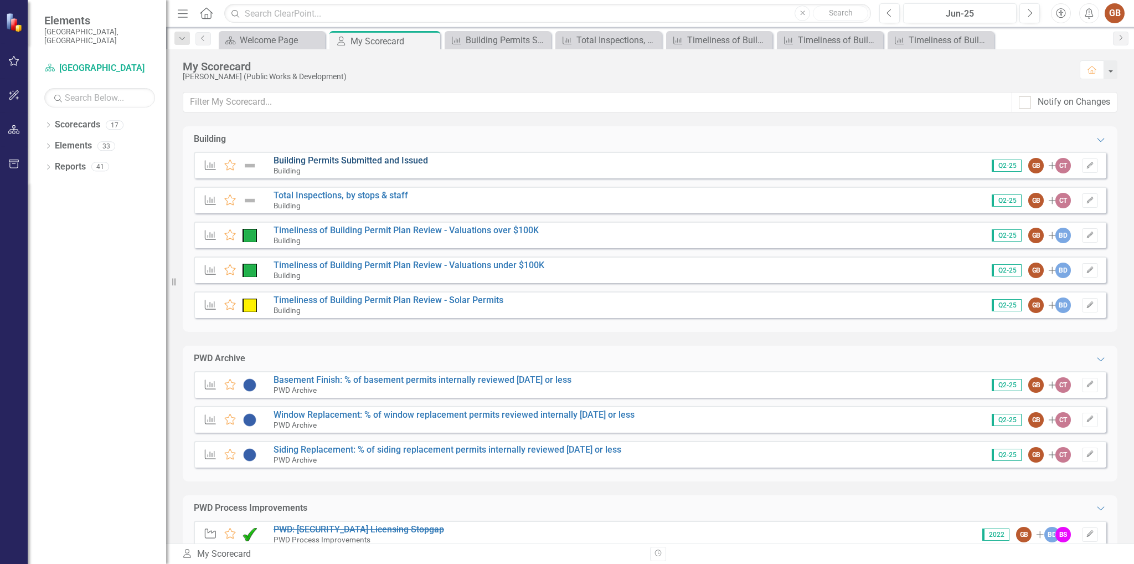
click at [399, 163] on link "Building Permits Submitted and Issued" at bounding box center [350, 160] width 154 height 11
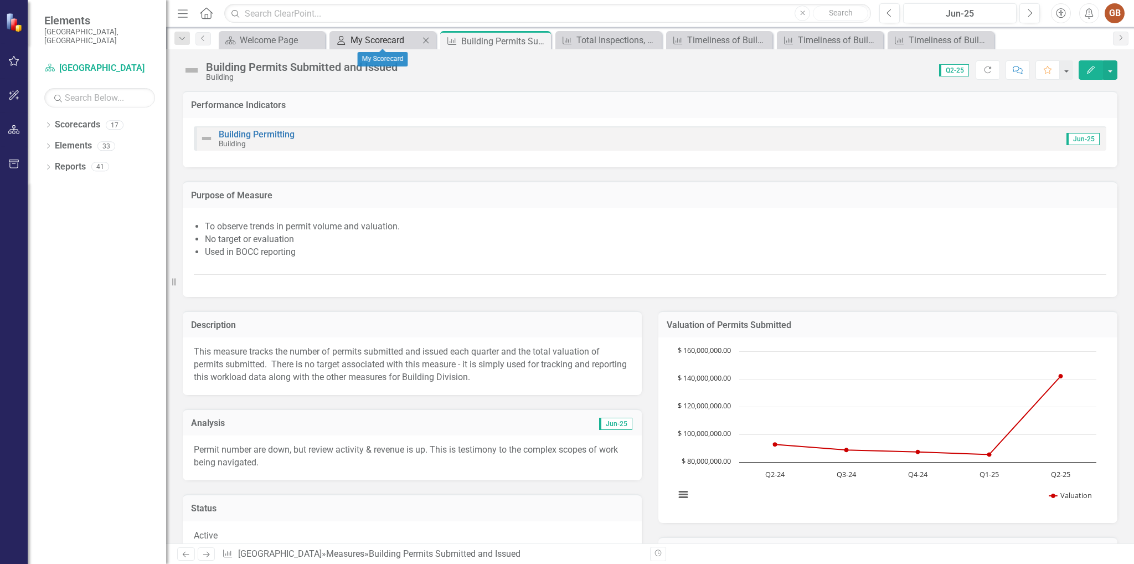
click at [404, 39] on div "My Scorecard" at bounding box center [384, 40] width 69 height 14
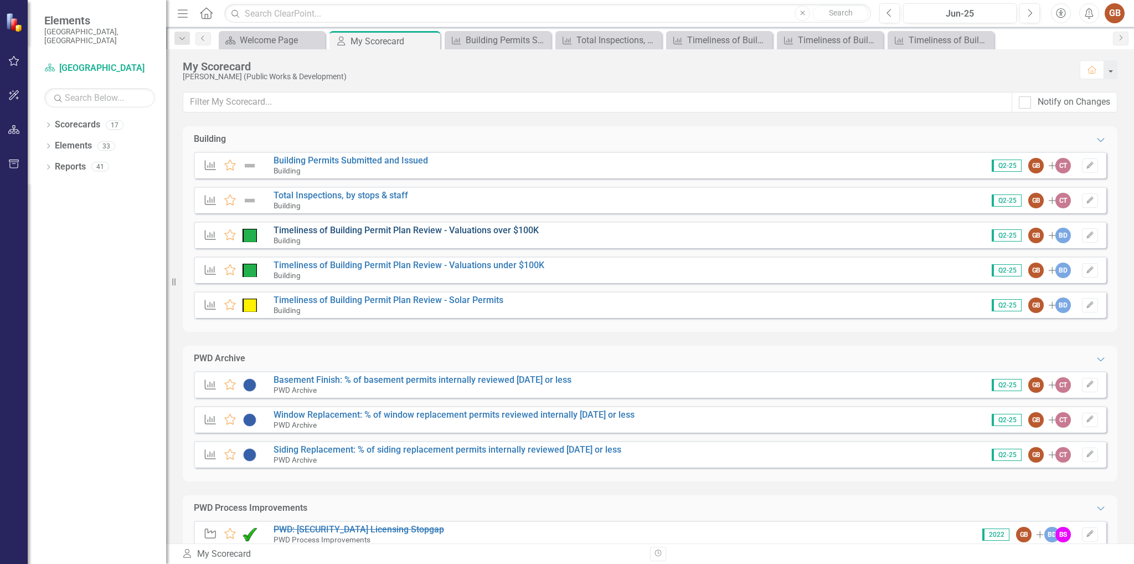
click at [406, 231] on link "Timeliness of Building Permit Plan Review - Valuations over $100K" at bounding box center [405, 230] width 265 height 11
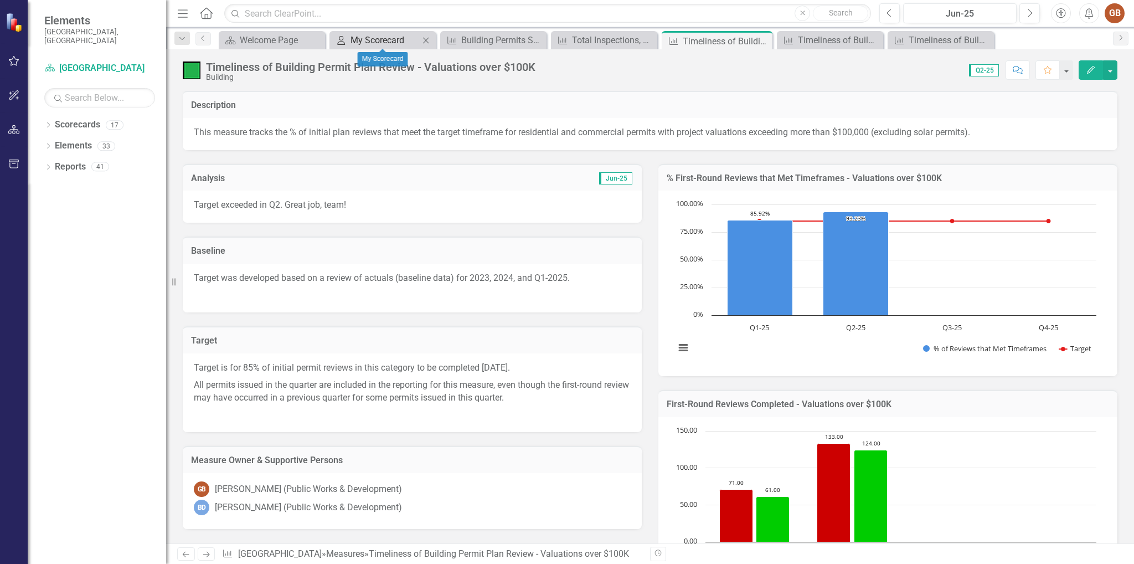
click at [407, 43] on div "My Scorecard" at bounding box center [384, 40] width 69 height 14
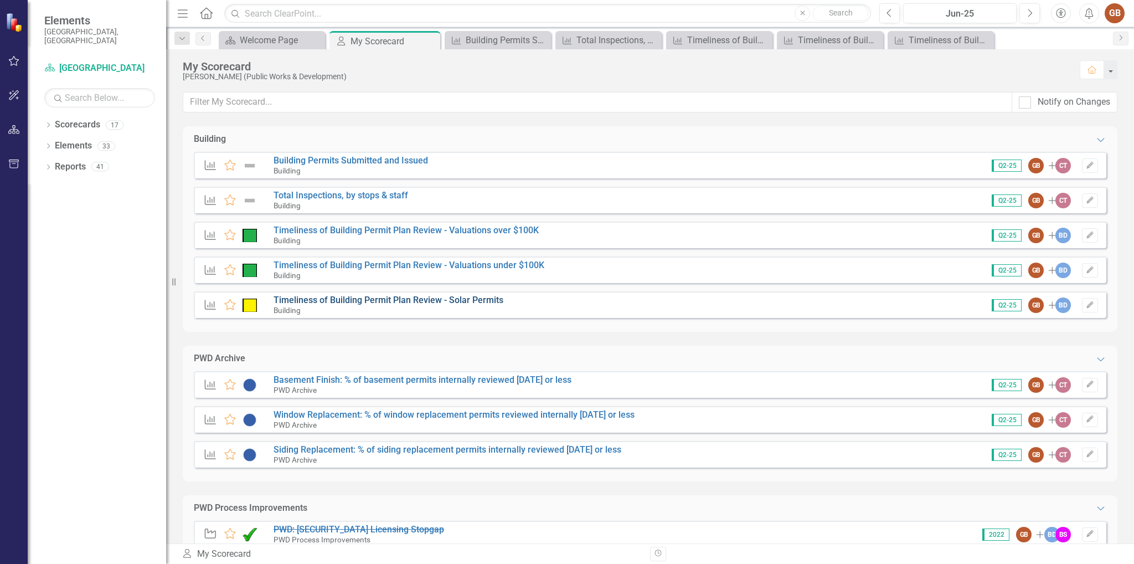
click at [406, 298] on link "Timeliness of Building Permit Plan Review - Solar Permits" at bounding box center [388, 299] width 230 height 11
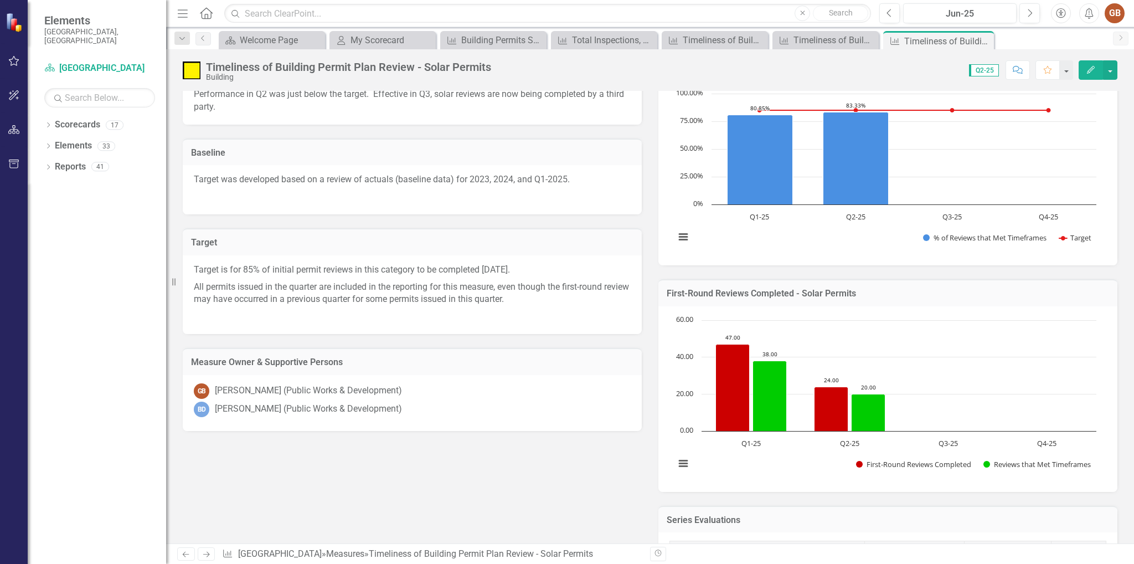
scroll to position [55, 0]
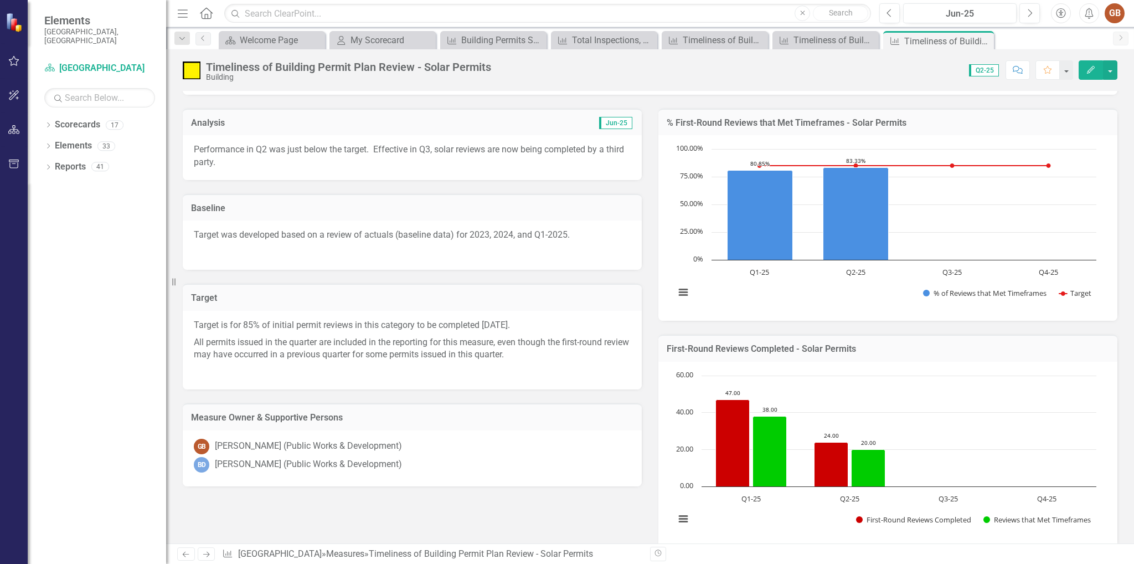
click at [430, 148] on p "Performance in Q2 was just below the target. Effective in Q3, solar reviews are…" at bounding box center [412, 155] width 437 height 25
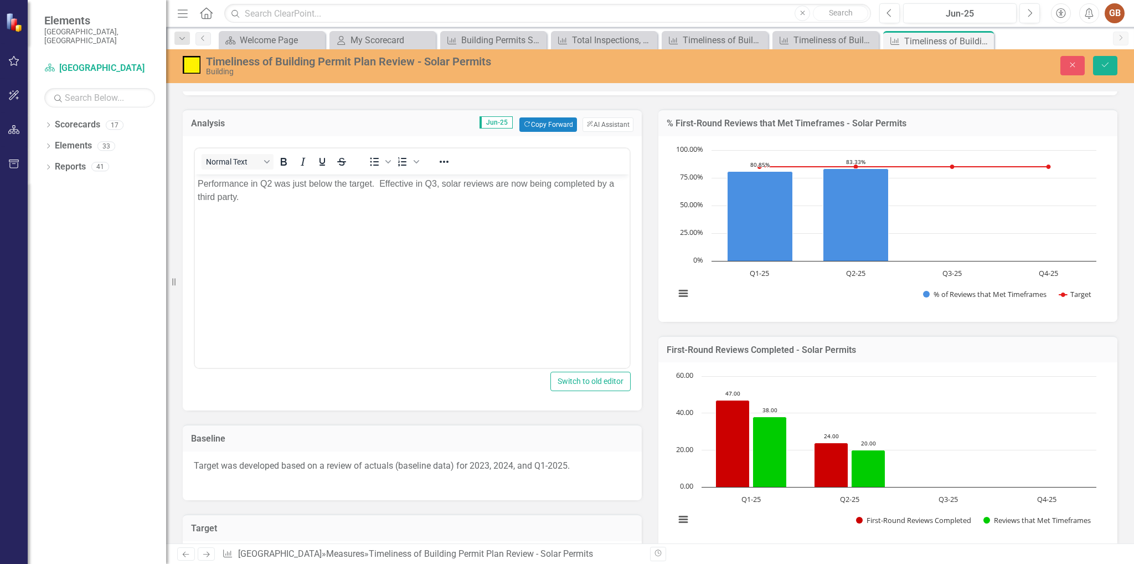
scroll to position [0, 0]
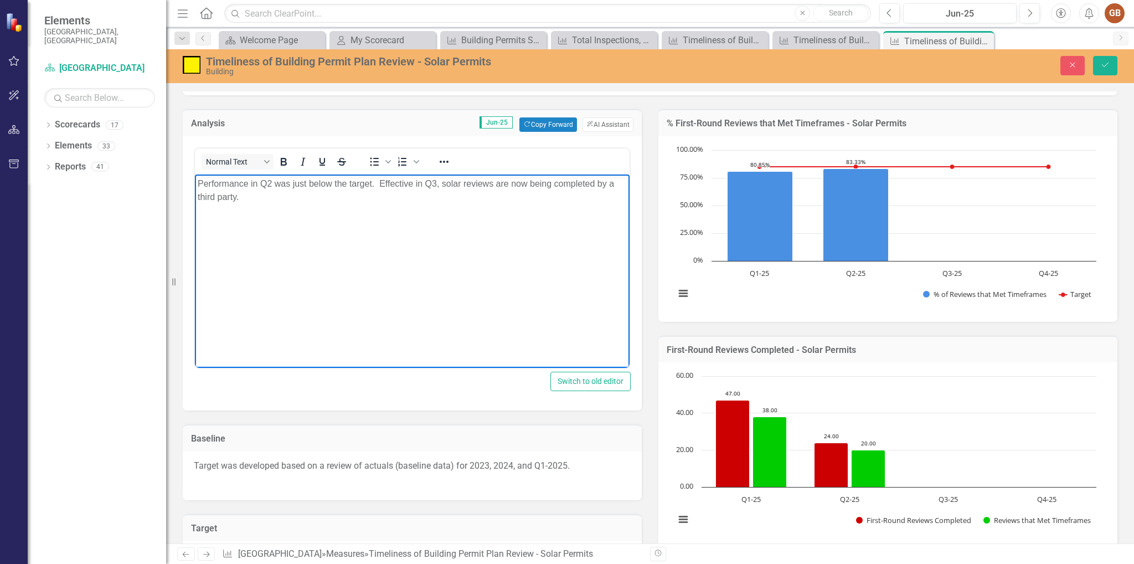
click at [285, 205] on body "Performance in Q2 was just below the target. Effective in Q3, solar reviews are…" at bounding box center [412, 257] width 435 height 166
click at [258, 195] on p "Performance in Q2 was just below the target. Effective in Q3, solar reviews are…" at bounding box center [412, 190] width 429 height 27
click at [266, 199] on p "Performance in Q2 was just below the target. Effective in Q3, solar reviews are…" at bounding box center [412, 190] width 429 height 27
click at [450, 195] on p "Performance in Q2 was just below the target. Effective in Q3, solar reviews are…" at bounding box center [412, 190] width 429 height 27
click at [383, 125] on td "Jun-25 Copy Forward Copy Forward ClearPoint AI AI Assistant" at bounding box center [452, 124] width 363 height 14
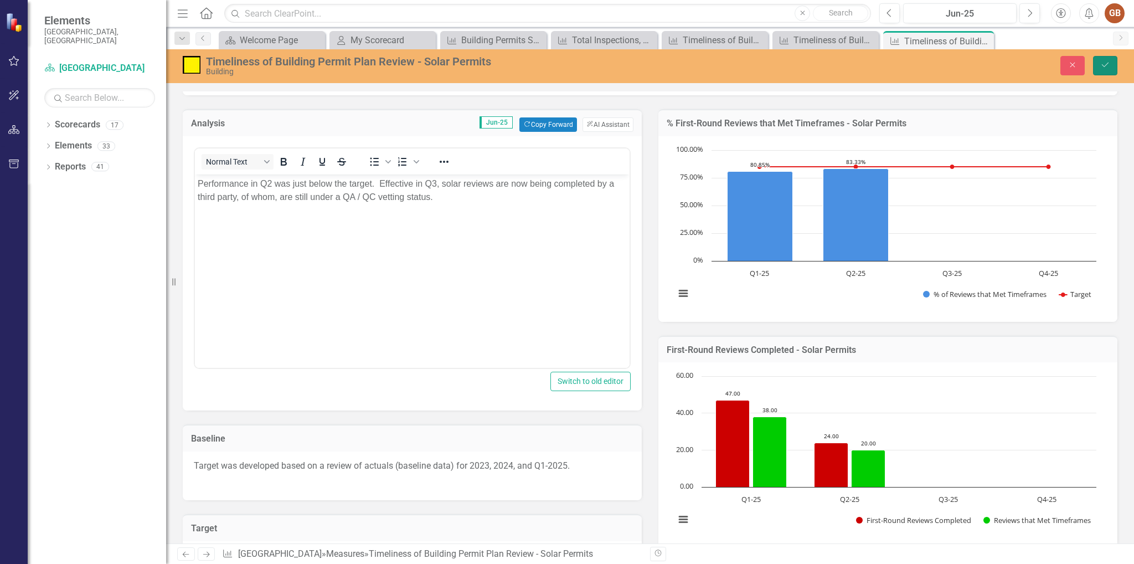
click at [1112, 67] on button "Save" at bounding box center [1105, 65] width 24 height 19
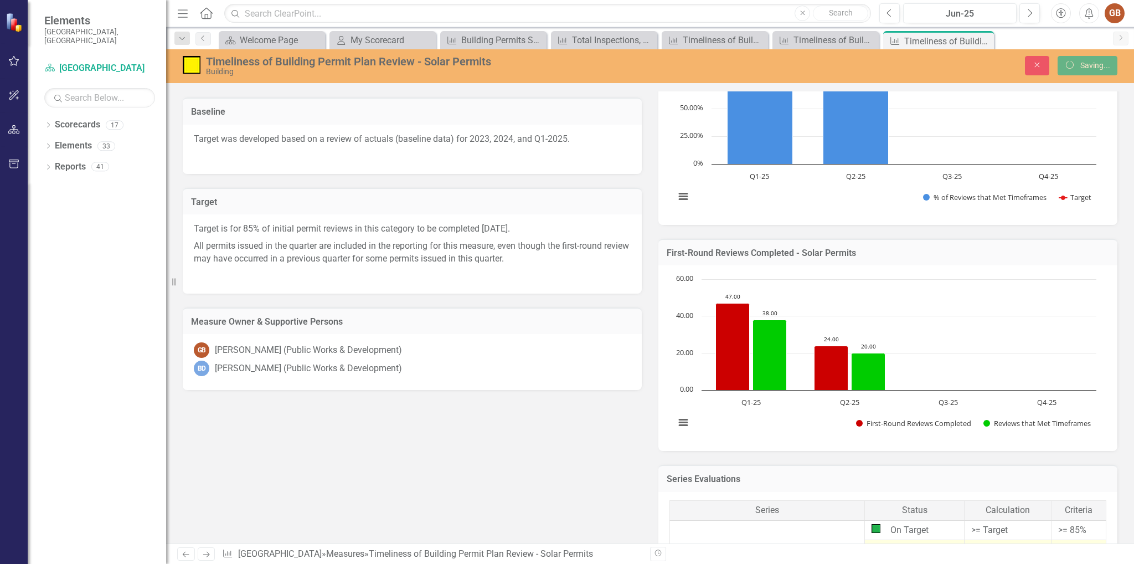
scroll to position [221, 0]
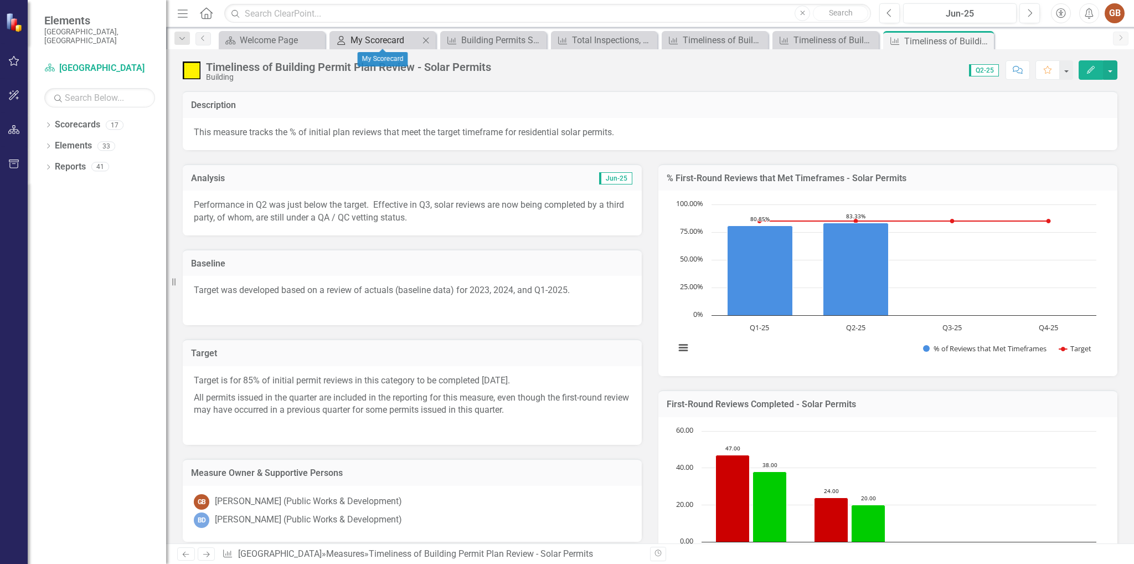
click at [401, 40] on div "My Scorecard" at bounding box center [384, 40] width 69 height 14
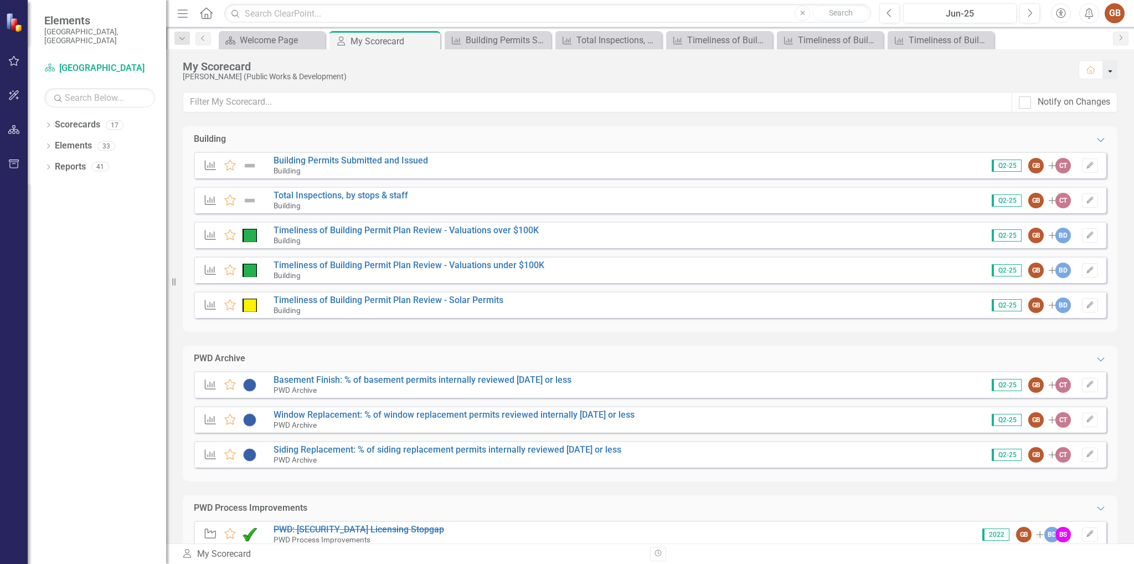
click at [1110, 74] on button "button" at bounding box center [1110, 69] width 14 height 19
click at [913, 68] on div "My Scorecard" at bounding box center [626, 66] width 886 height 12
click at [1095, 142] on icon "Expanded" at bounding box center [1100, 139] width 11 height 9
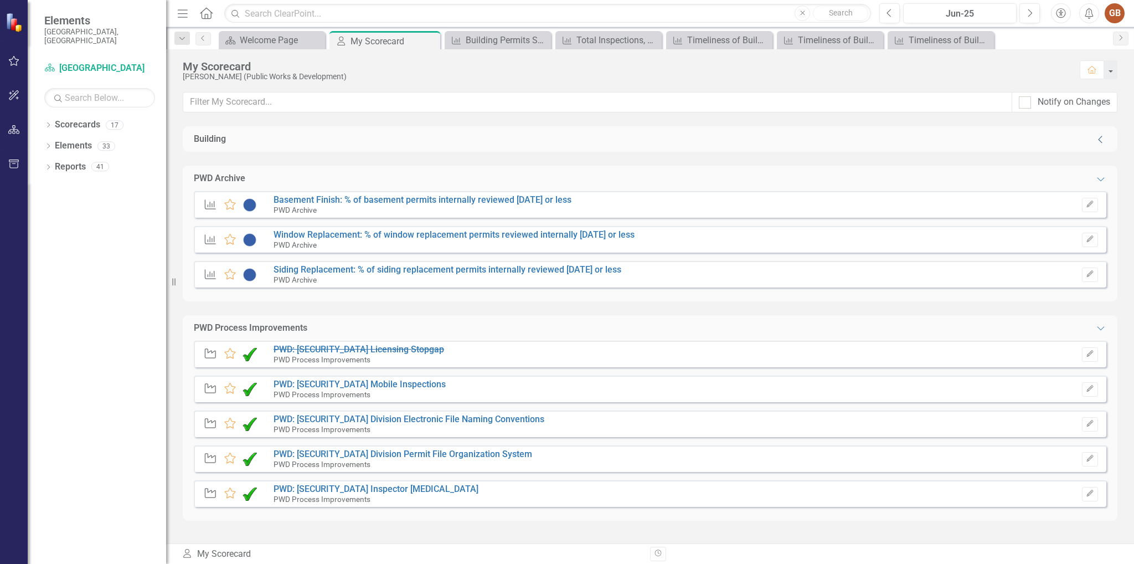
click at [1100, 140] on icon "Collapse" at bounding box center [1100, 139] width 11 height 9
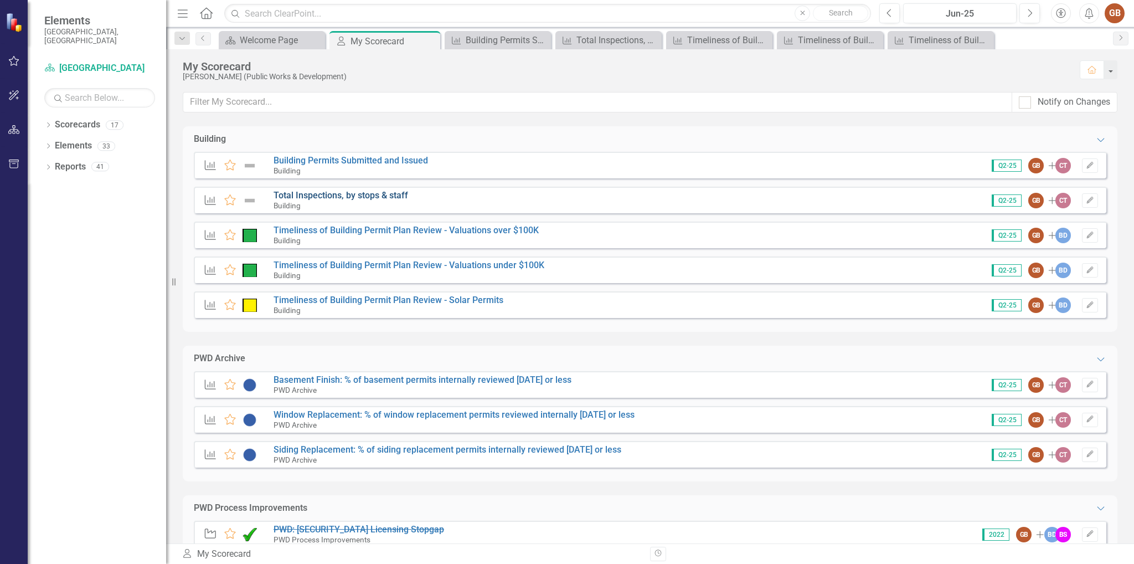
click at [356, 192] on link "Total Inspections, by stops & staff" at bounding box center [340, 195] width 135 height 11
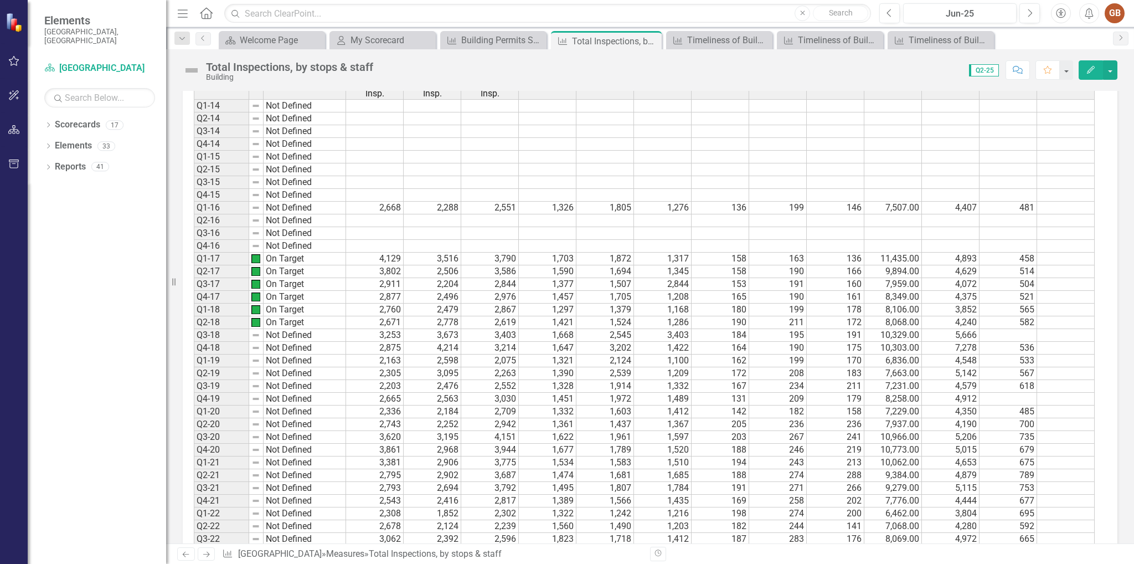
scroll to position [609, 0]
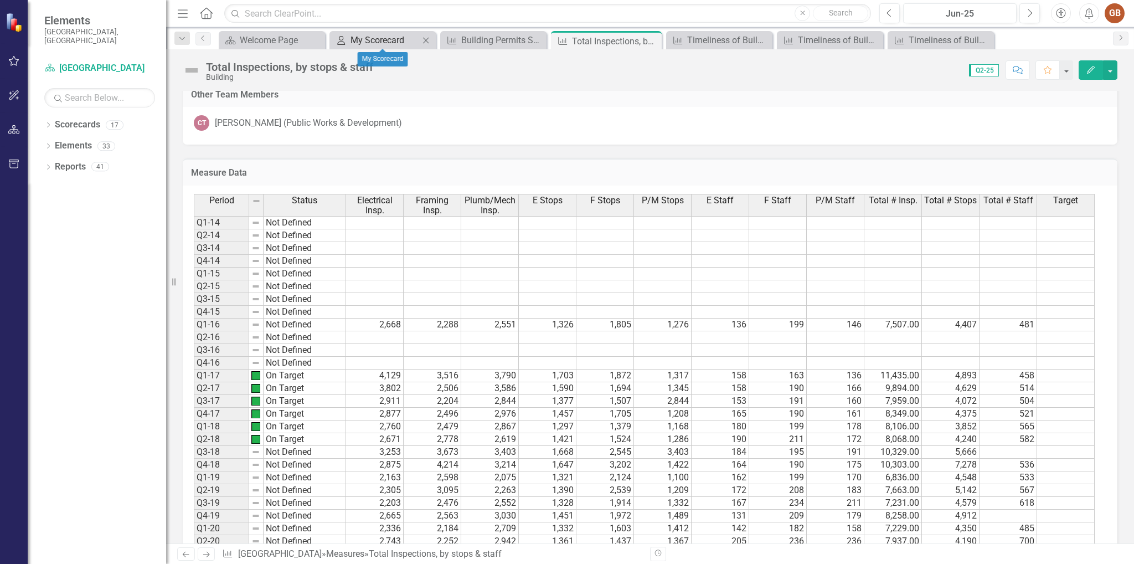
click at [374, 45] on div "My Scorecard" at bounding box center [384, 40] width 69 height 14
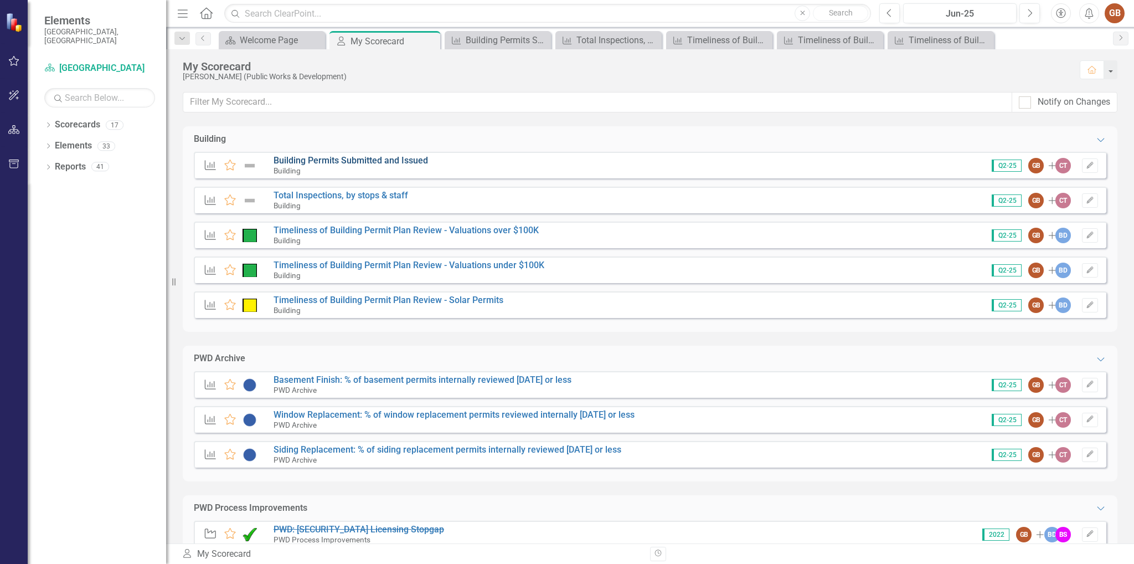
click at [336, 160] on link "Building Permits Submitted and Issued" at bounding box center [350, 160] width 154 height 11
